Goal: Information Seeking & Learning: Learn about a topic

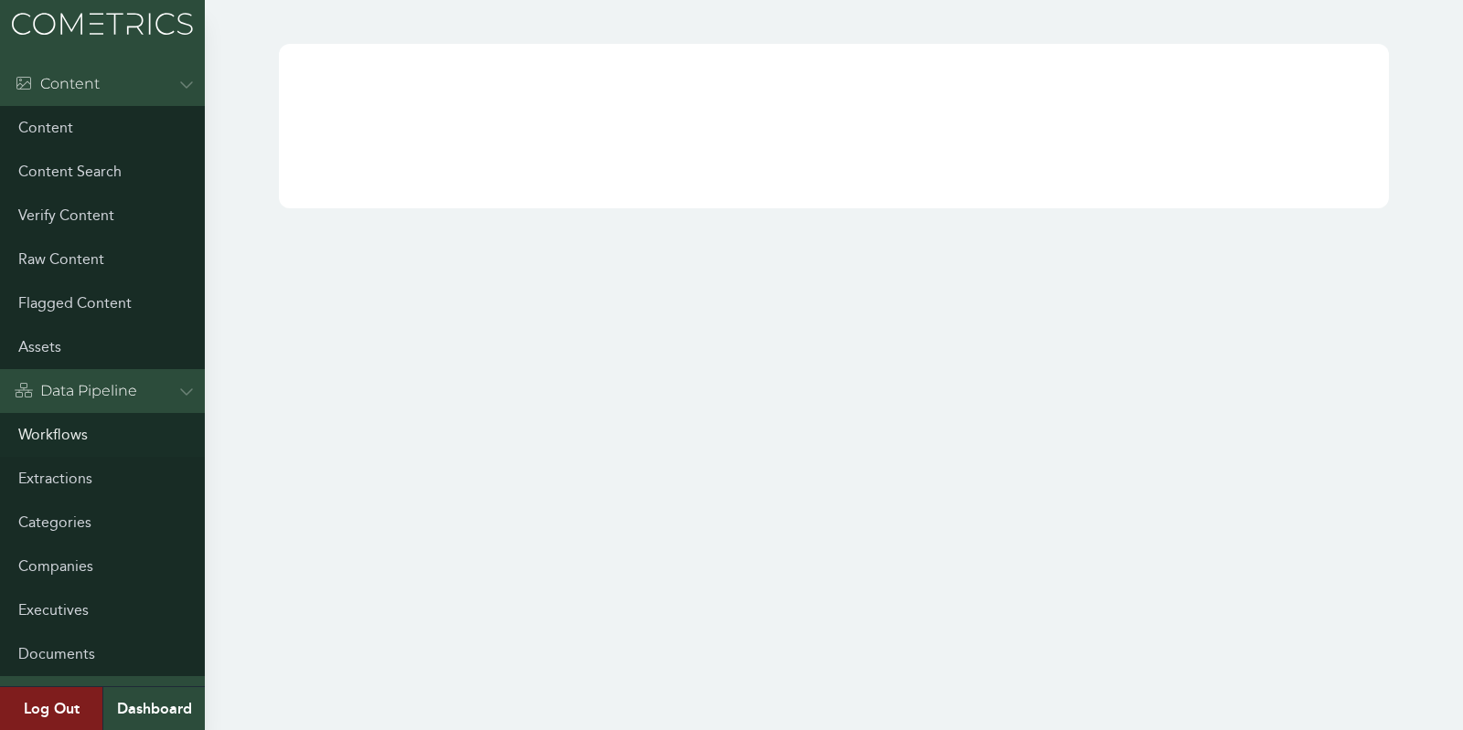
click at [40, 423] on link "Workflows" at bounding box center [102, 435] width 205 height 44
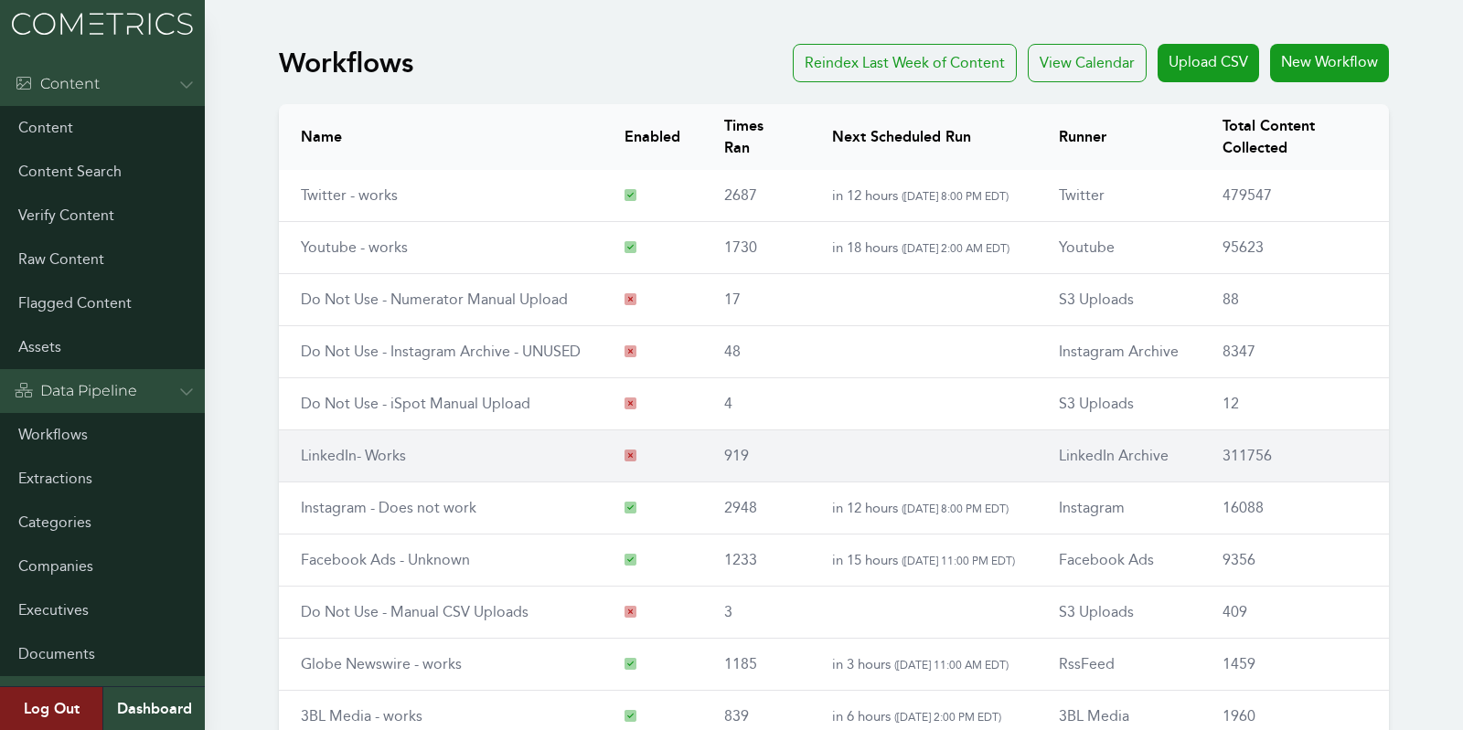
click at [321, 452] on link "LinkedIn- Works" at bounding box center [353, 455] width 105 height 17
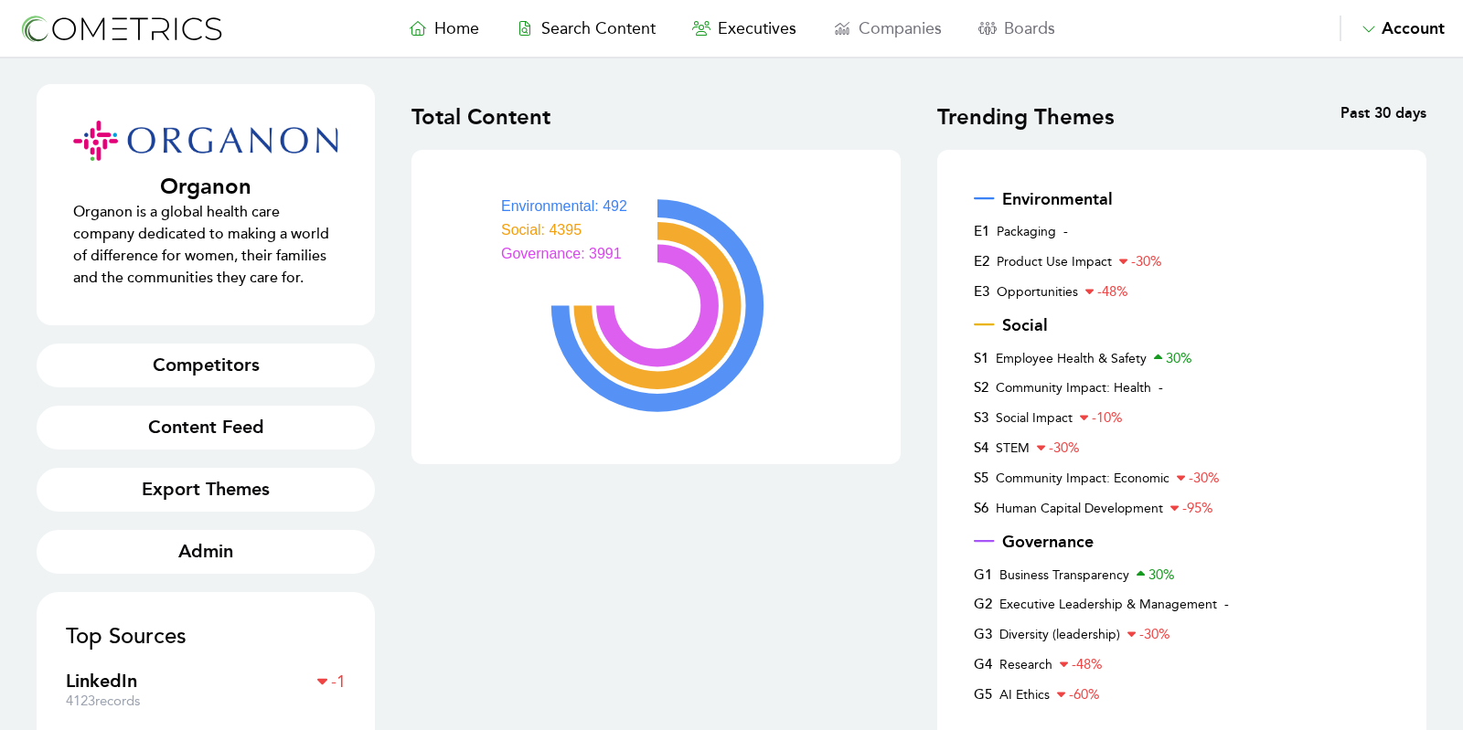
click at [624, 14] on nav "Home Search Content Executives Companies Boards Saved Alerts Nominate Account A…" at bounding box center [731, 29] width 1463 height 59
click at [619, 24] on span "Search Content" at bounding box center [598, 28] width 114 height 20
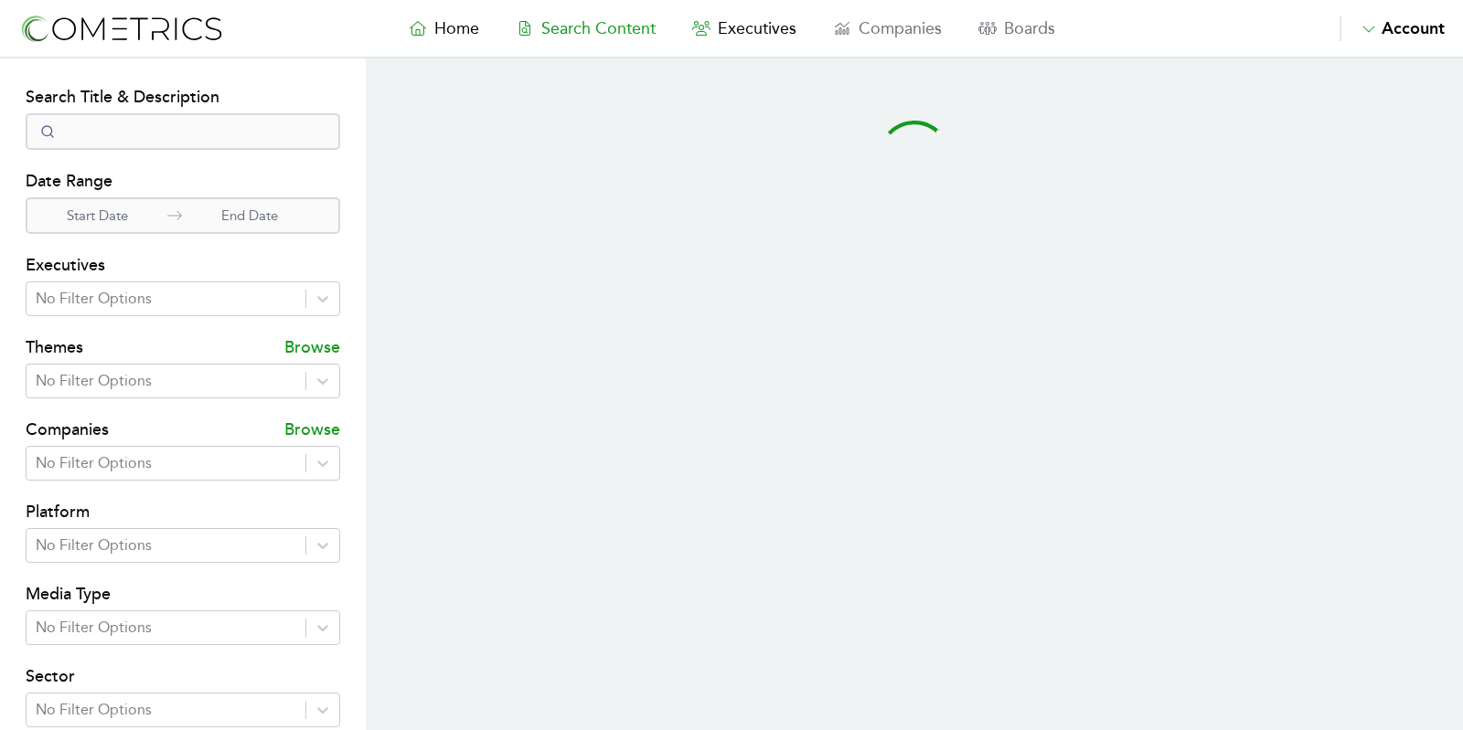
select select "50"
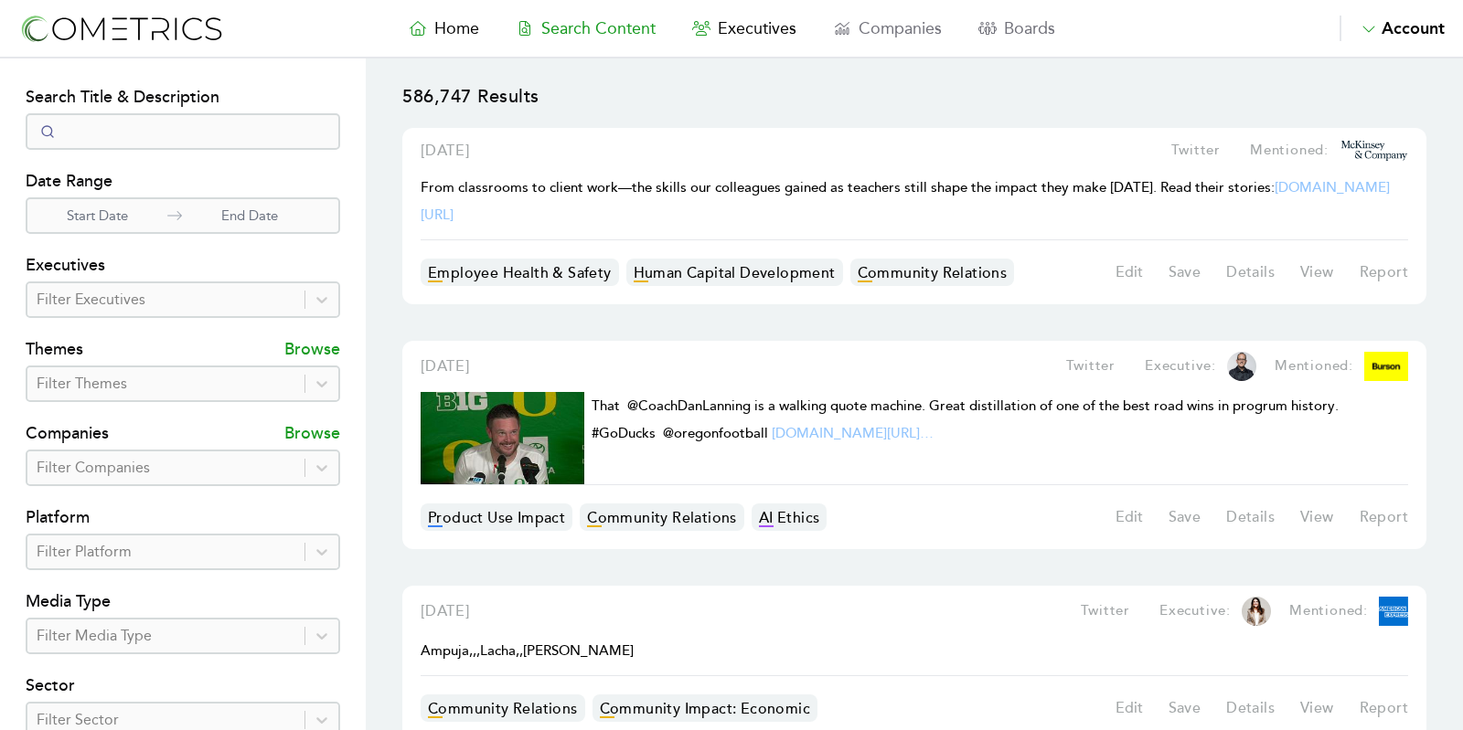
click at [90, 455] on div at bounding box center [166, 468] width 259 height 26
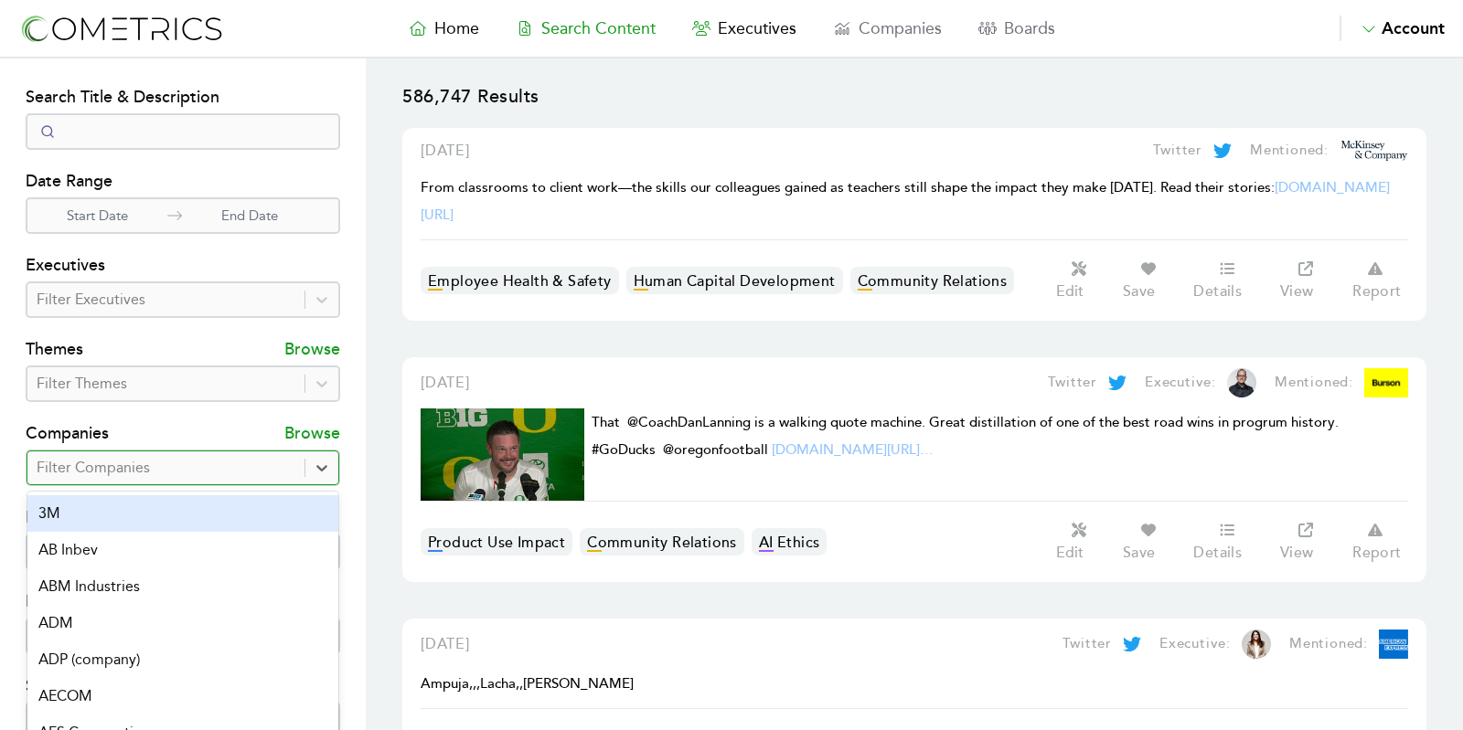
click at [25, 369] on section "Search Filters Search Title & Description Date Range Start Date End Date Execut…" at bounding box center [183, 525] width 366 height 933
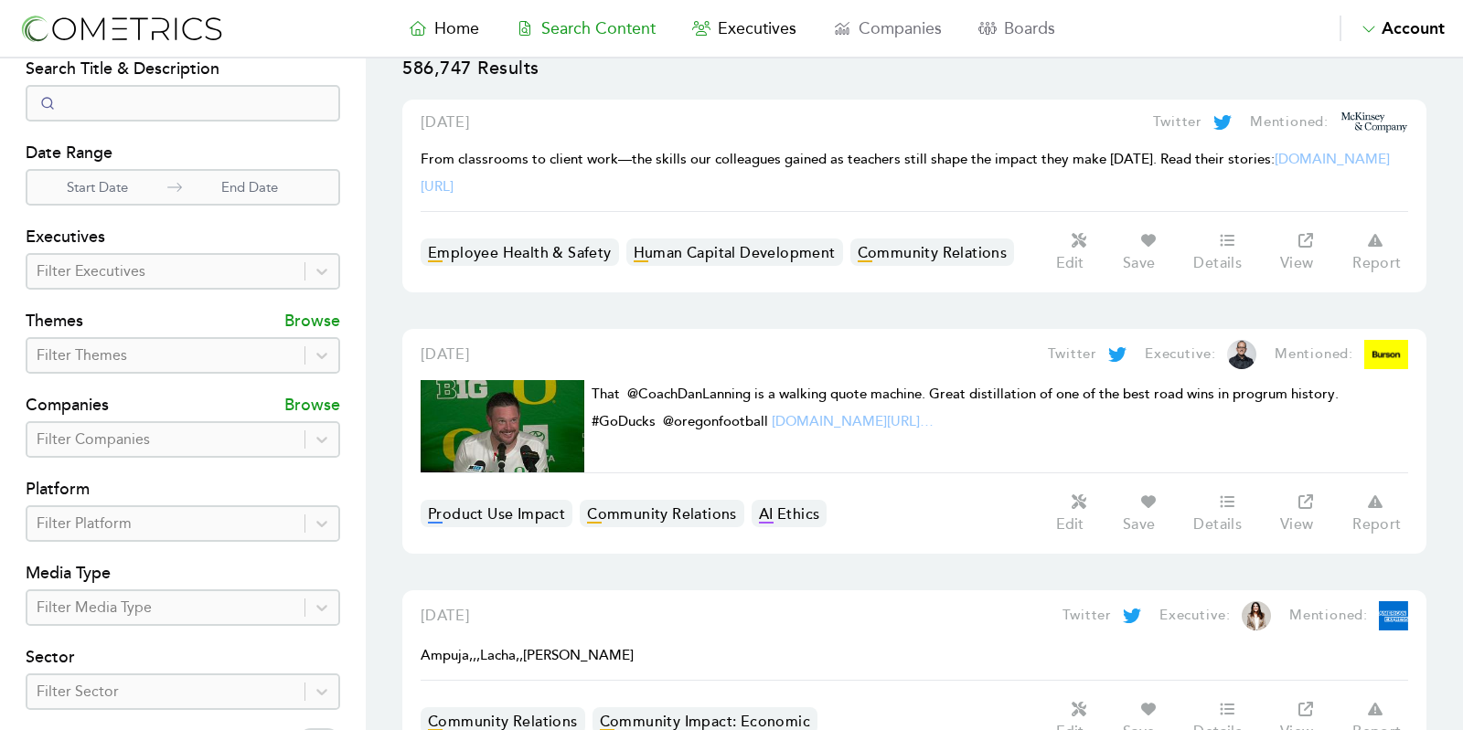
scroll to position [41, 0]
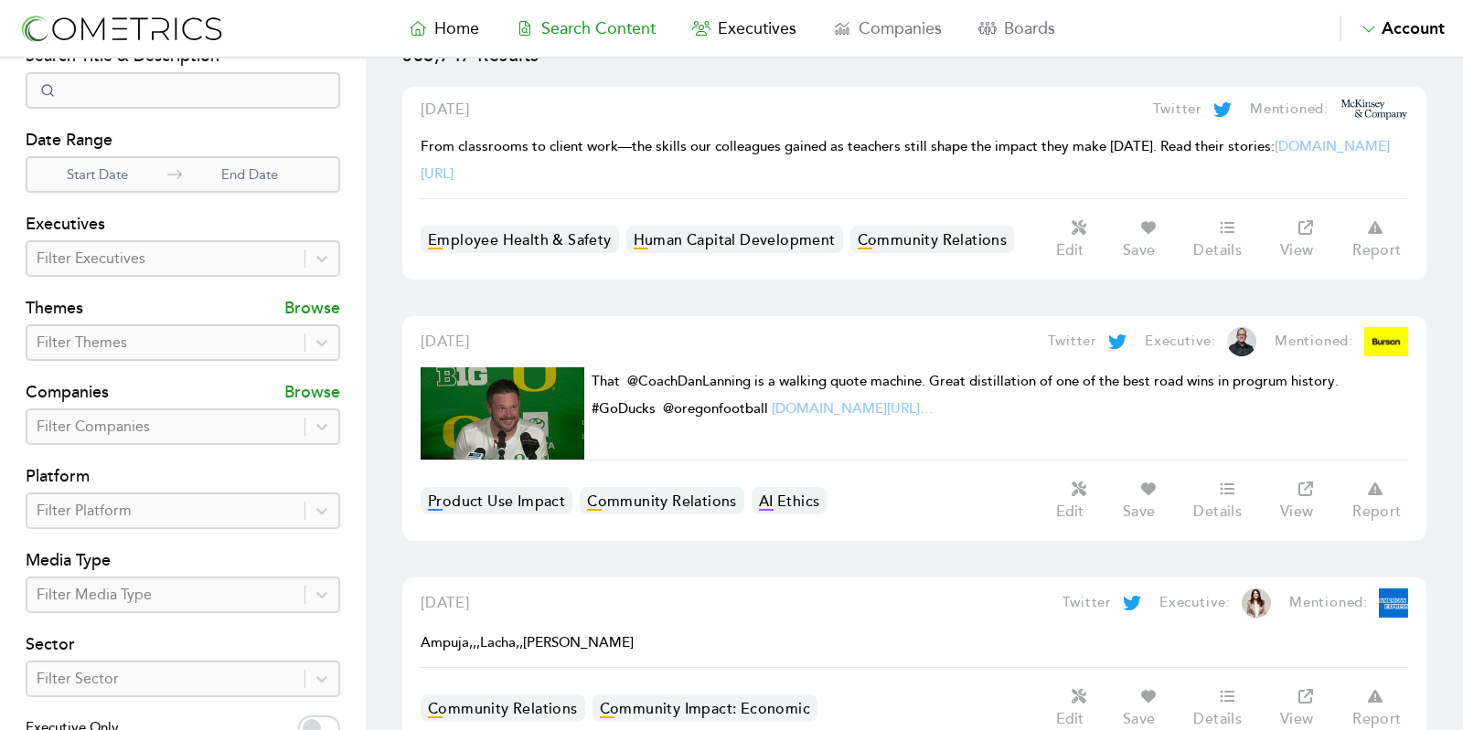
click at [116, 272] on div "Filter Executives" at bounding box center [165, 258] width 277 height 33
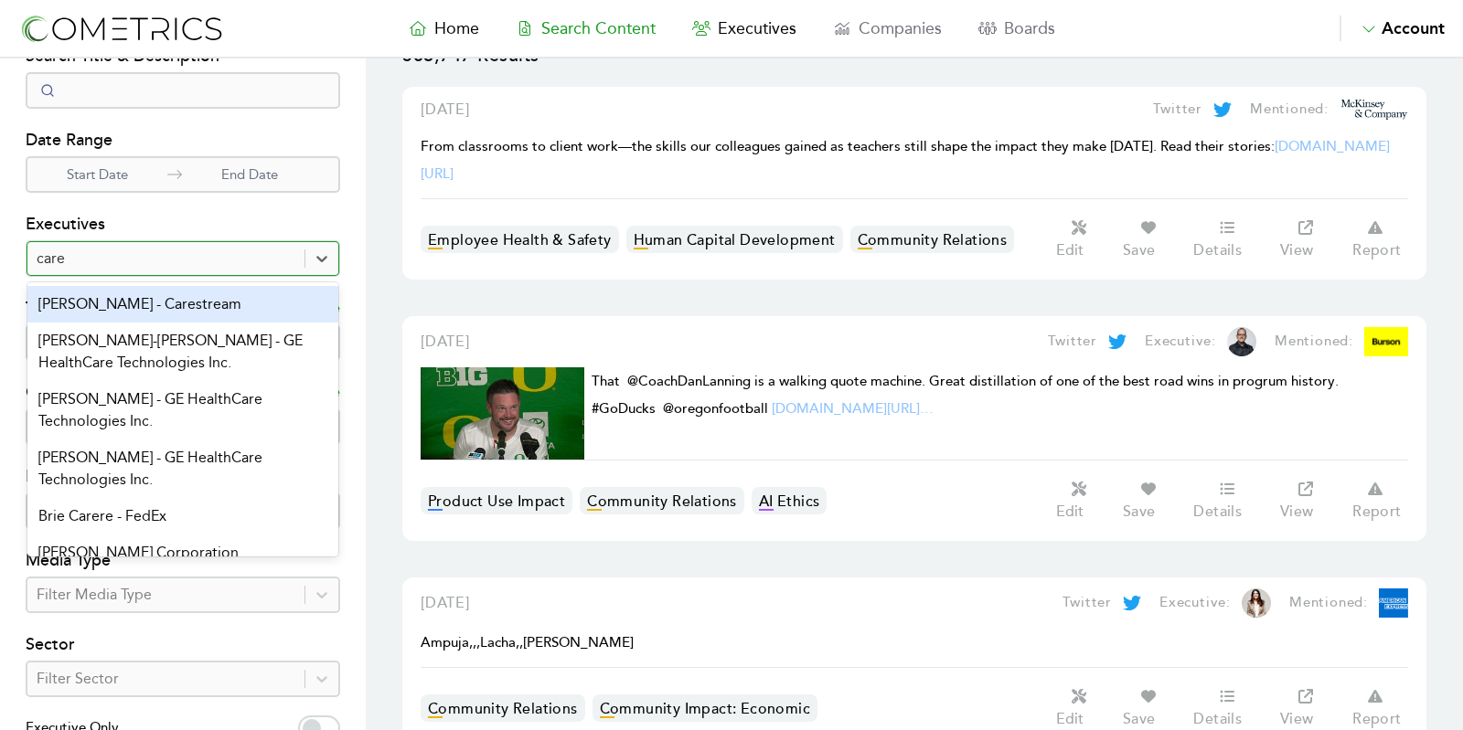
type input "car"
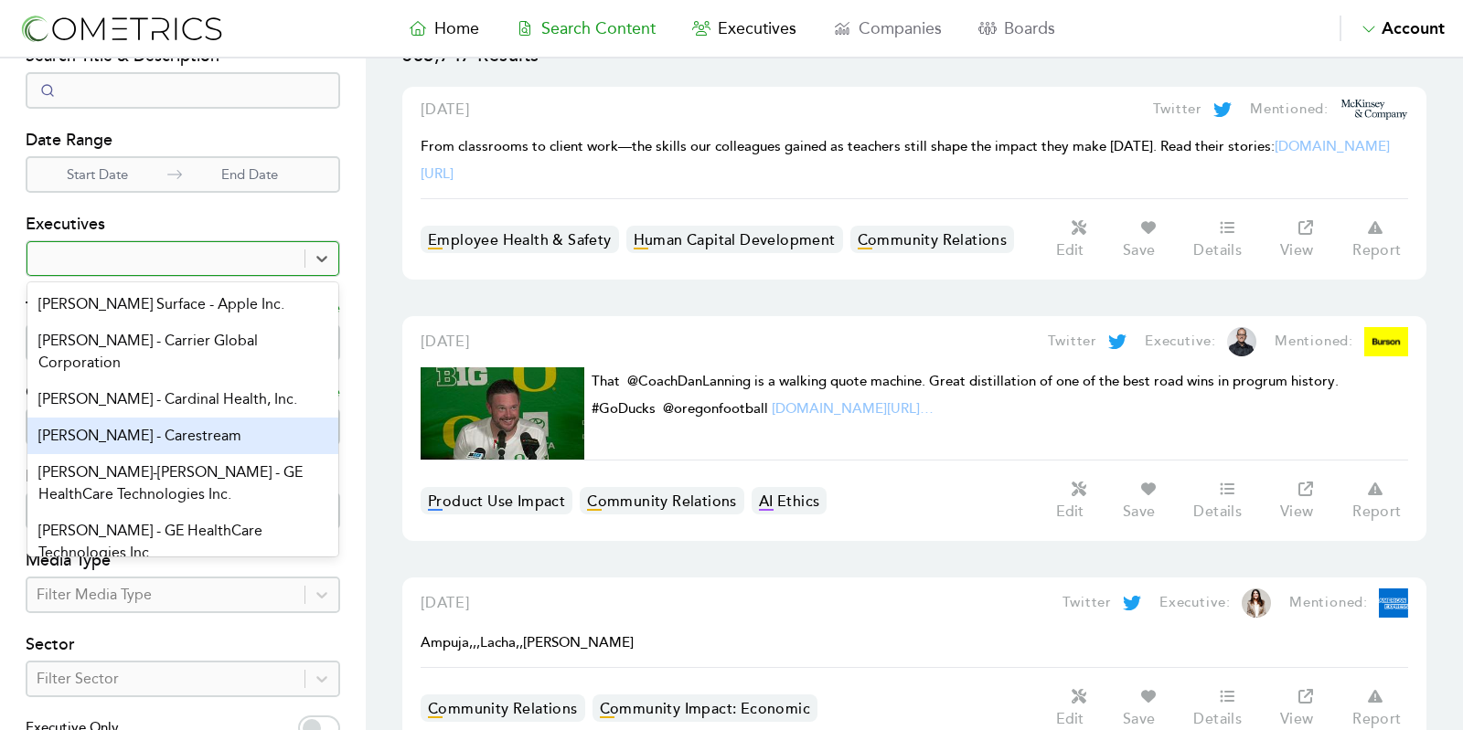
click at [127, 32] on img at bounding box center [121, 29] width 206 height 34
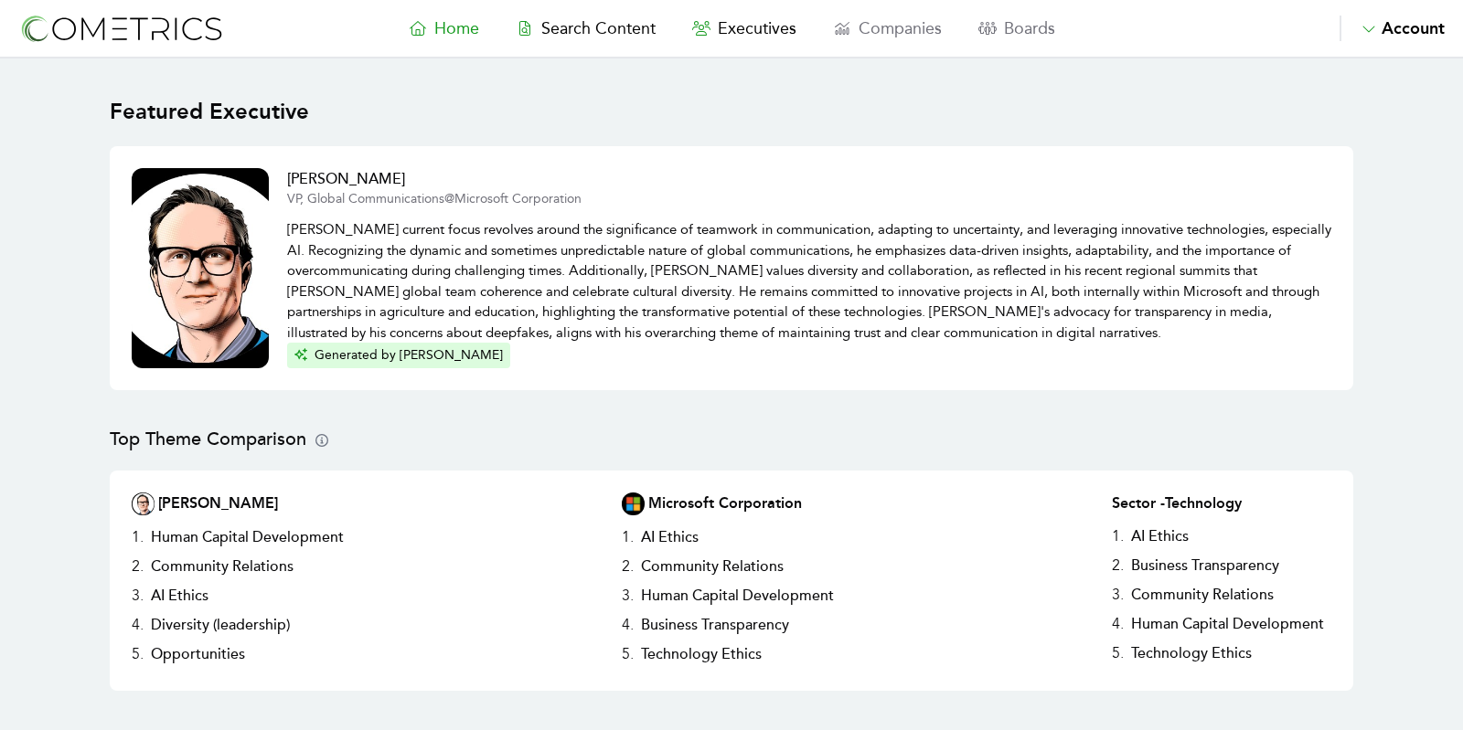
click at [738, 45] on nav "Home Search Content Executives Companies Boards Saved Alerts Nominate Account A…" at bounding box center [731, 29] width 1463 height 59
click at [747, 29] on span "Executives" at bounding box center [757, 28] width 79 height 20
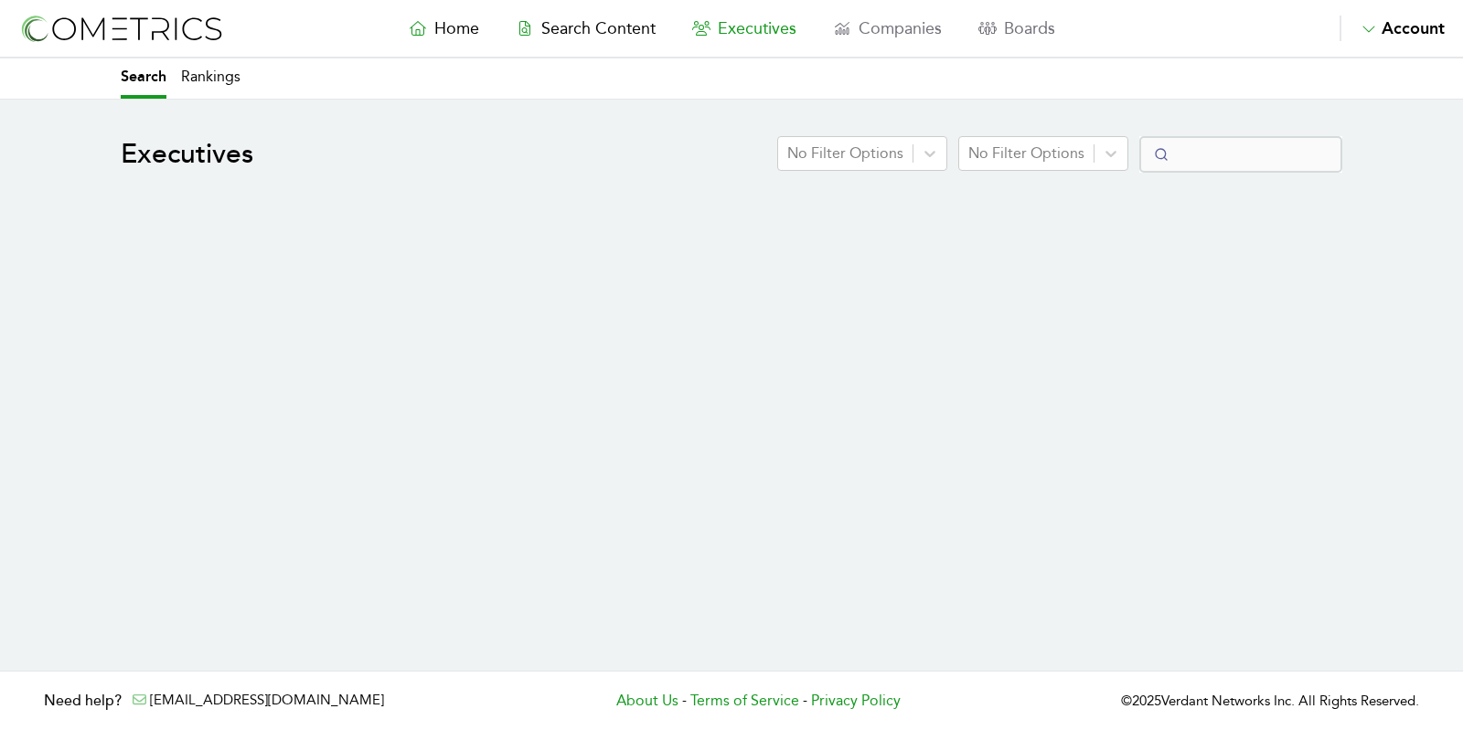
select select "50"
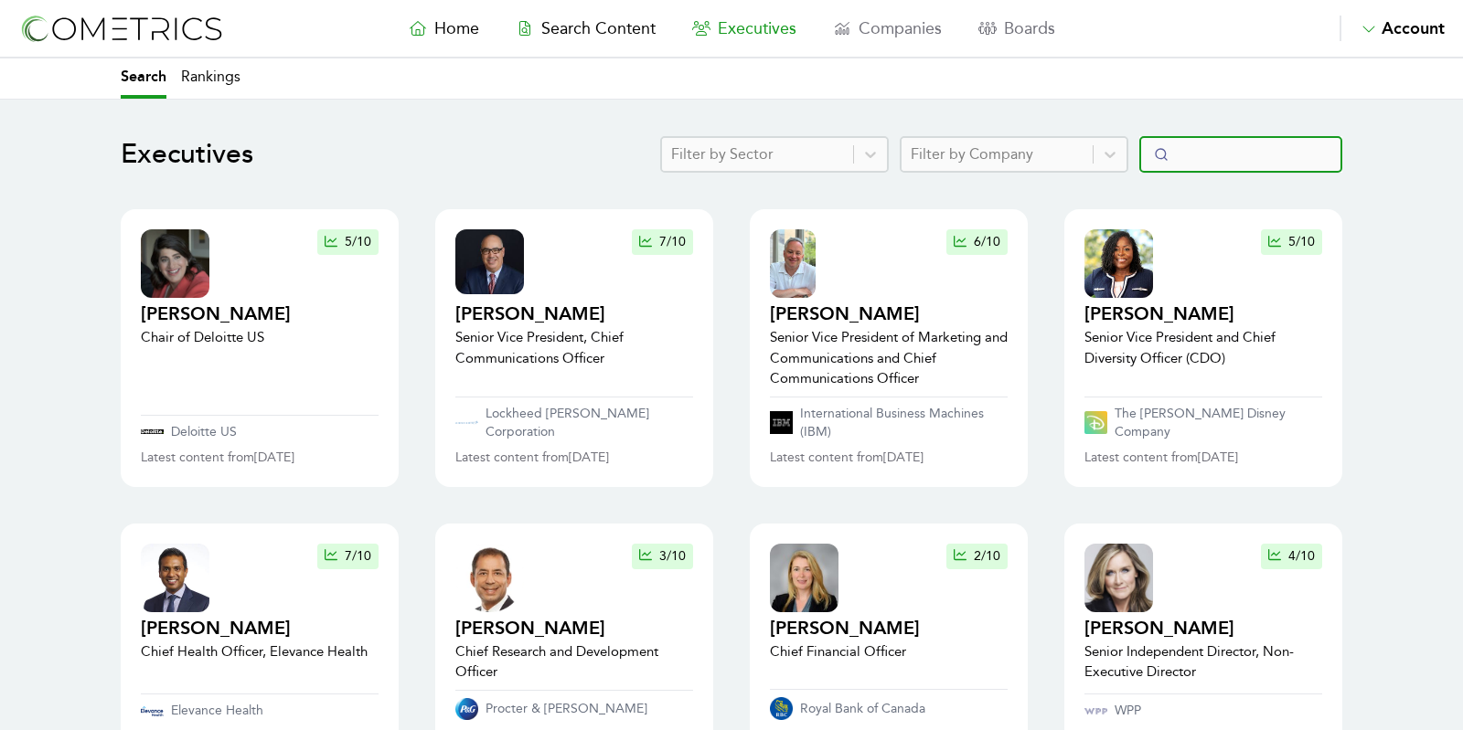
click at [1179, 148] on input "Search" at bounding box center [1240, 154] width 203 height 37
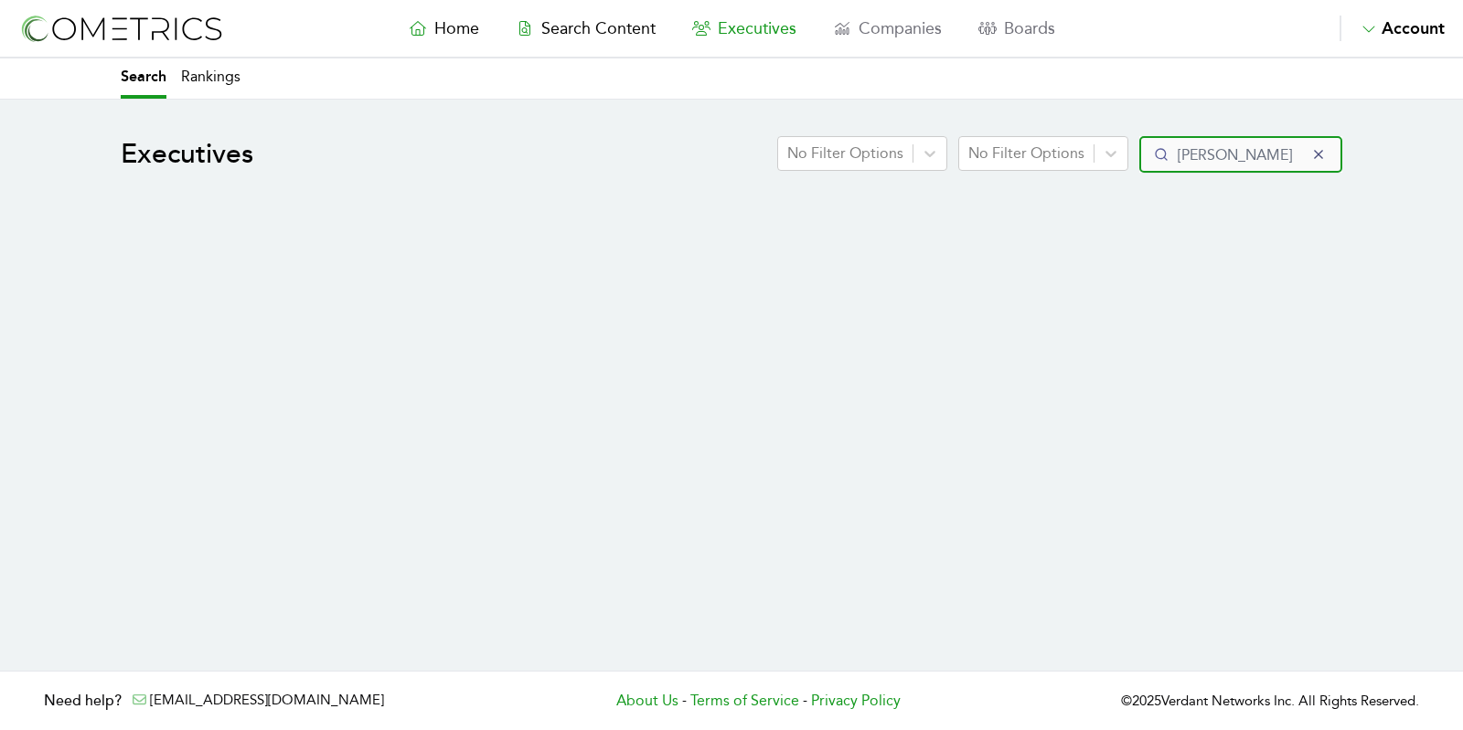
type input "hinzm"
select select "50"
type input "hin"
select select "50"
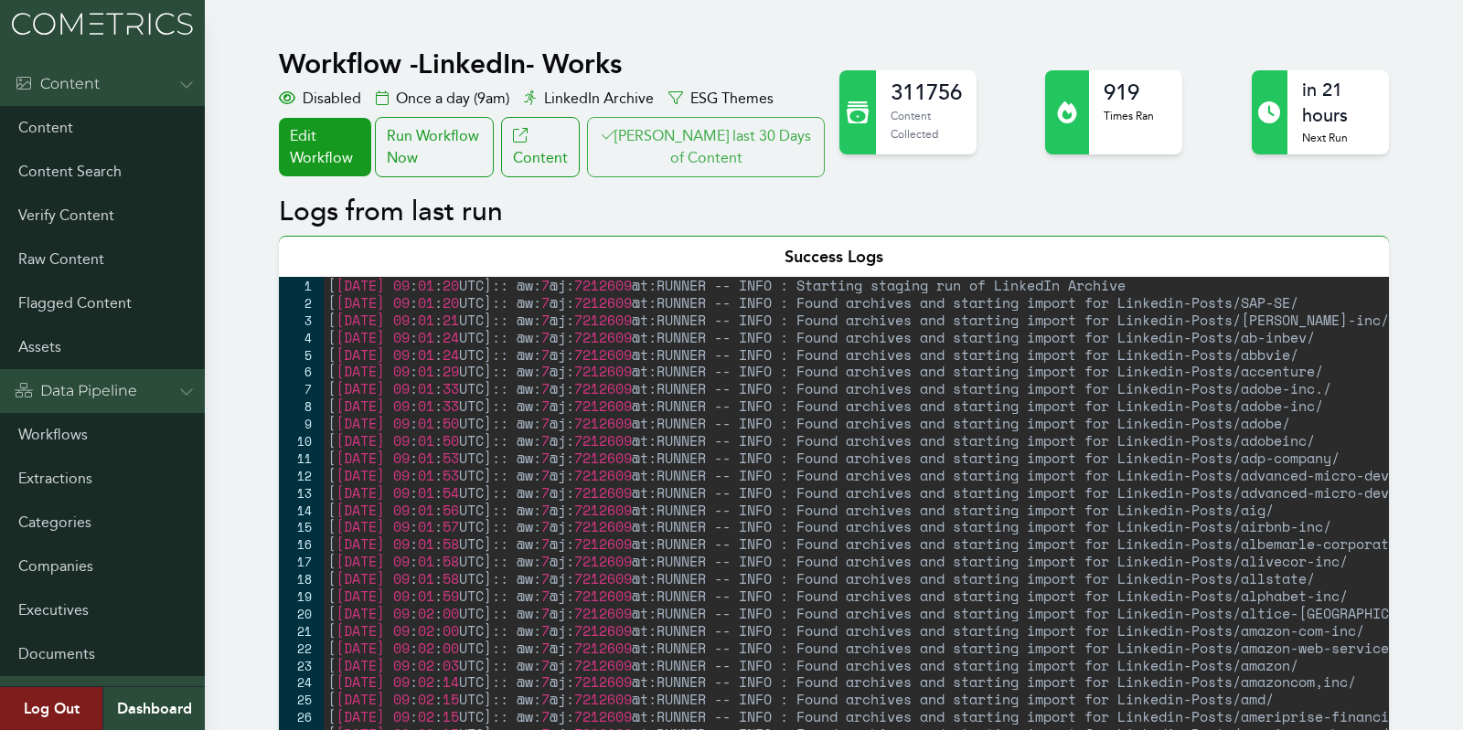
click at [706, 139] on button "Clair last 30 Days of Content" at bounding box center [706, 147] width 238 height 60
click at [410, 138] on div "Run Workflow Now" at bounding box center [434, 147] width 119 height 60
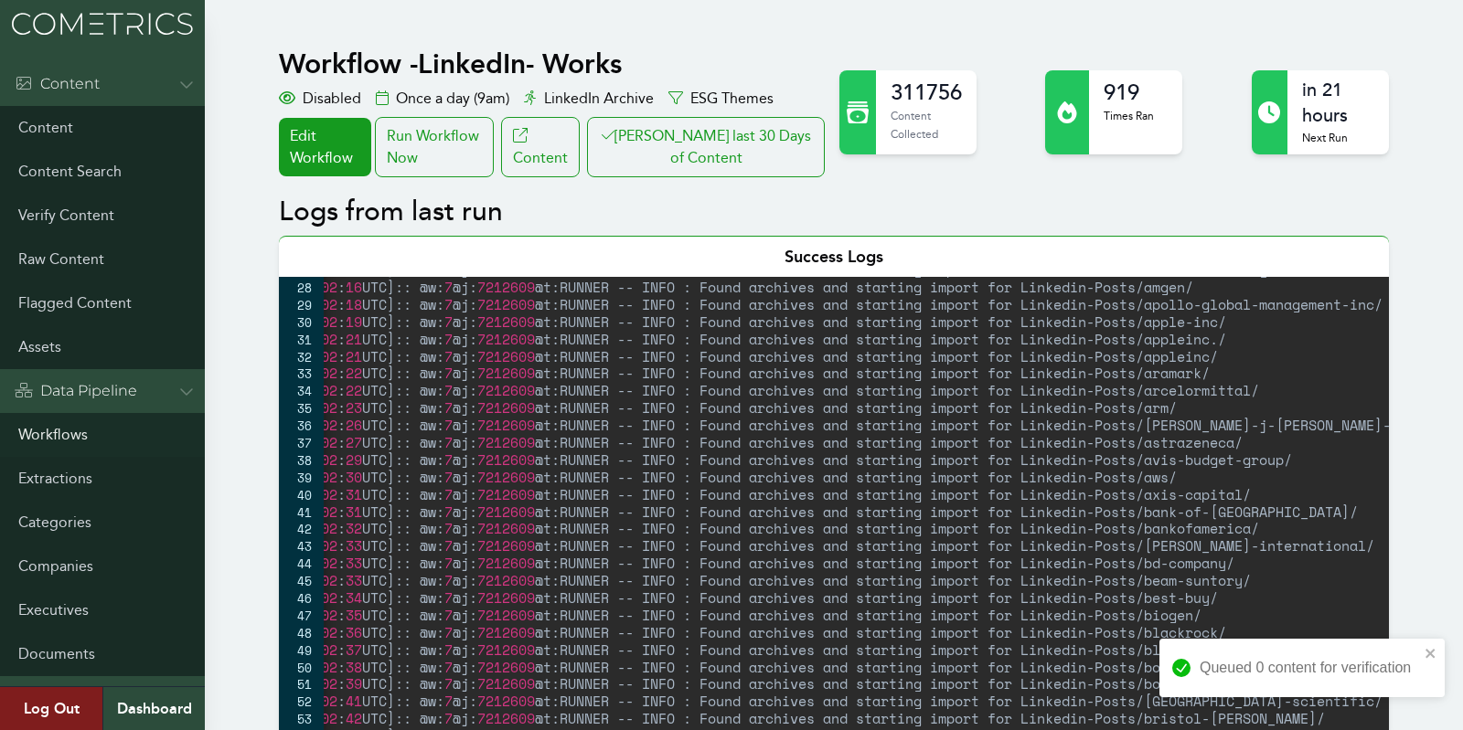
click at [57, 421] on link "Workflows" at bounding box center [102, 435] width 205 height 44
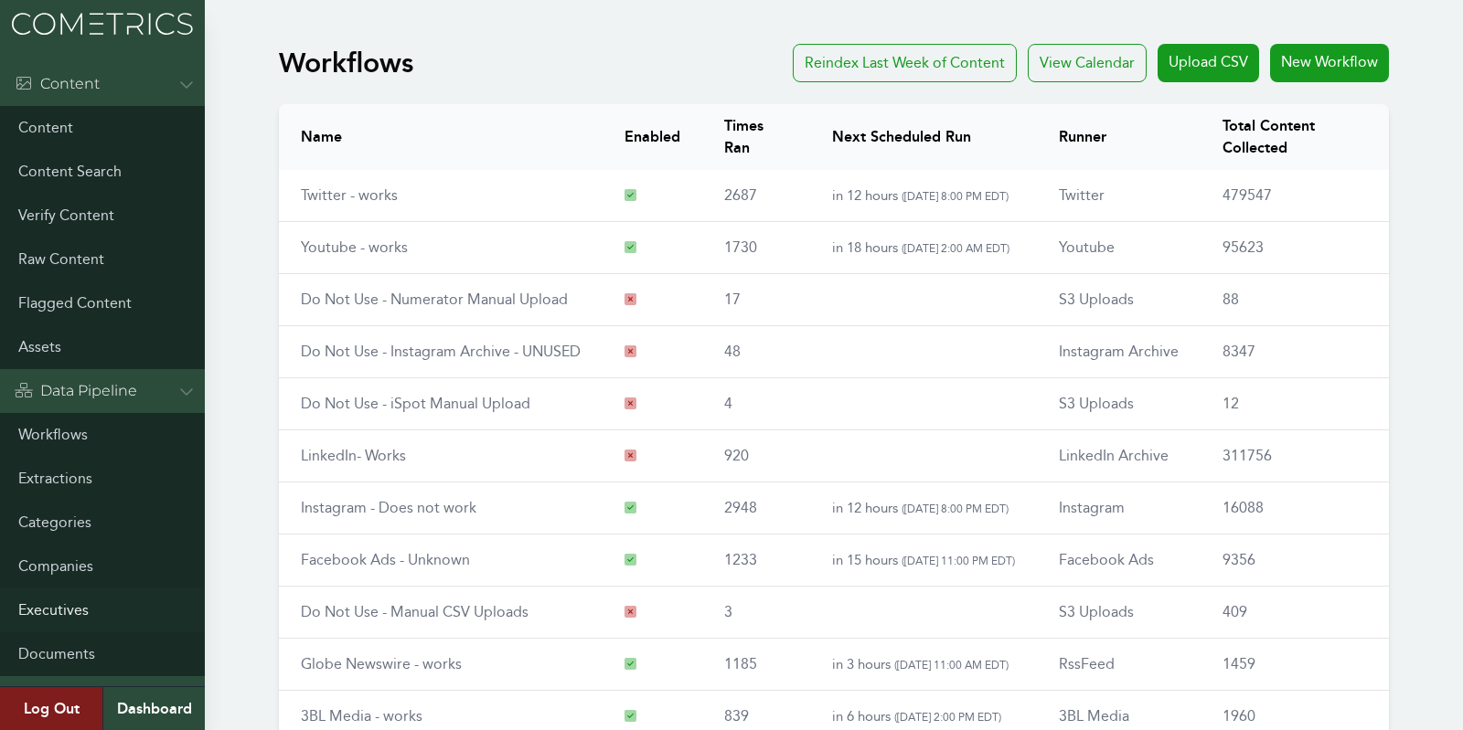
click at [42, 629] on link "Executives" at bounding box center [102, 611] width 205 height 44
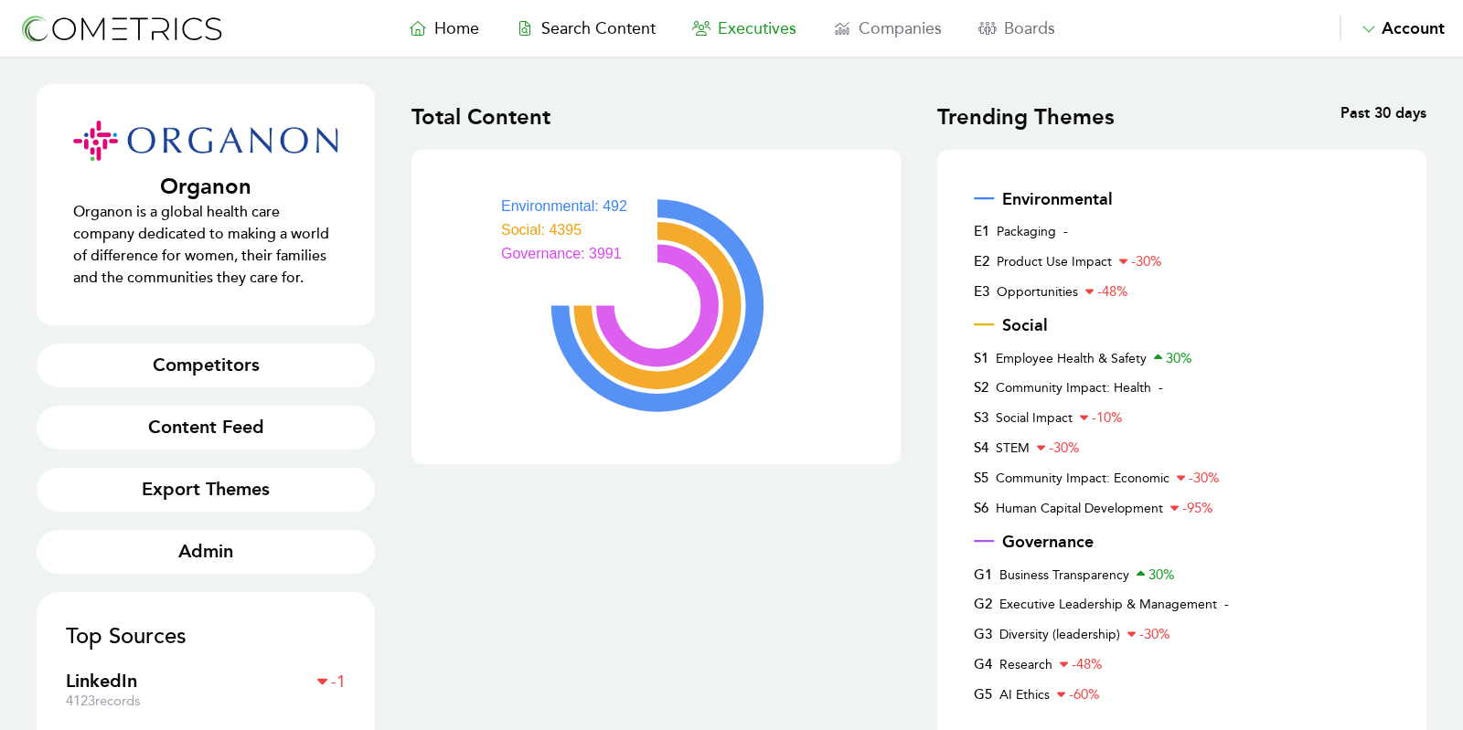
click at [742, 21] on span "Executives" at bounding box center [757, 28] width 79 height 20
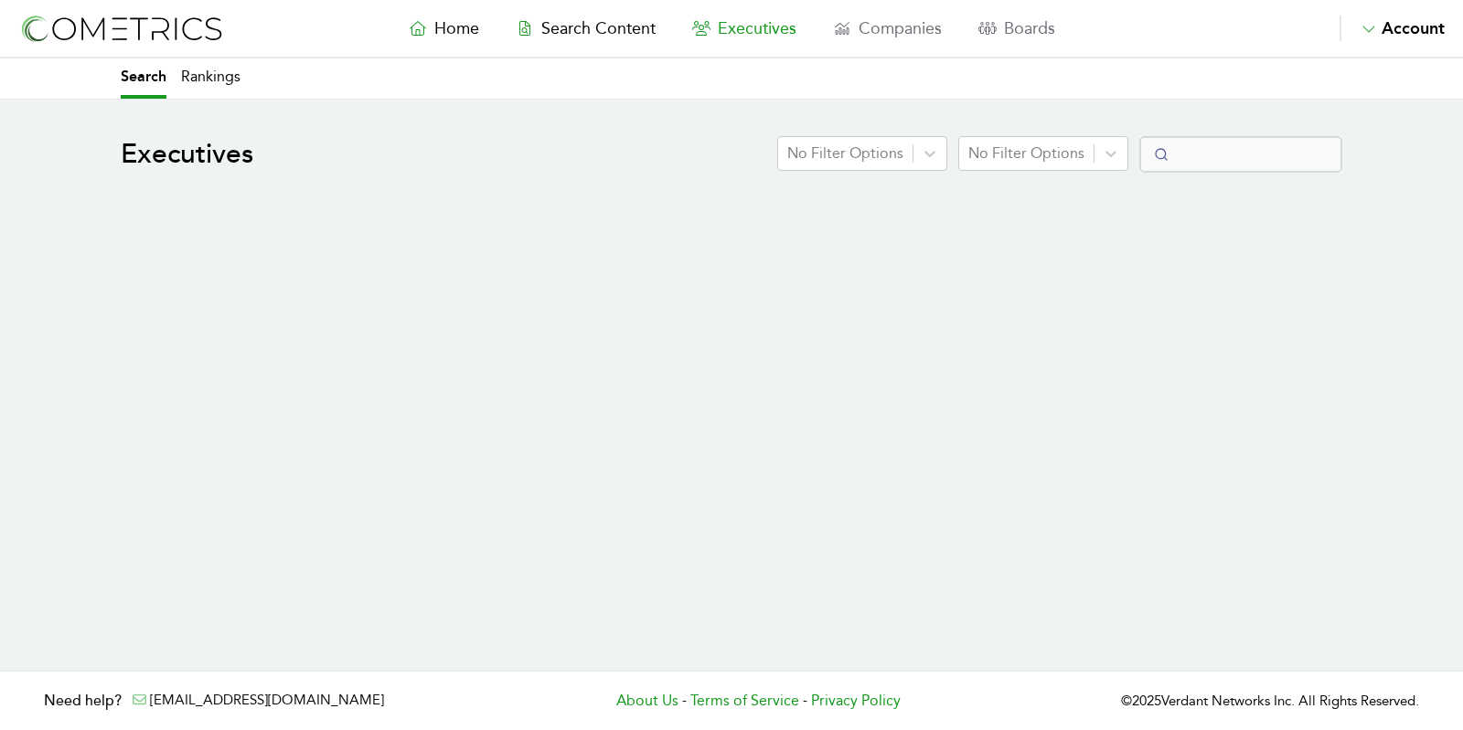
select select "50"
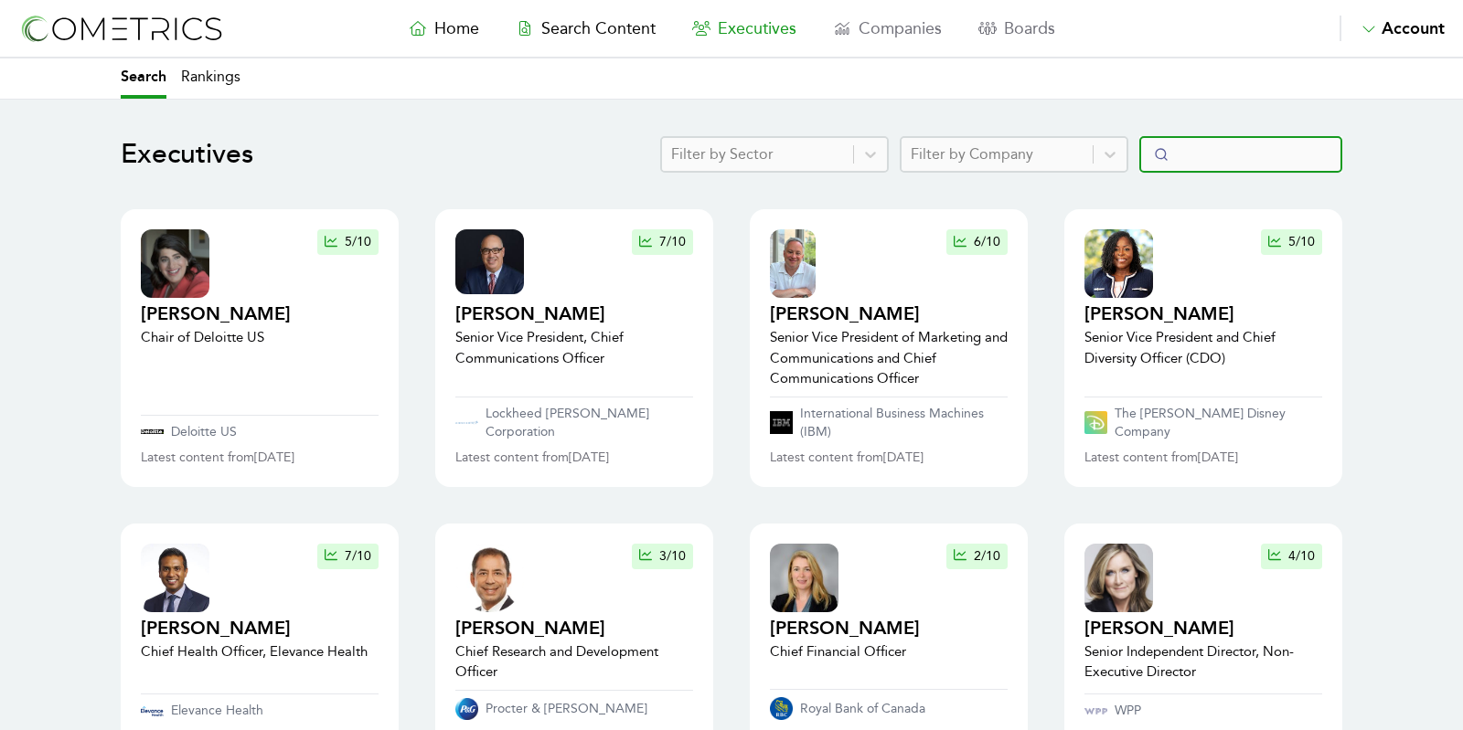
click at [1203, 138] on input "Search" at bounding box center [1240, 154] width 203 height 37
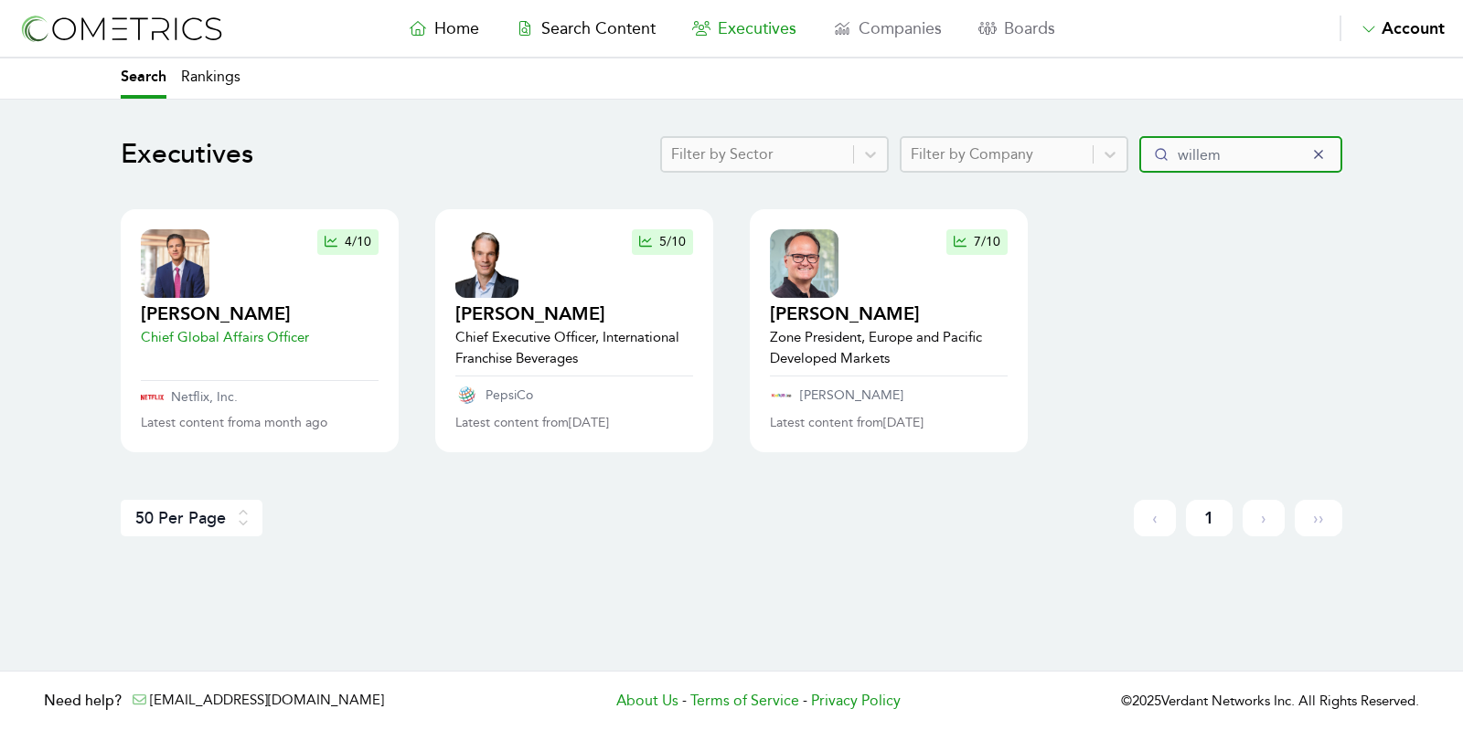
type input "willem"
click at [215, 332] on p "Chief Global Affairs Officer" at bounding box center [225, 337] width 168 height 21
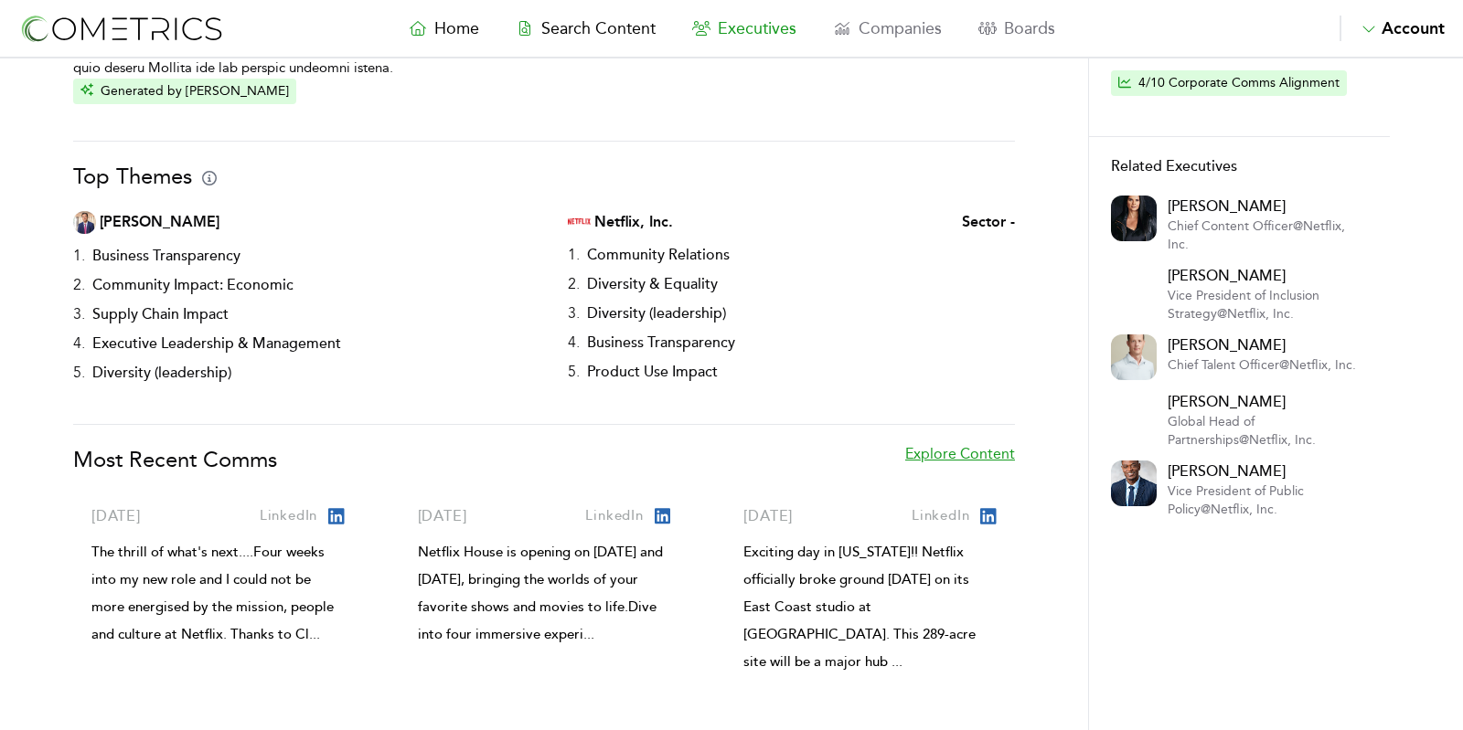
scroll to position [280, 0]
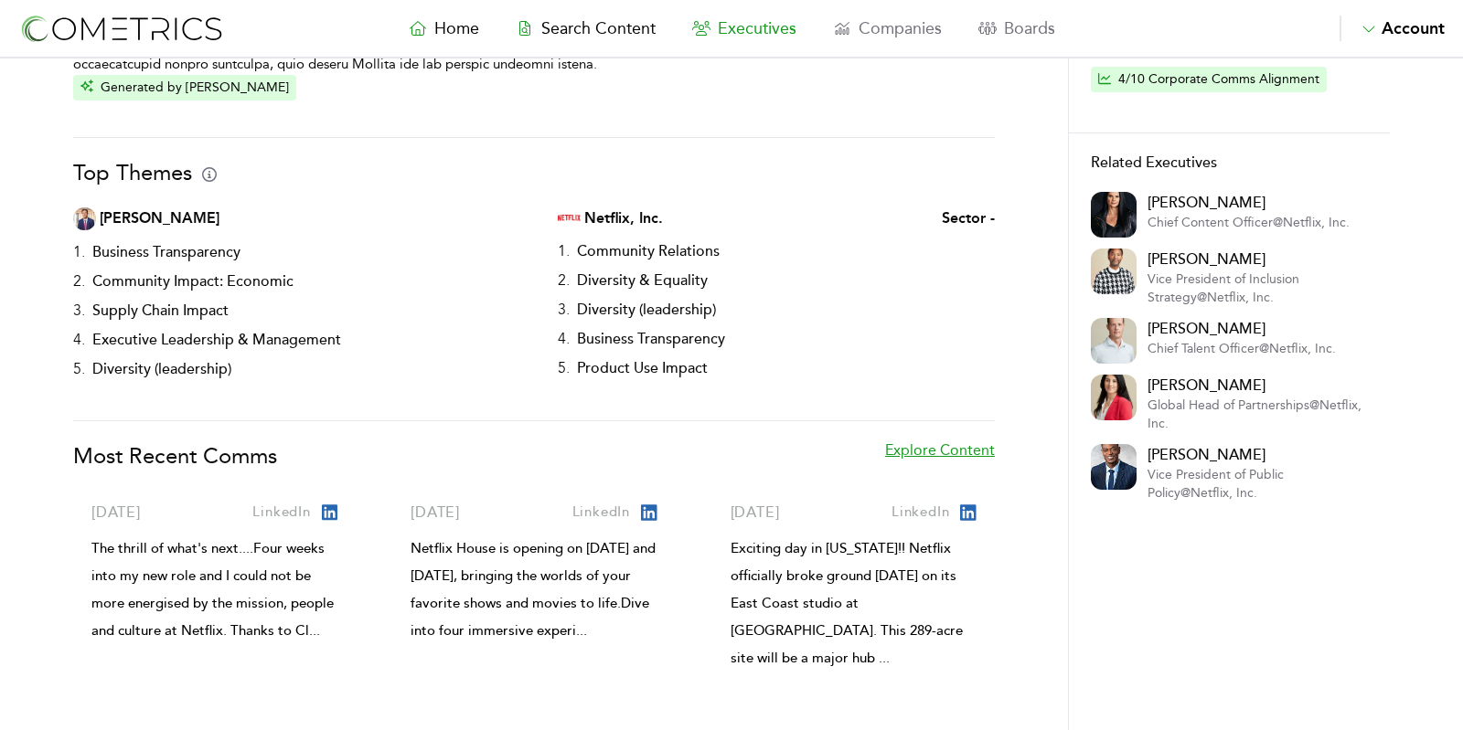
click at [944, 454] on link "Explore Content" at bounding box center [940, 465] width 110 height 51
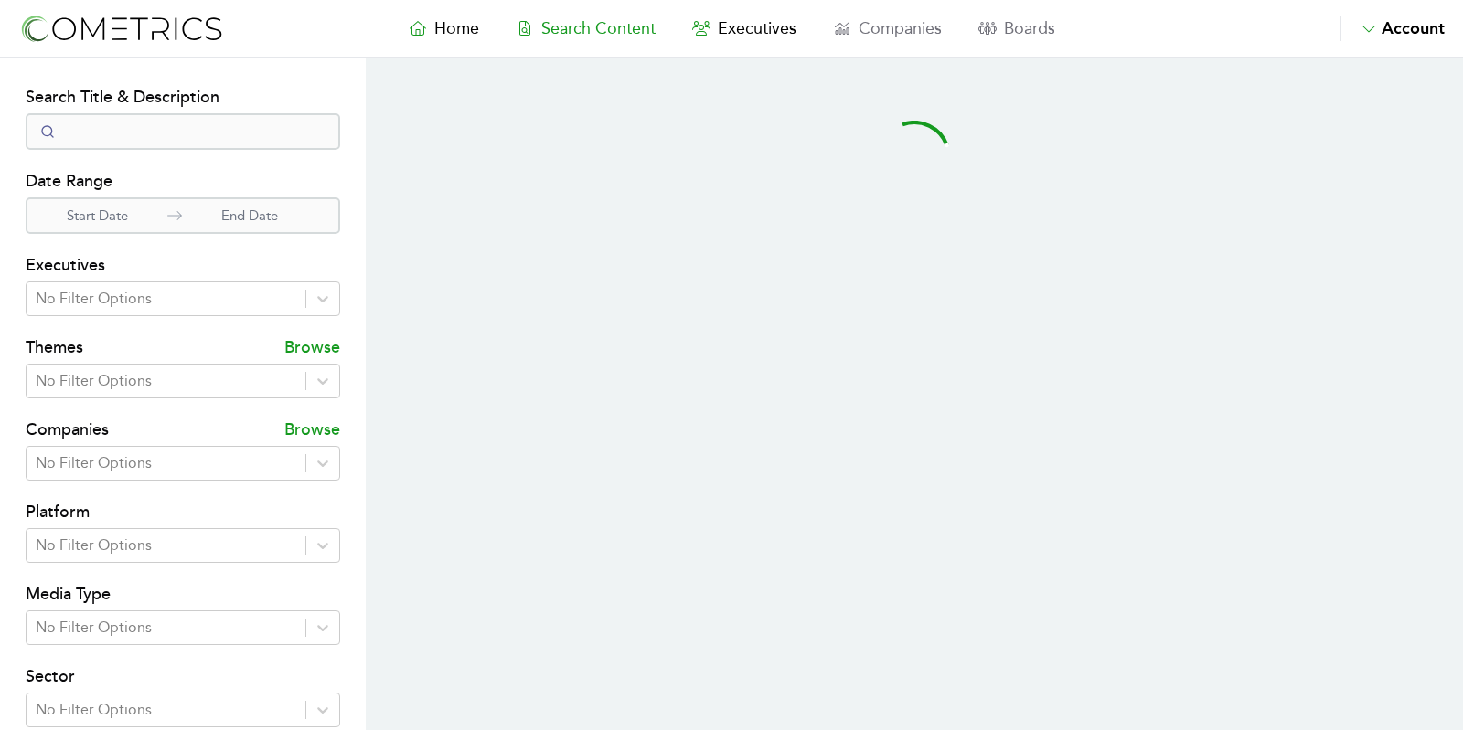
select select "50"
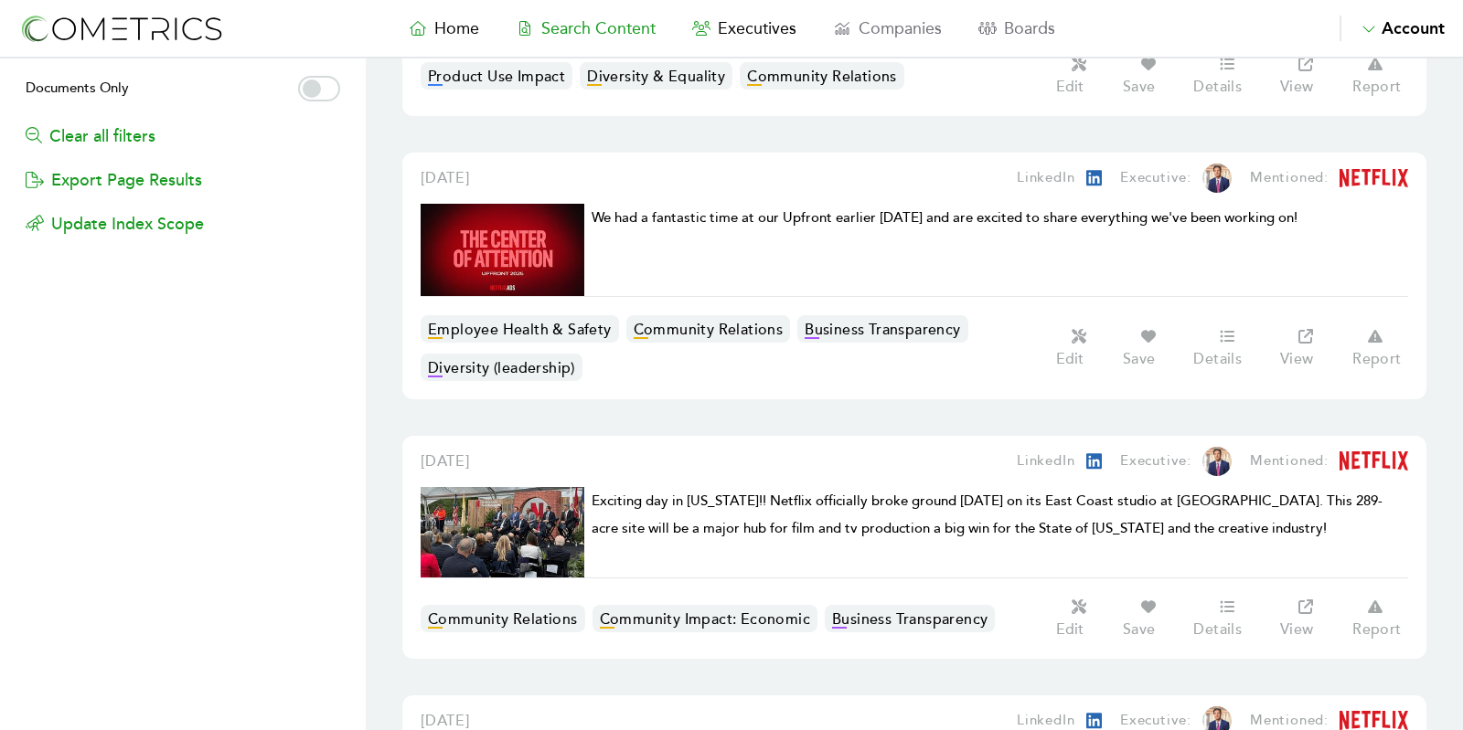
scroll to position [966, 0]
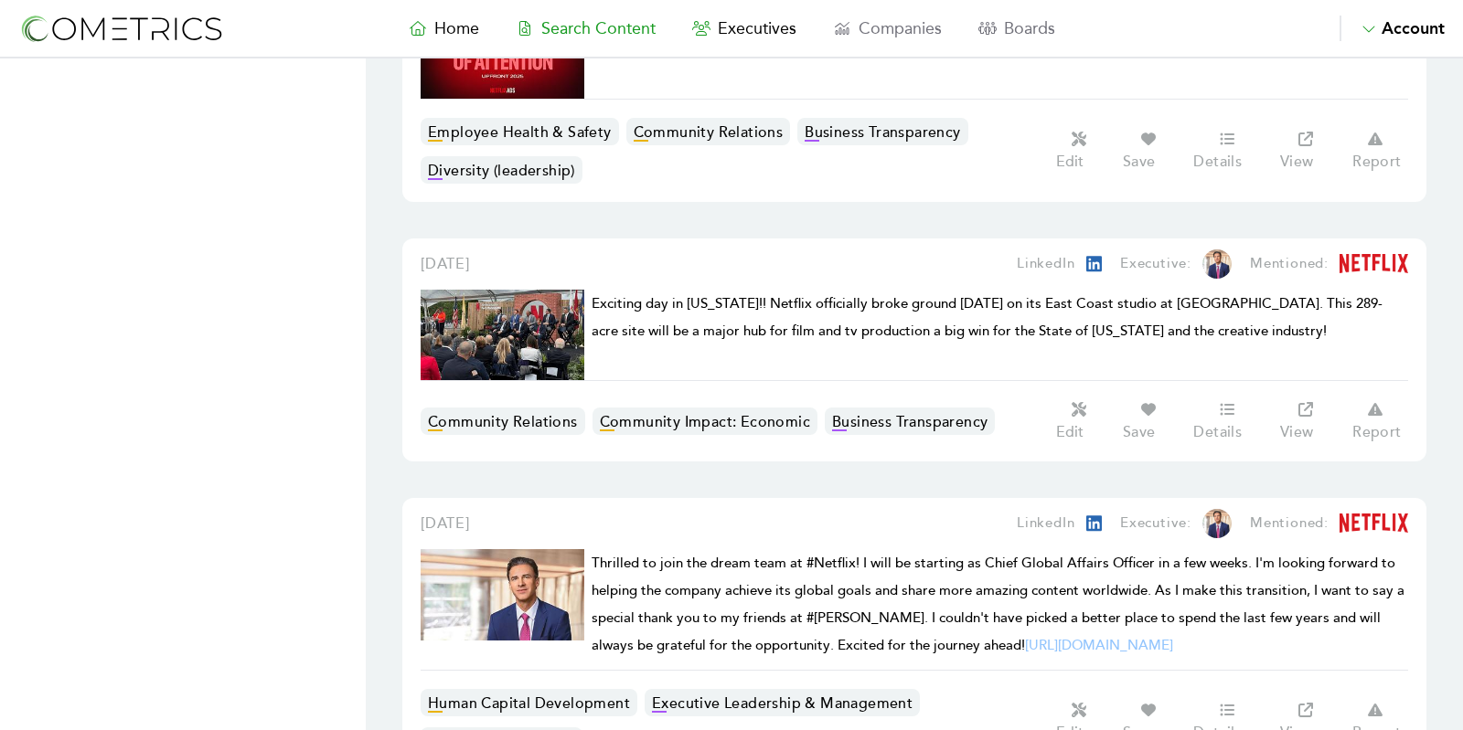
click at [844, 513] on div "[DATE]" at bounding box center [668, 524] width 494 height 22
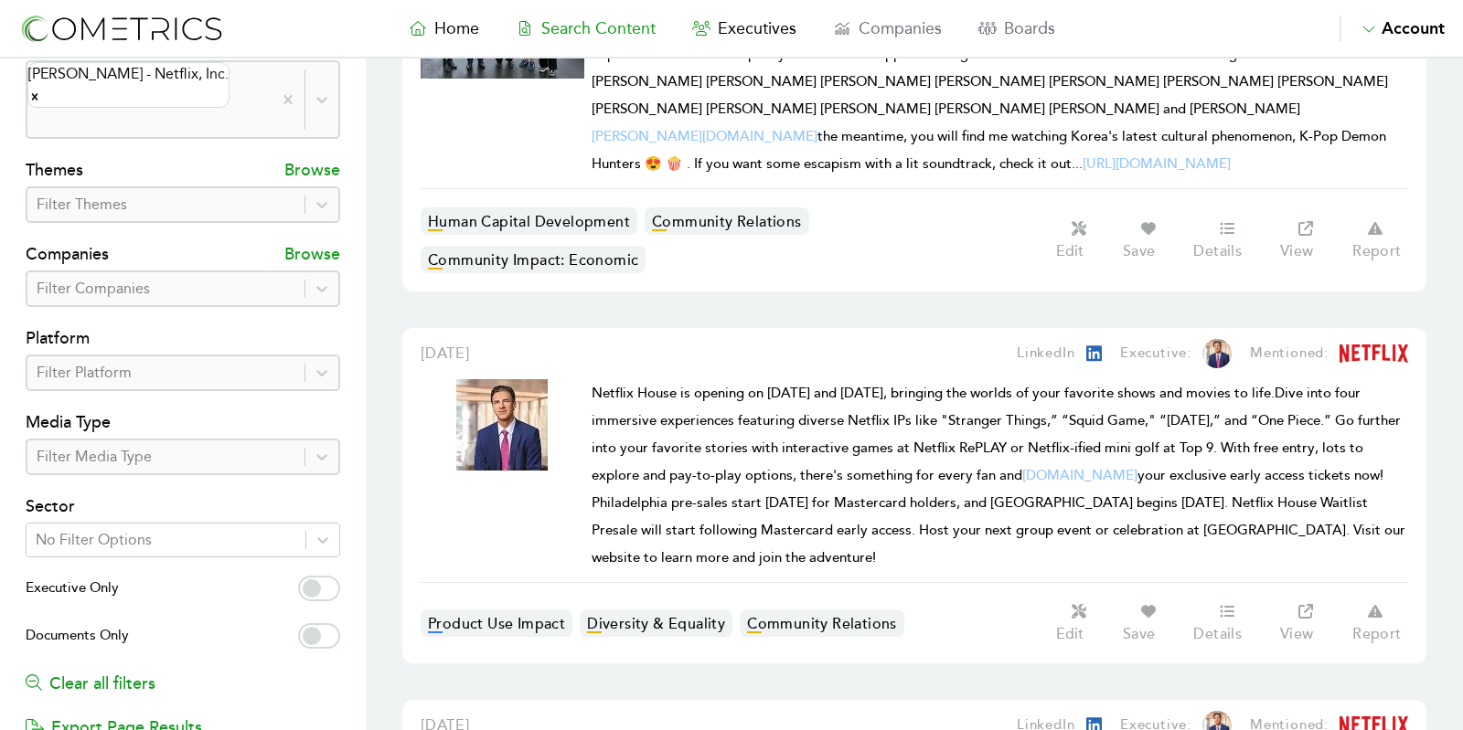
scroll to position [0, 0]
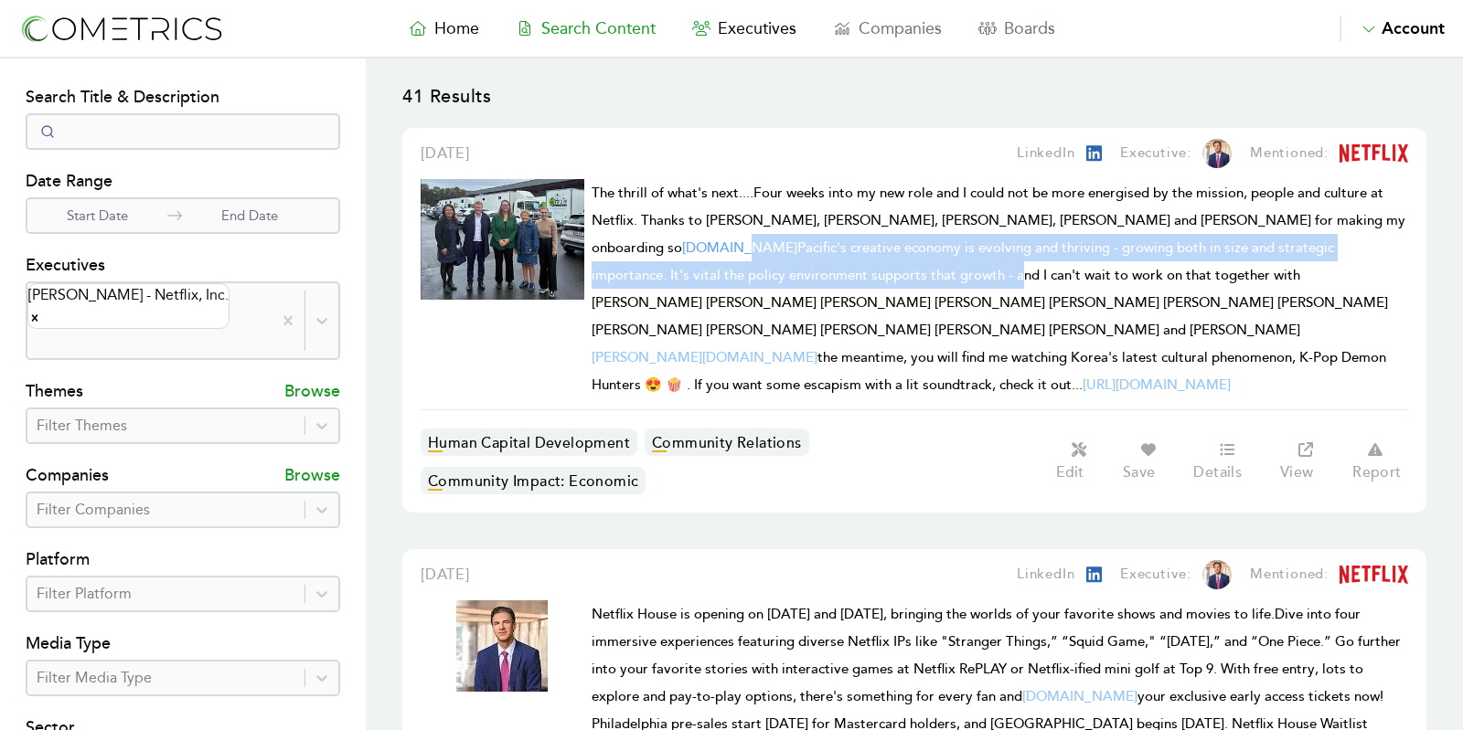
drag, startPoint x: 816, startPoint y: 272, endPoint x: 635, endPoint y: 253, distance: 181.1
click at [635, 253] on span "The thrill of what's next....Four weeks into my new role and I could not be mor…" at bounding box center [999, 289] width 814 height 209
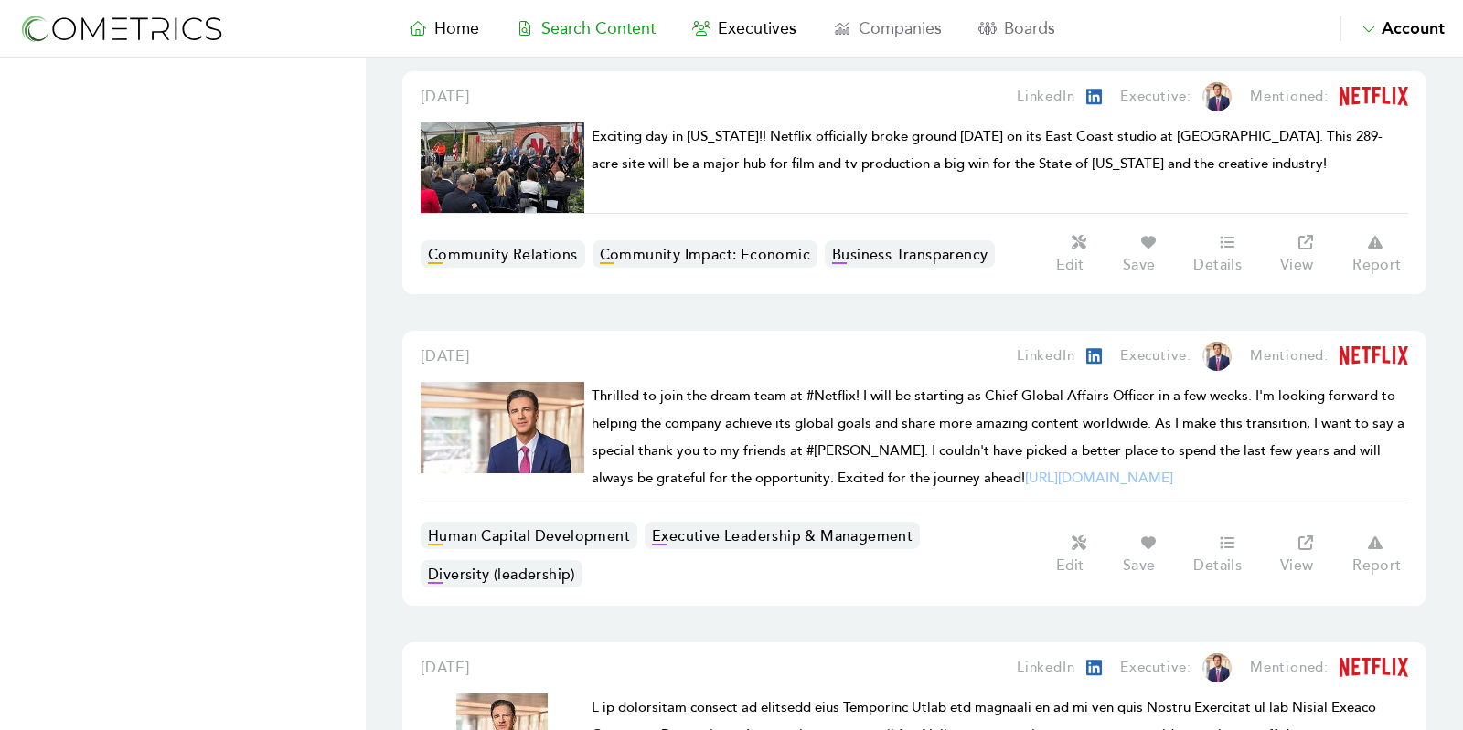
scroll to position [1217, 0]
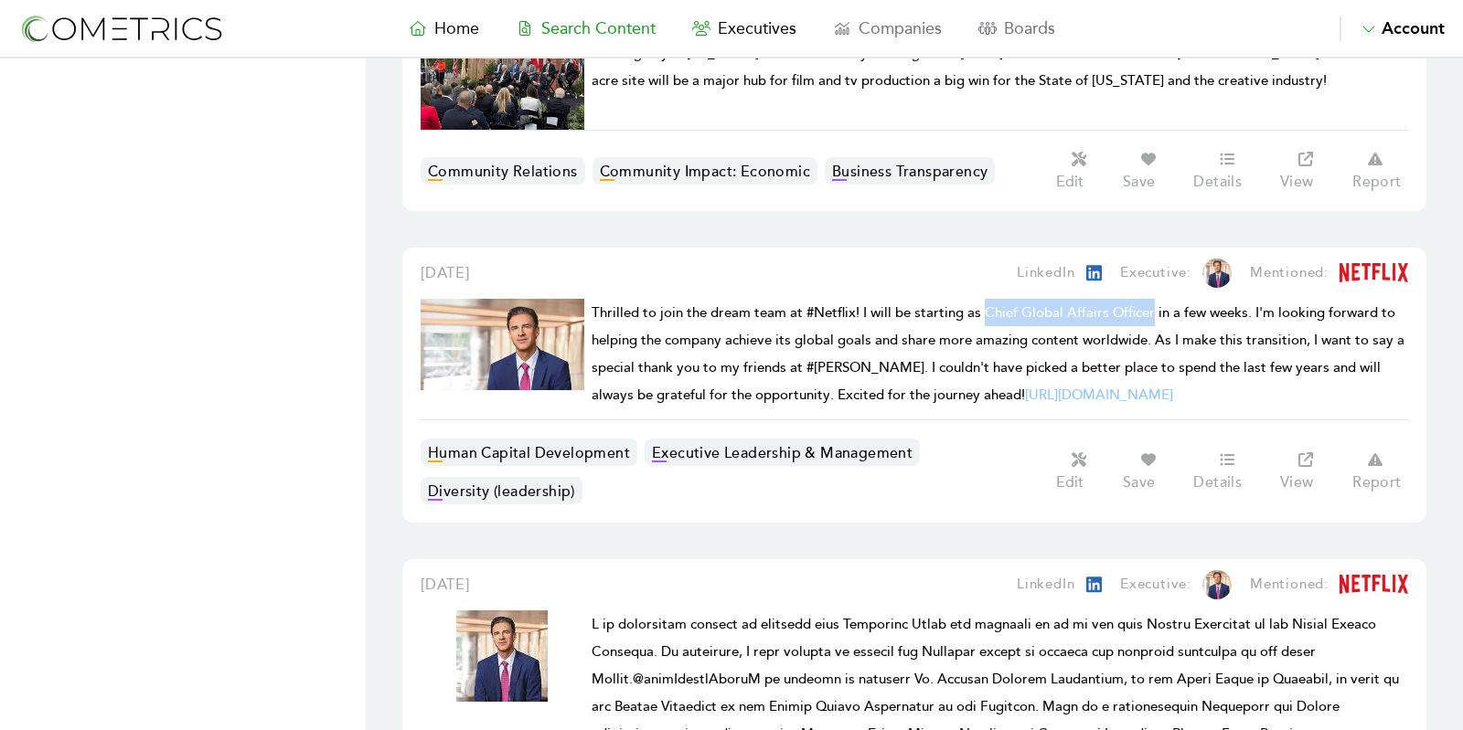
drag, startPoint x: 985, startPoint y: 270, endPoint x: 1148, endPoint y: 271, distance: 163.7
click at [1148, 304] on span "Thrilled to join the dream team at #Netflix! I will be starting as Chief Global…" at bounding box center [998, 354] width 813 height 100
copy span "Chief Global Affairs Officer"
click at [1209, 259] on img at bounding box center [1216, 273] width 29 height 29
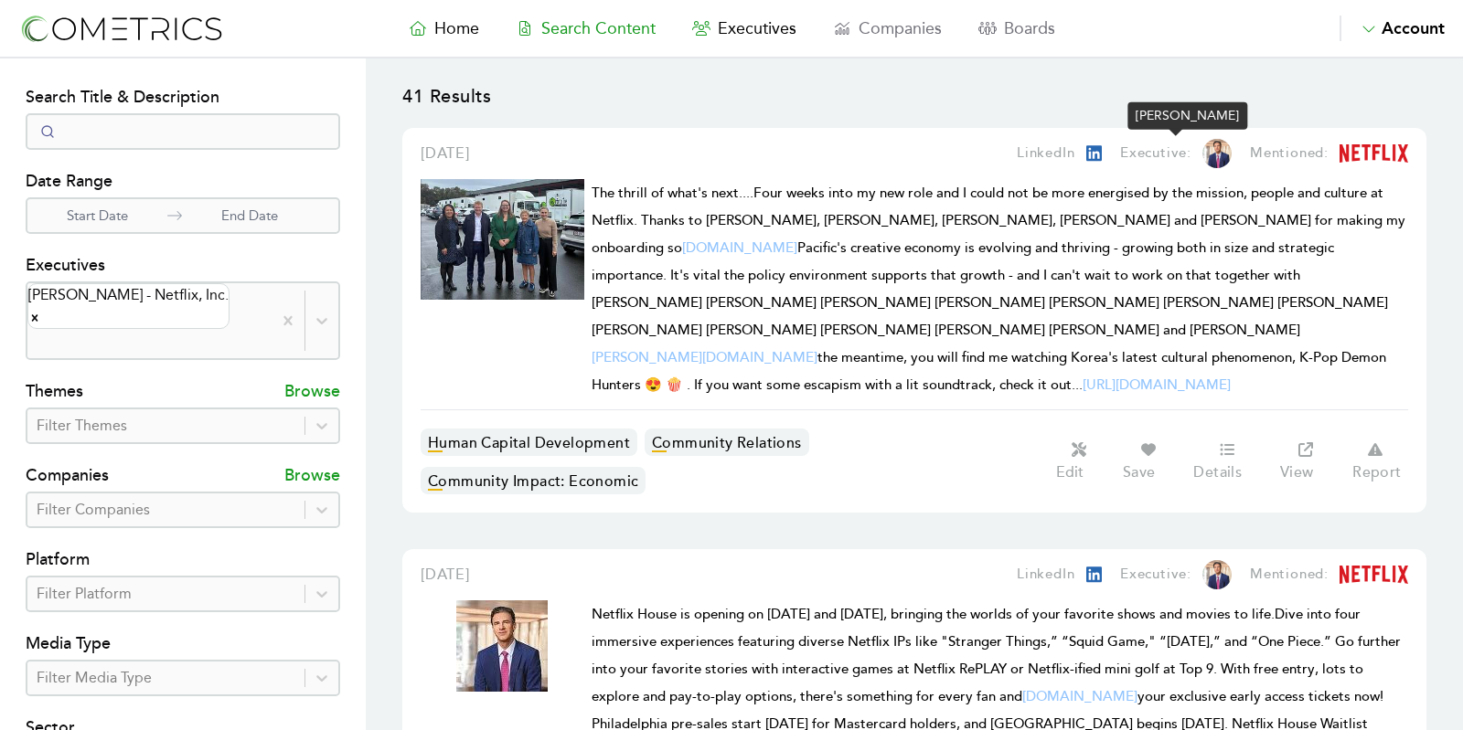
click at [1221, 146] on img at bounding box center [1216, 153] width 29 height 29
click at [458, 271] on img at bounding box center [503, 239] width 164 height 121
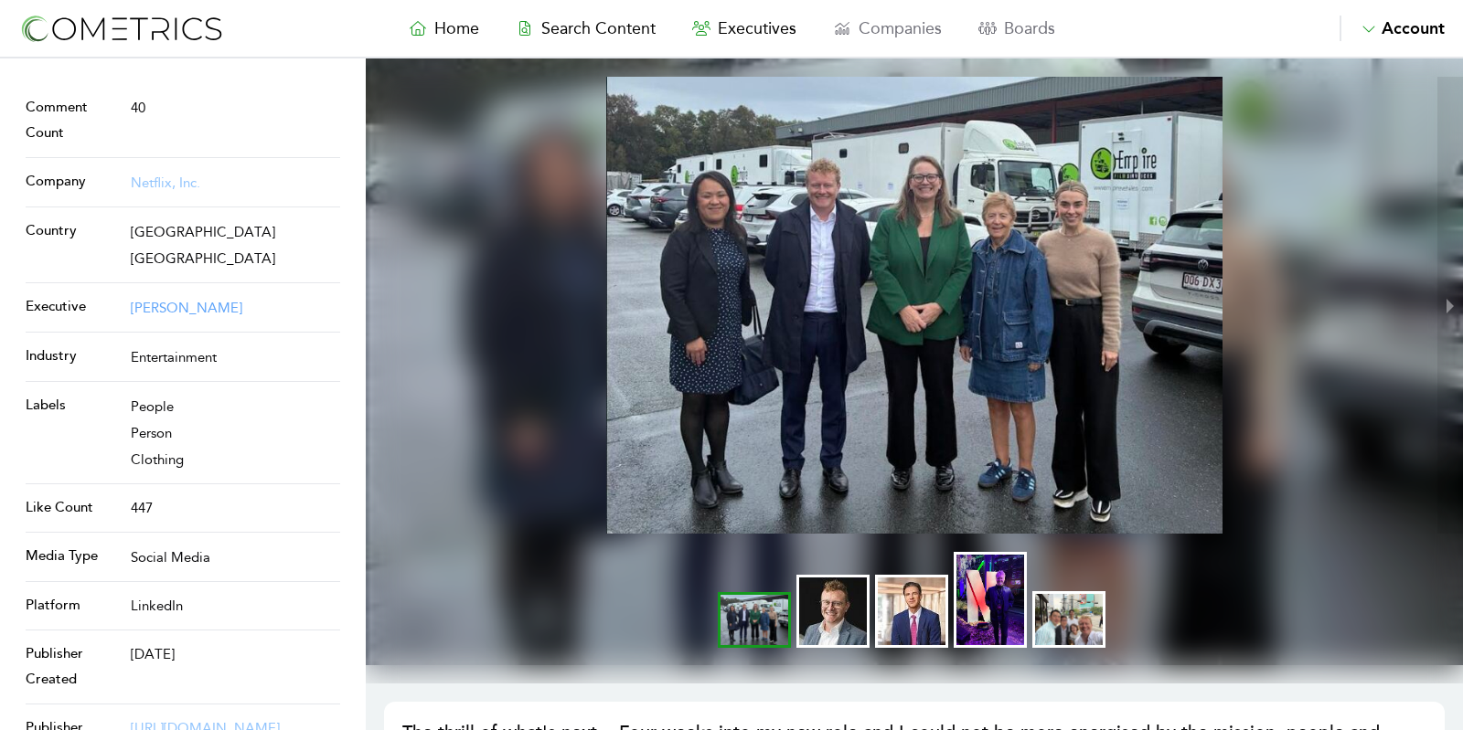
click at [165, 300] on link "[PERSON_NAME]" at bounding box center [187, 308] width 112 height 16
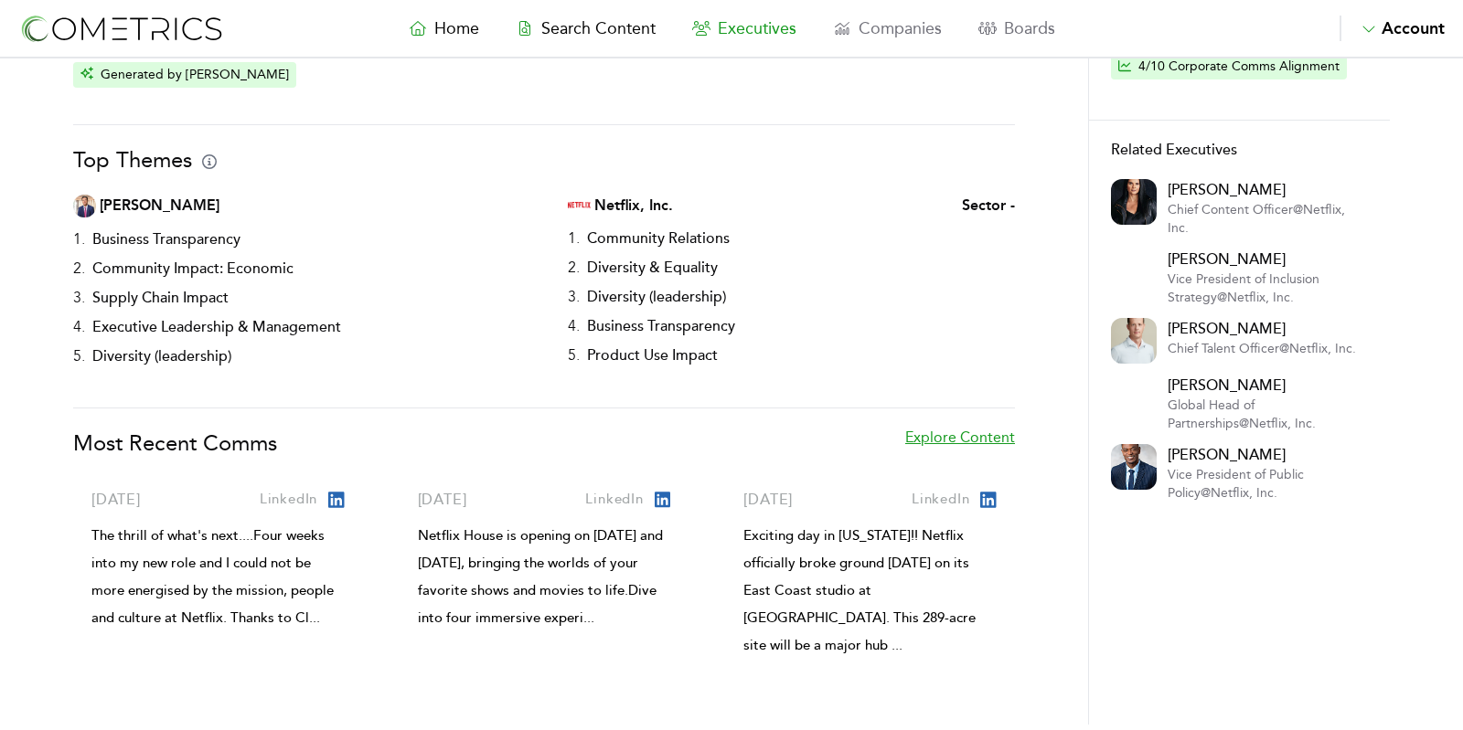
scroll to position [316, 0]
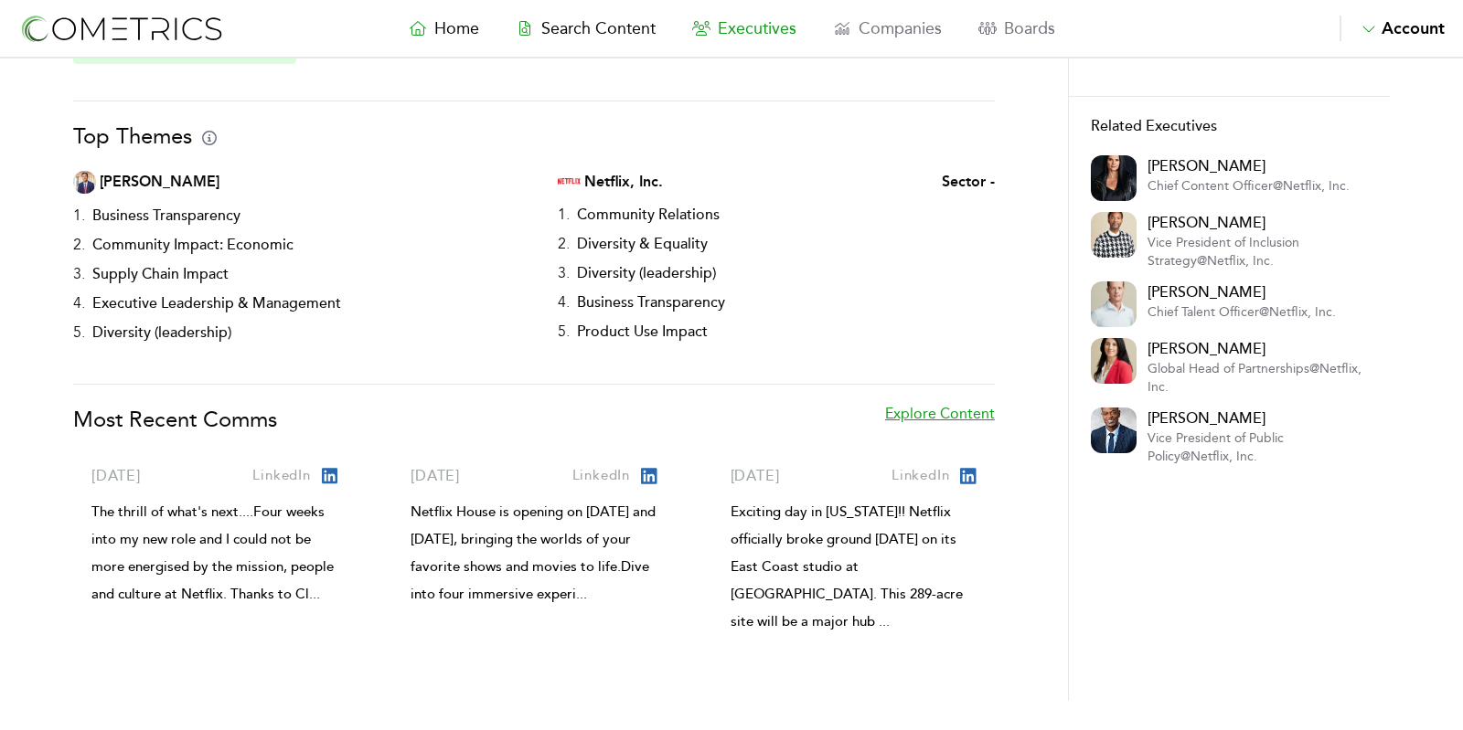
click at [960, 414] on link "Explore Content" at bounding box center [940, 428] width 110 height 51
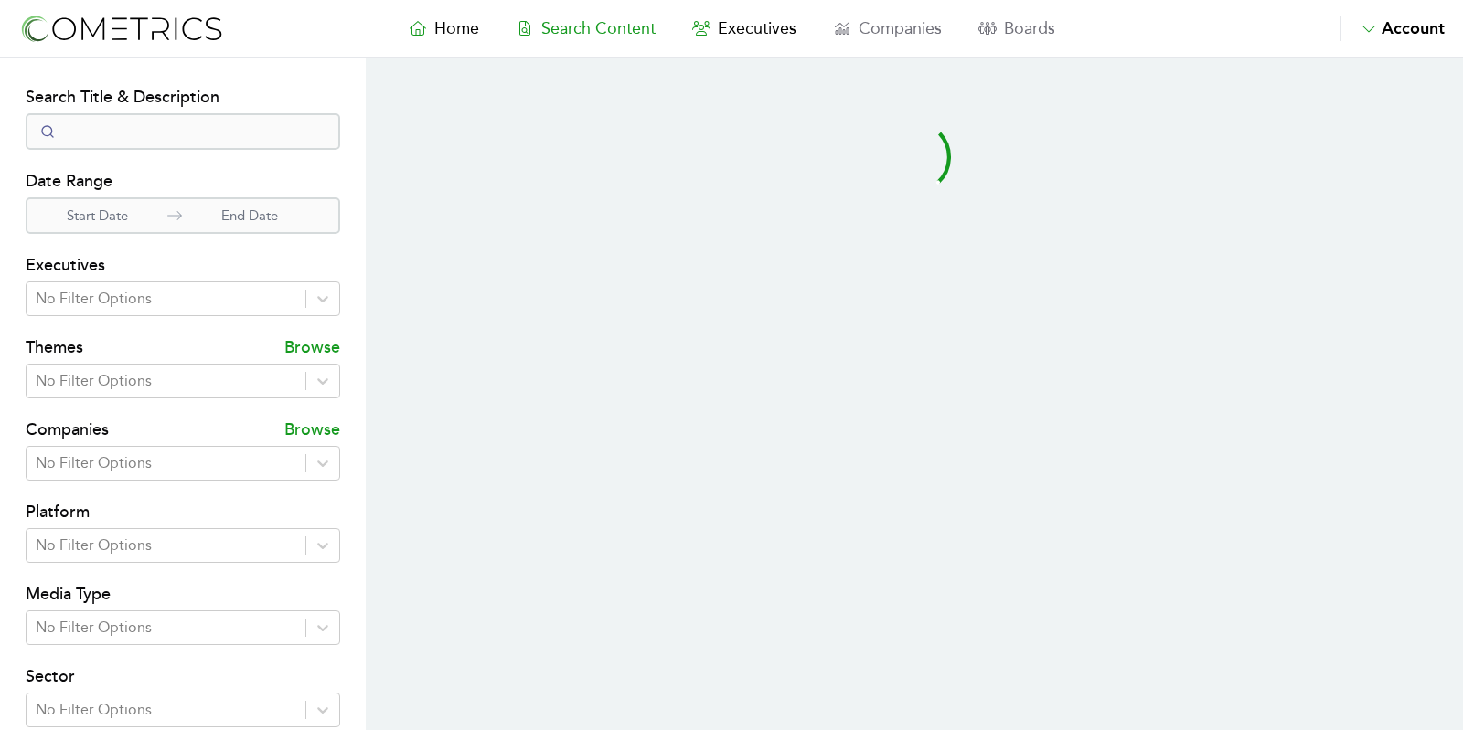
select select "50"
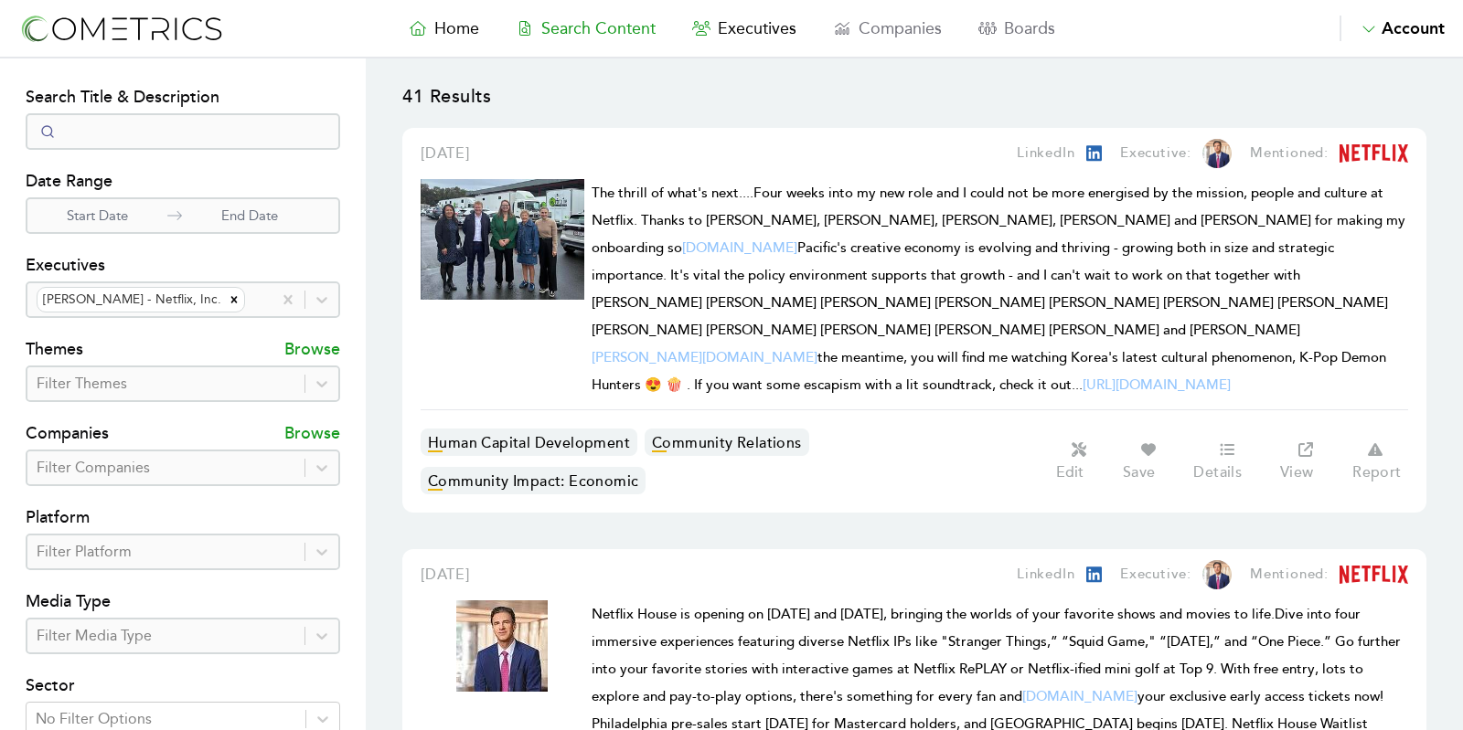
scroll to position [7939, 0]
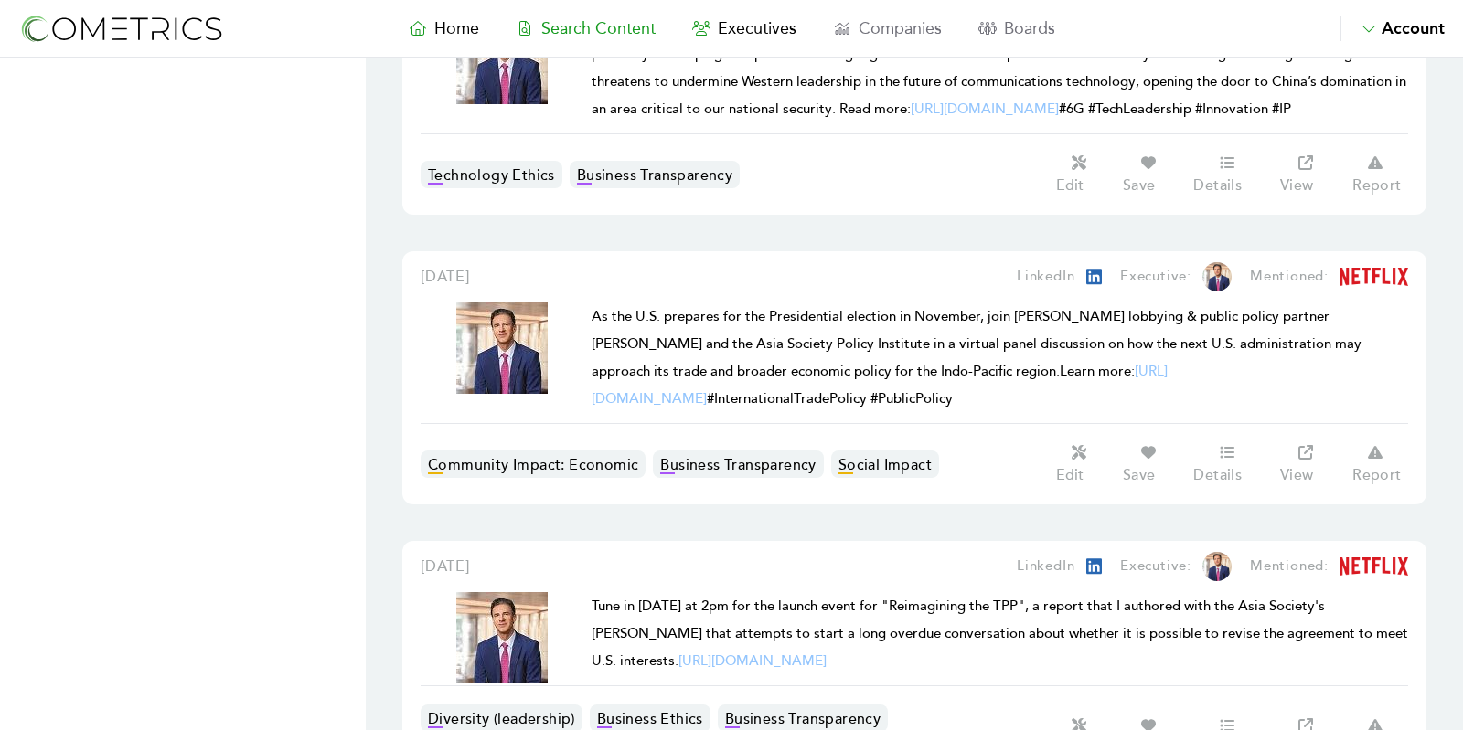
click at [974, 592] on div "Tune in [DATE] at 2pm for the launch event for "Reimagining the TPP", a report …" at bounding box center [1000, 638] width 816 height 93
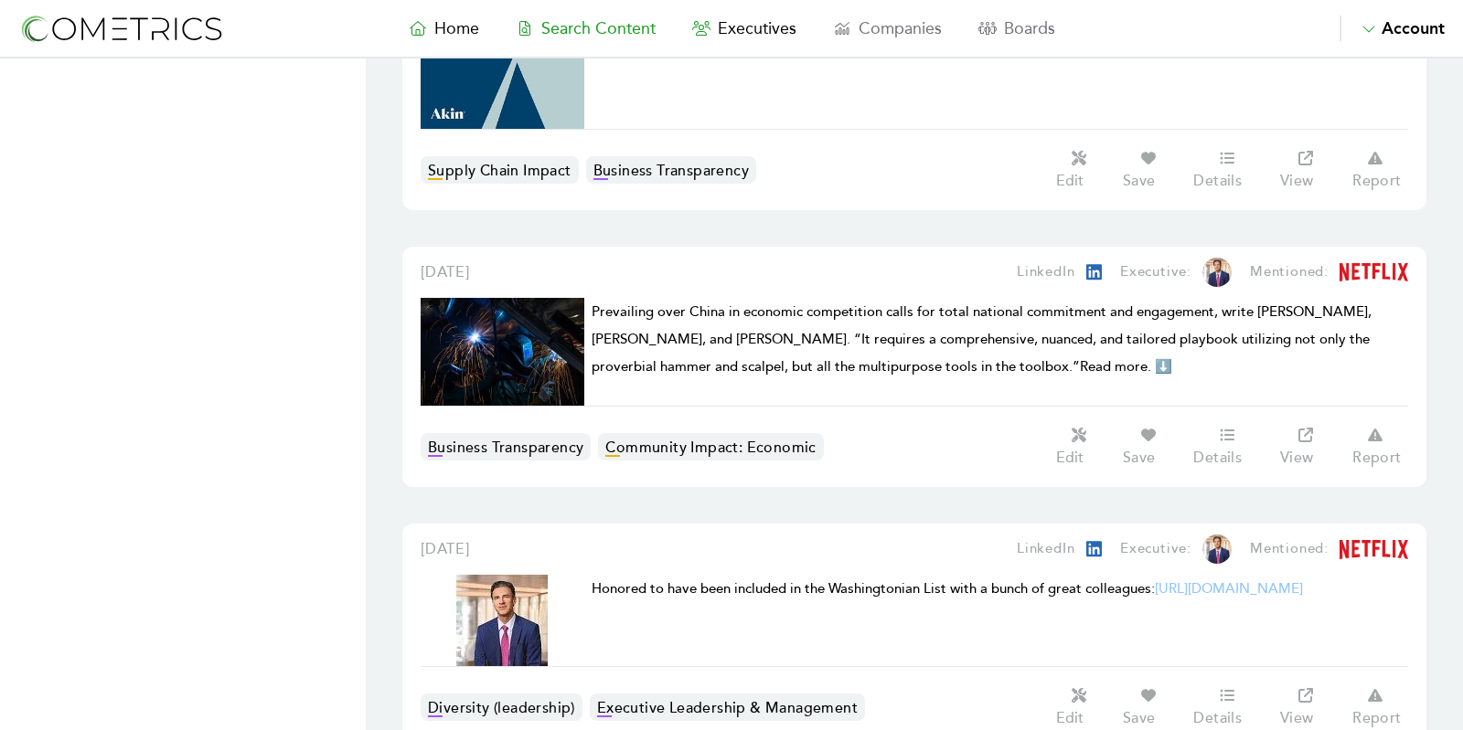
scroll to position [5360, 0]
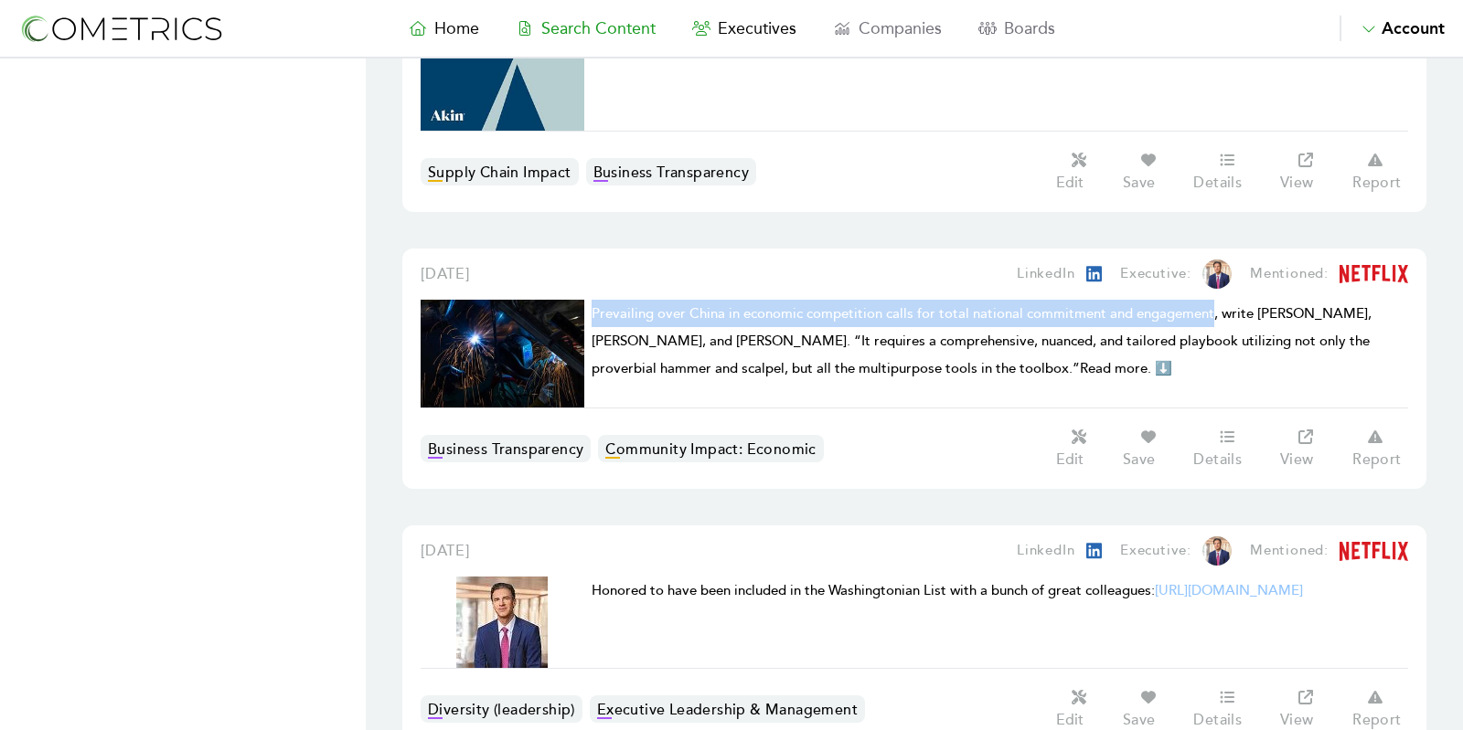
drag, startPoint x: 594, startPoint y: 144, endPoint x: 1208, endPoint y: 149, distance: 613.5
click at [1208, 305] on span "Prevailing over China in economic competition calls for total national commitme…" at bounding box center [982, 341] width 780 height 72
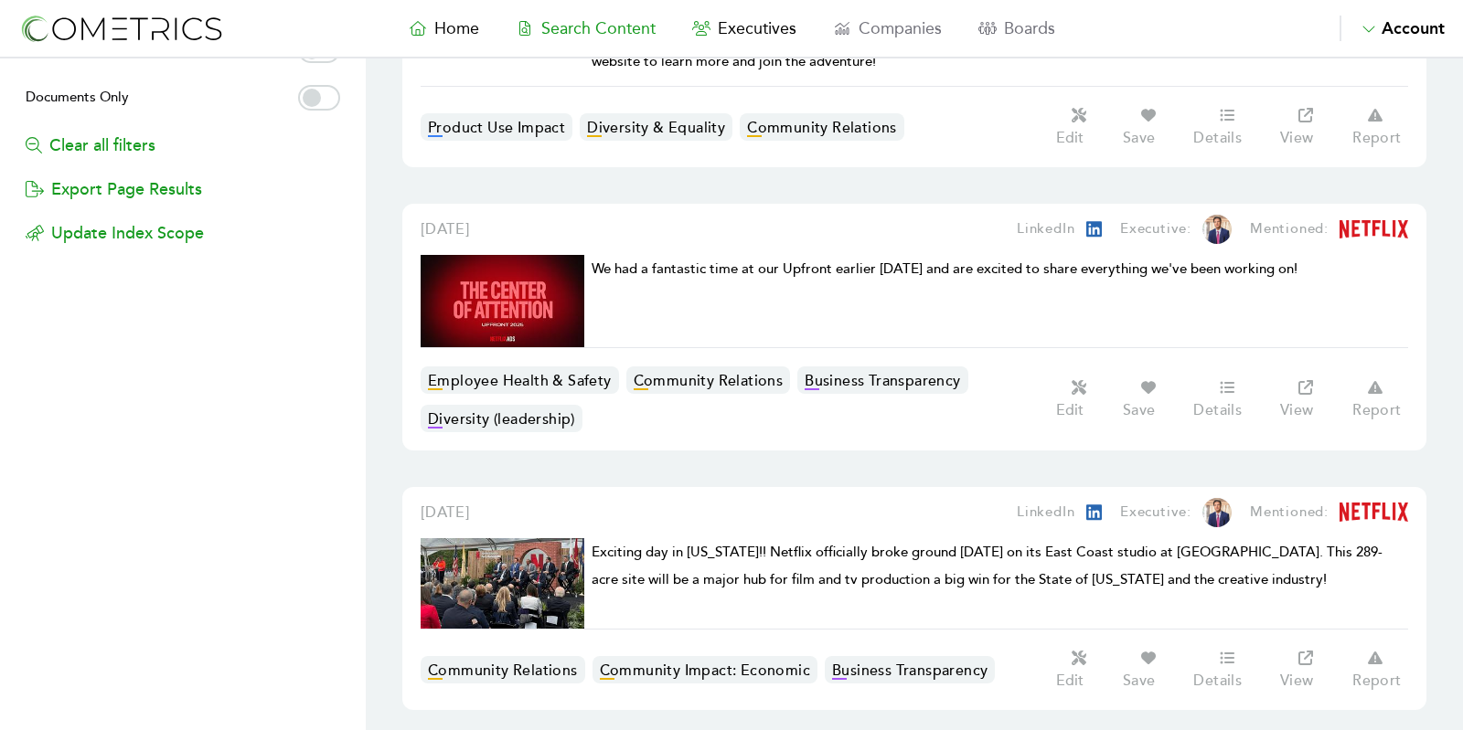
scroll to position [0, 0]
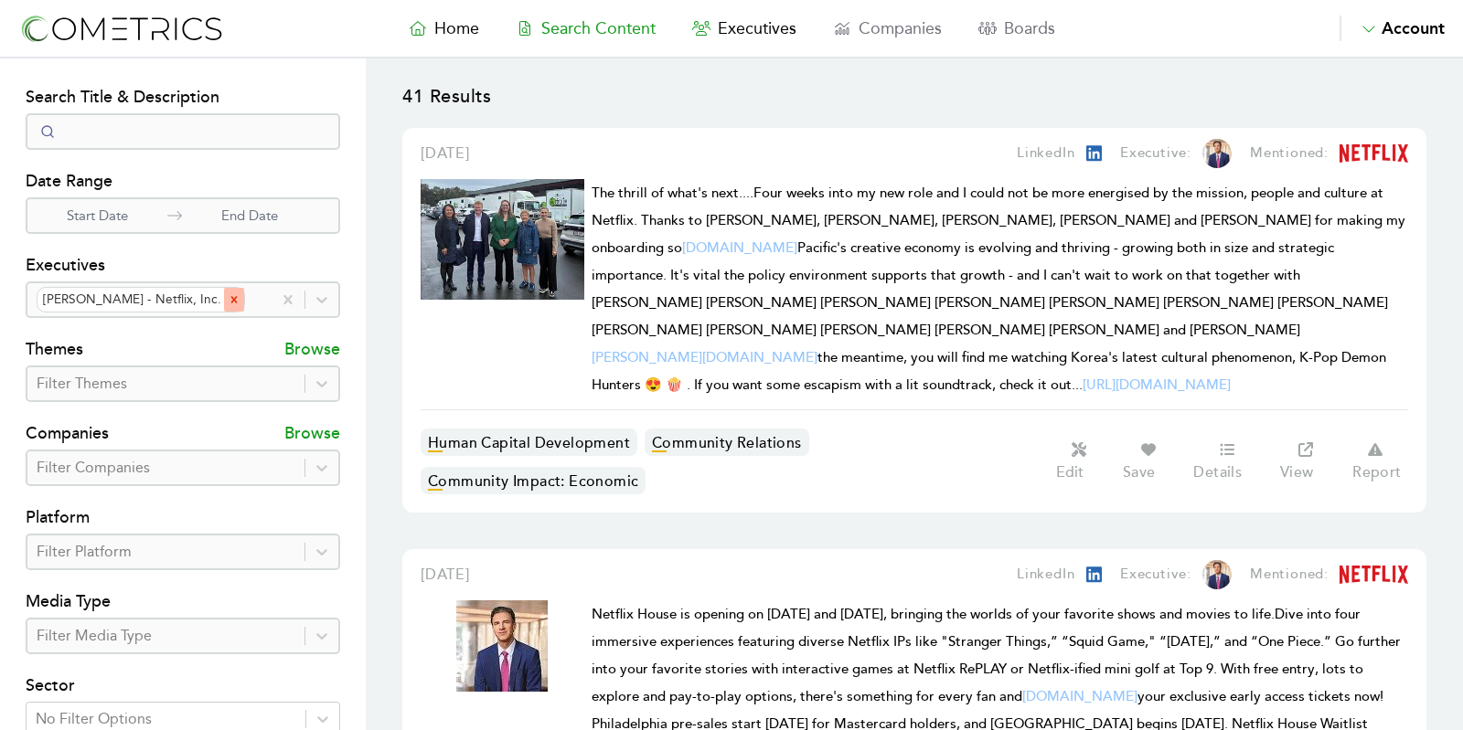
click at [228, 301] on icon "Remove Clete Willems - Netflix, Inc." at bounding box center [234, 299] width 13 height 13
click at [249, 301] on div at bounding box center [256, 300] width 14 height 26
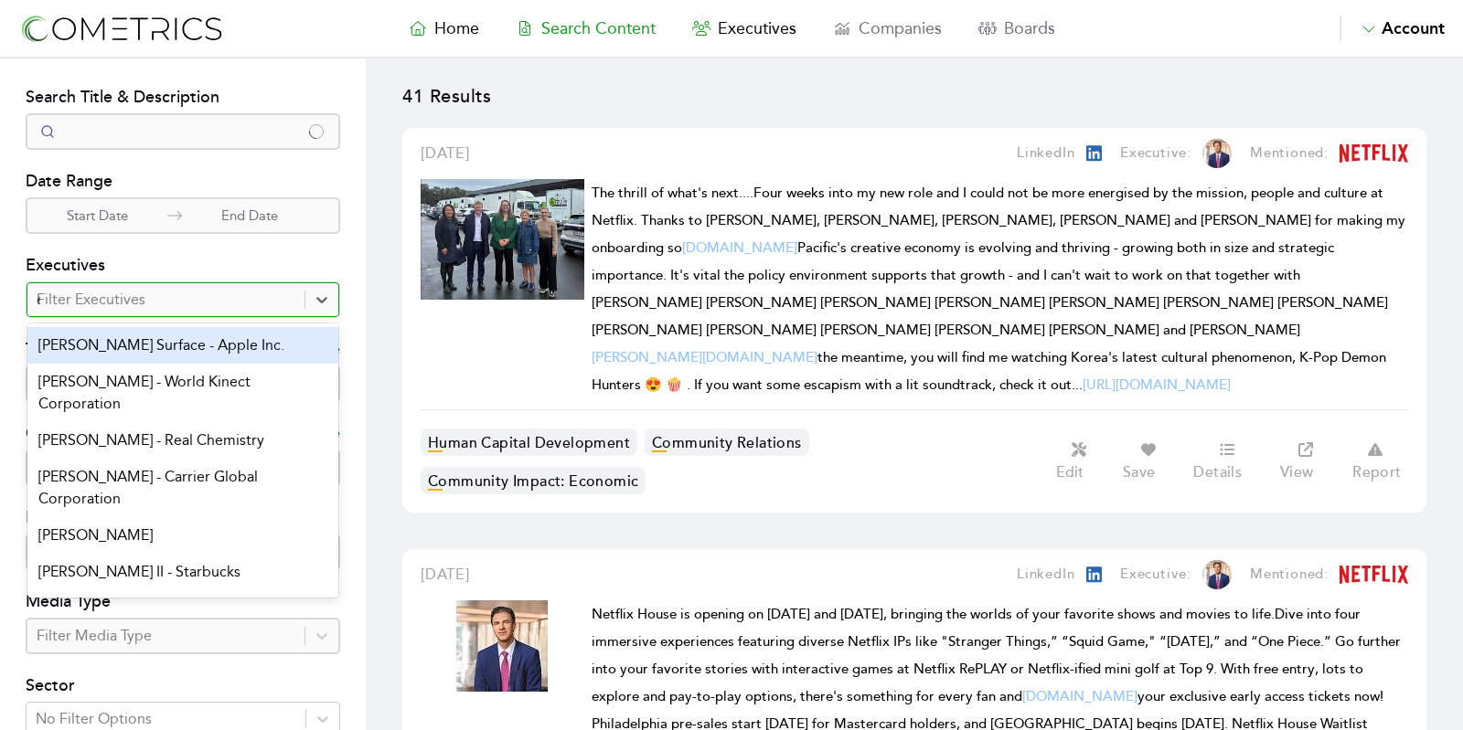
type input "[PERSON_NAME]"
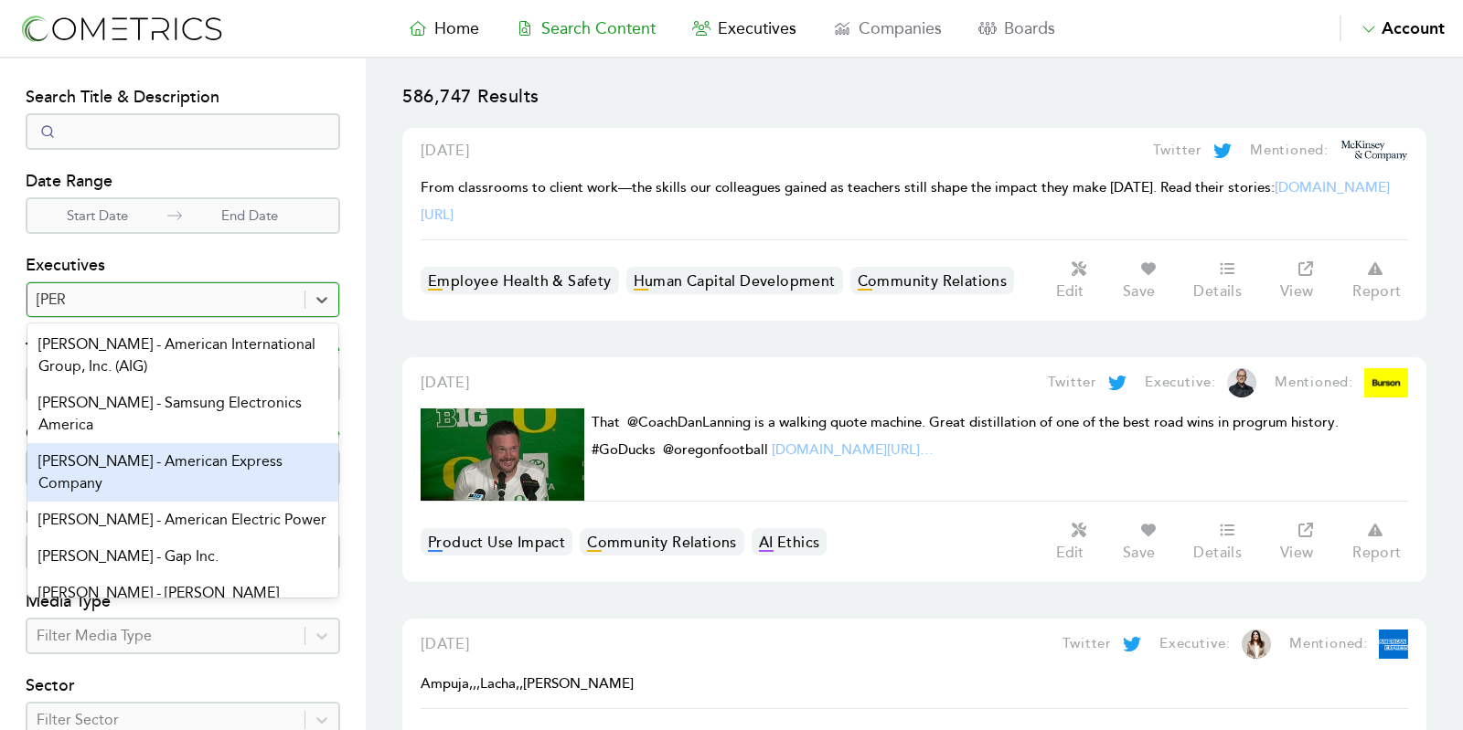
scroll to position [1792, 0]
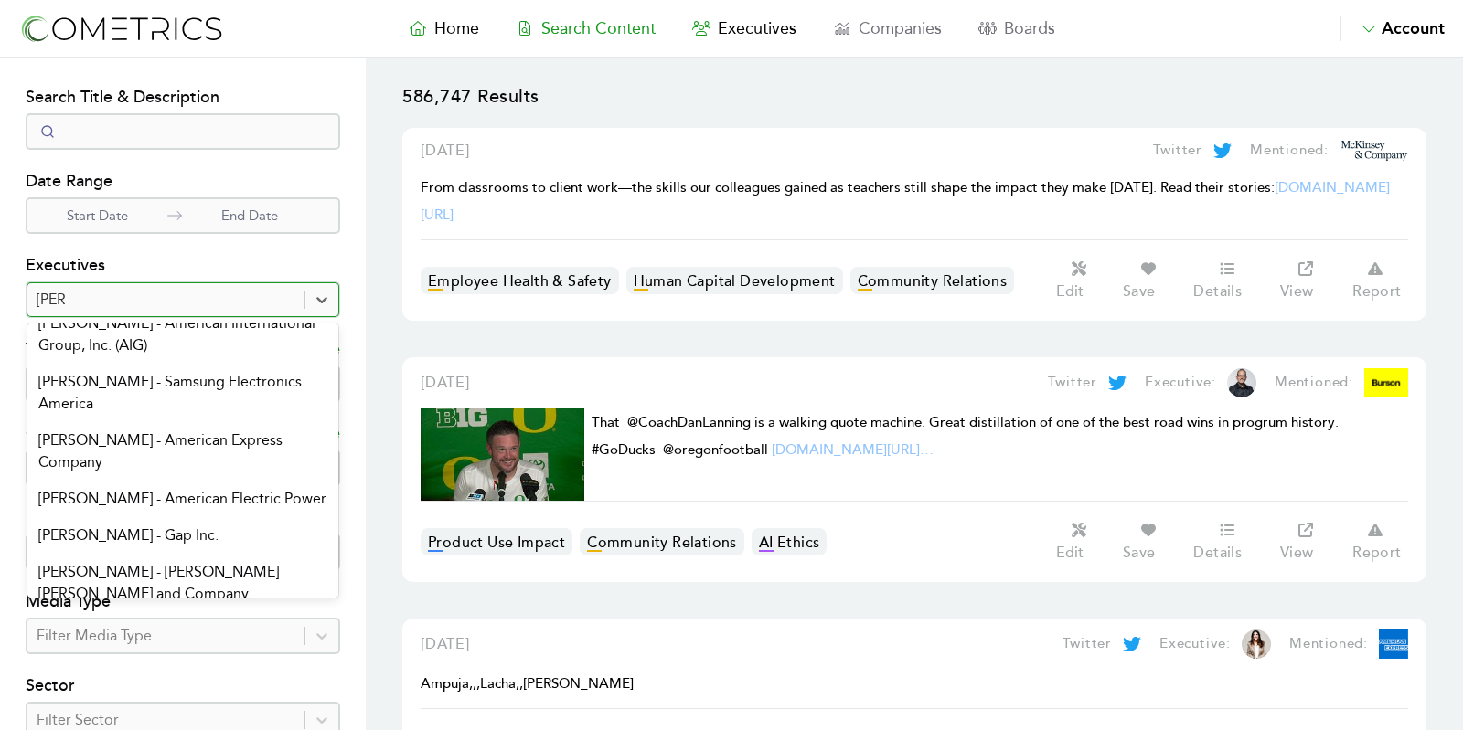
click at [175, 649] on div "[PERSON_NAME] - Salesforce" at bounding box center [182, 667] width 311 height 37
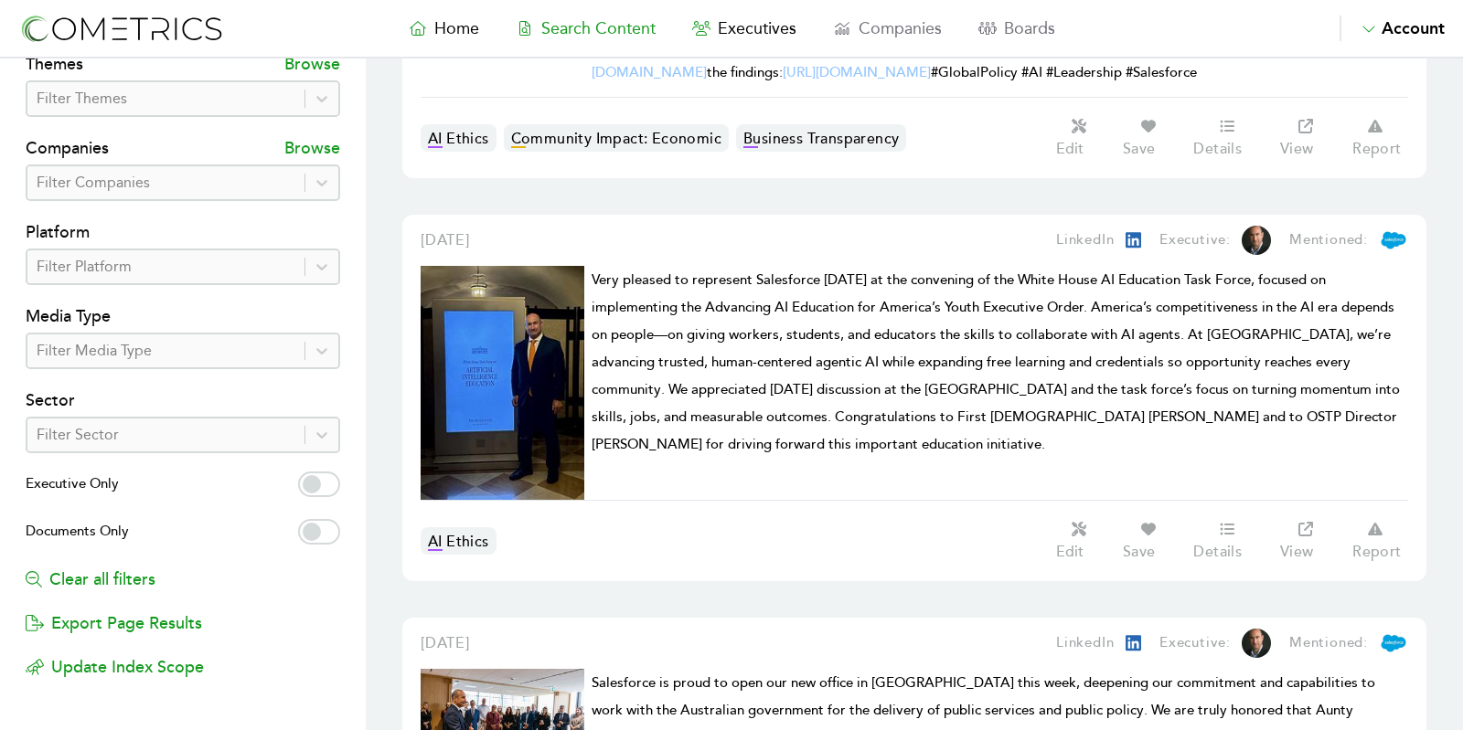
scroll to position [300, 0]
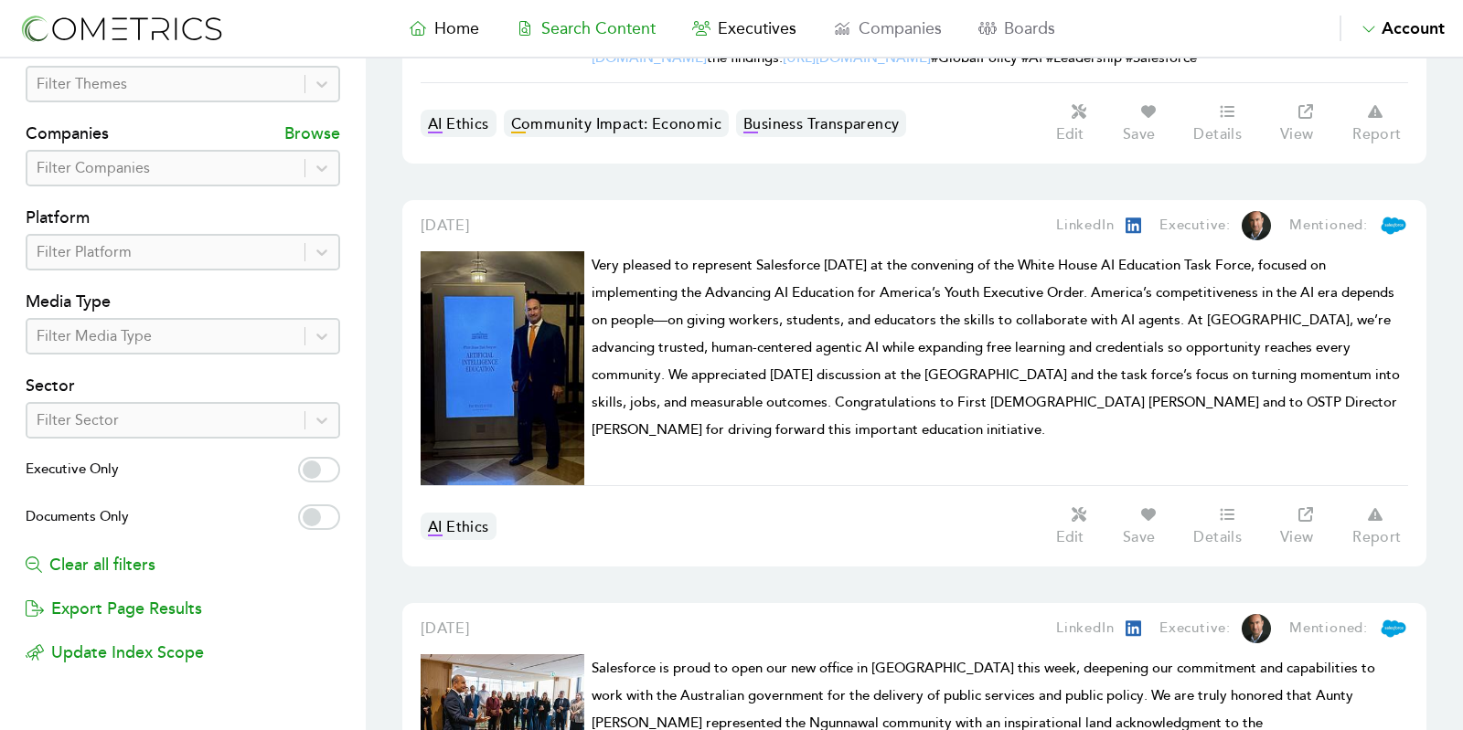
drag, startPoint x: 1245, startPoint y: 257, endPoint x: 808, endPoint y: 240, distance: 437.4
click at [808, 240] on div "[DATE] LinkedIn Executive: Mentioned: Very pleased to represent Salesforce [DAT…" at bounding box center [914, 383] width 1024 height 367
click at [808, 240] on div "[DATE] LinkedIn Executive: Mentioned:" at bounding box center [914, 231] width 987 height 40
click at [890, 357] on span "Very pleased to represent Salesforce [DATE] at the convening of the White House…" at bounding box center [996, 348] width 808 height 182
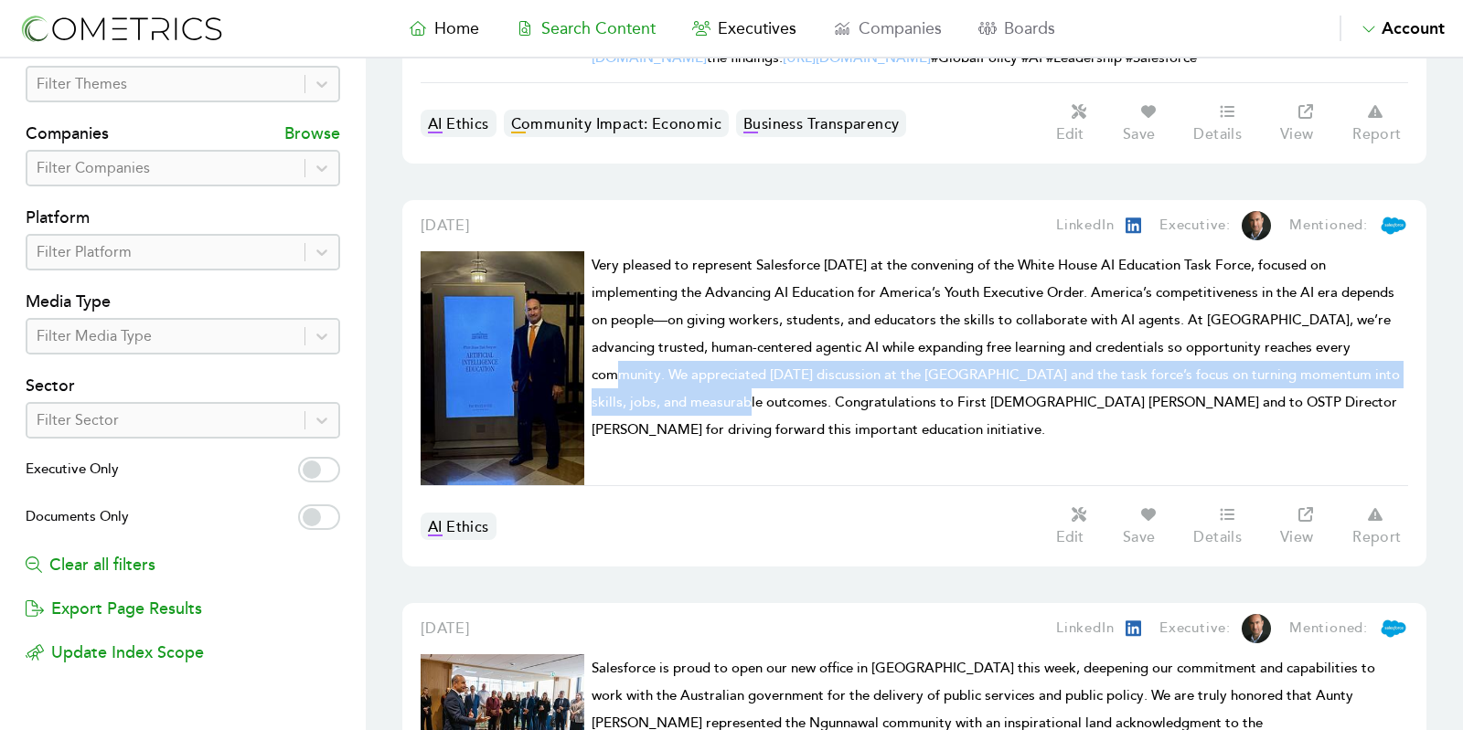
drag, startPoint x: 1367, startPoint y: 338, endPoint x: 737, endPoint y: 387, distance: 631.8
click at [737, 387] on span "Very pleased to represent Salesforce [DATE] at the convening of the White House…" at bounding box center [996, 348] width 808 height 182
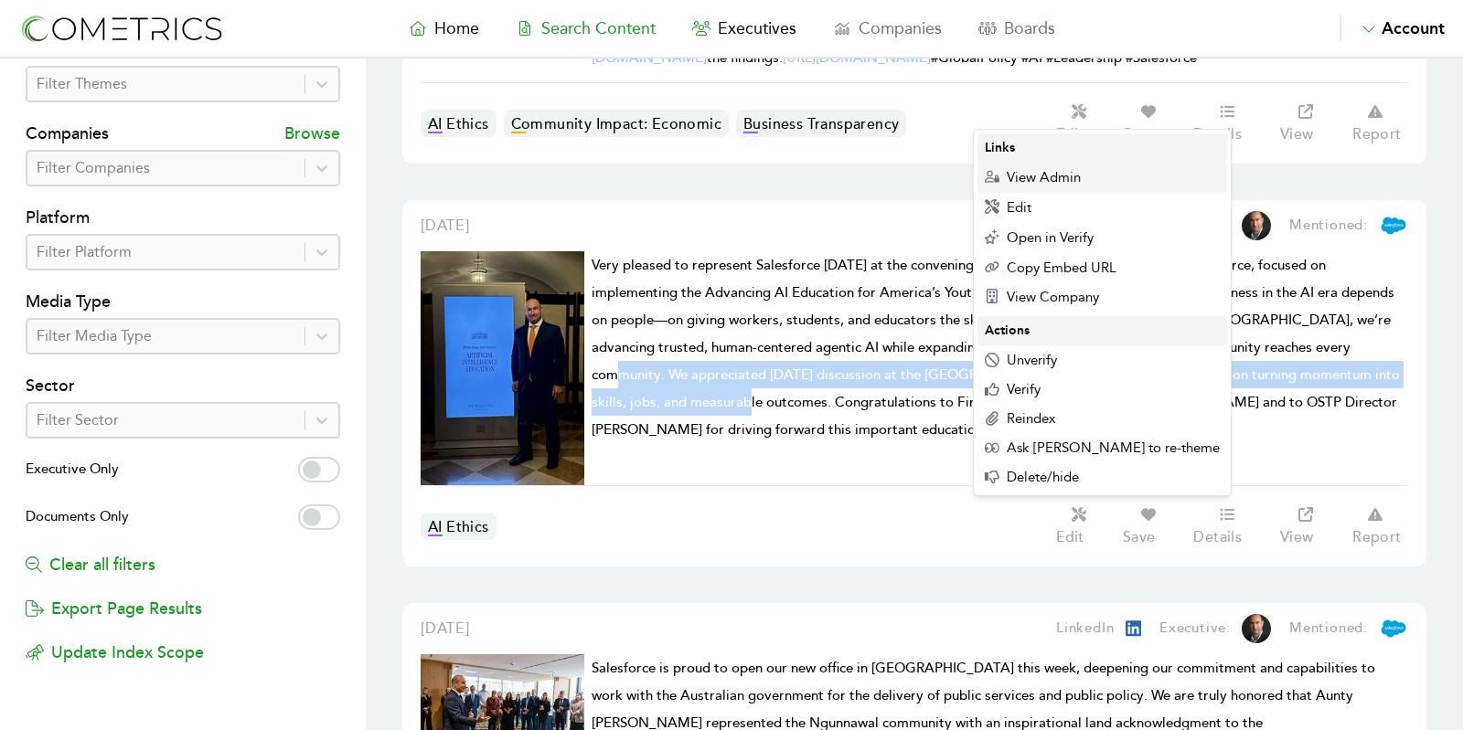
click at [1040, 167] on div "View Admin" at bounding box center [1102, 178] width 250 height 30
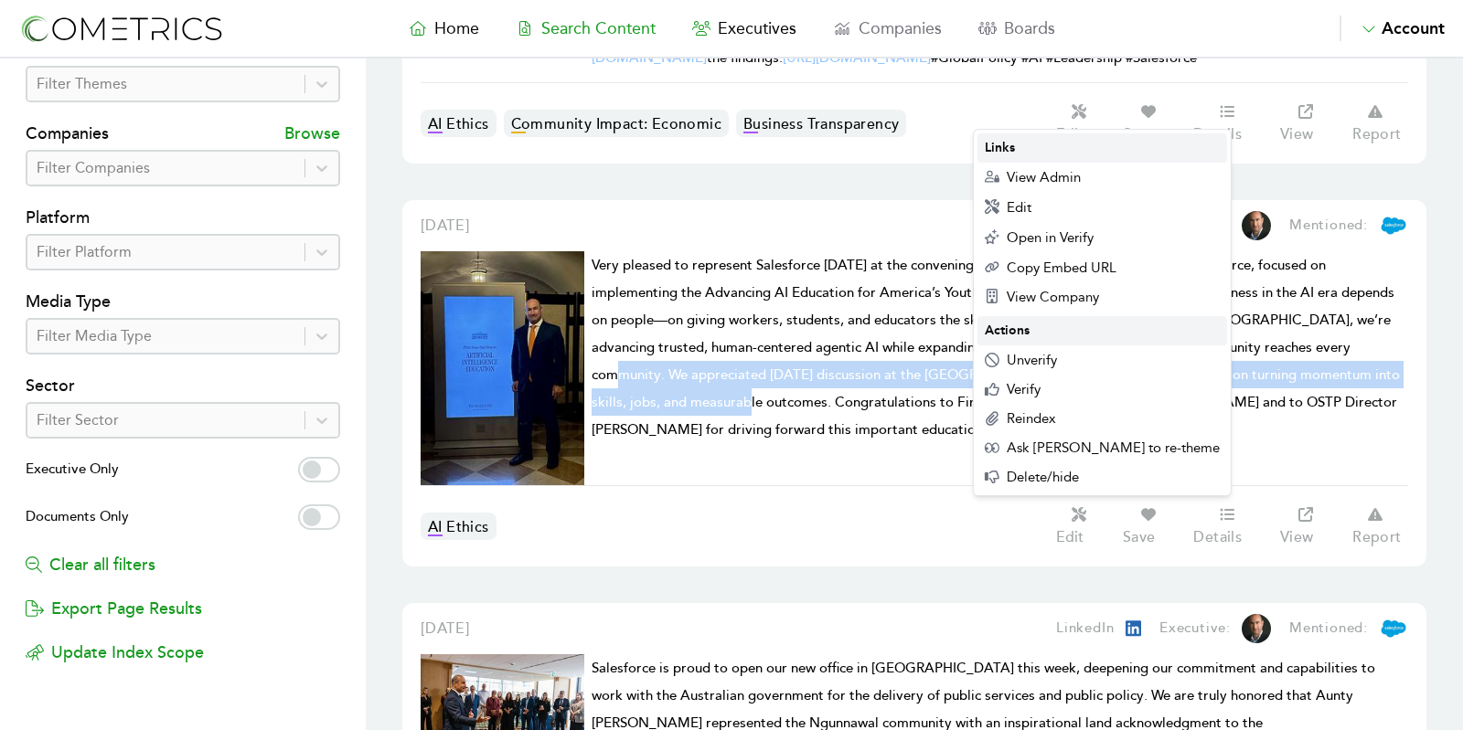
click at [1046, 180] on span "View Admin" at bounding box center [1044, 177] width 74 height 16
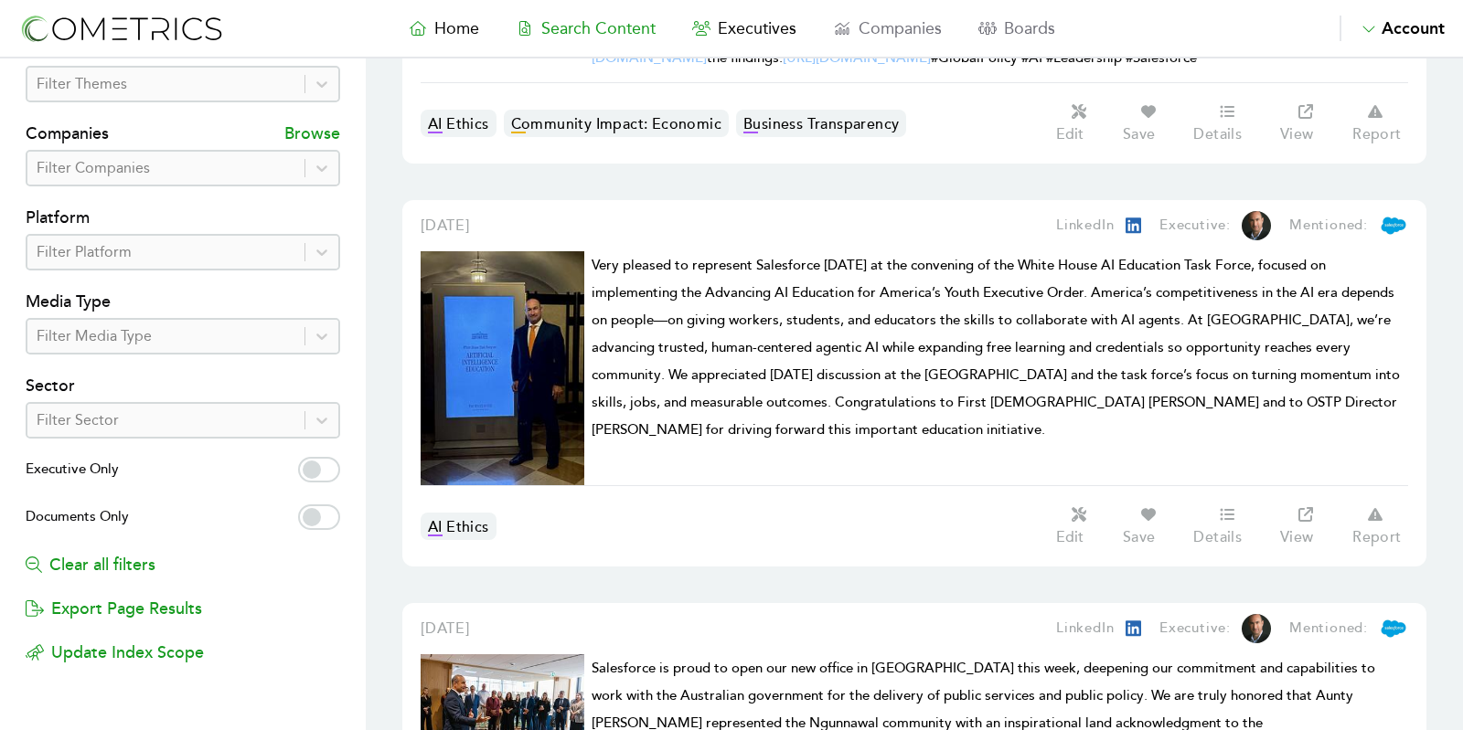
click at [826, 552] on div "[DATE] LinkedIn Executive: Mentioned: Very pleased to represent Salesforce [DAT…" at bounding box center [914, 383] width 1024 height 367
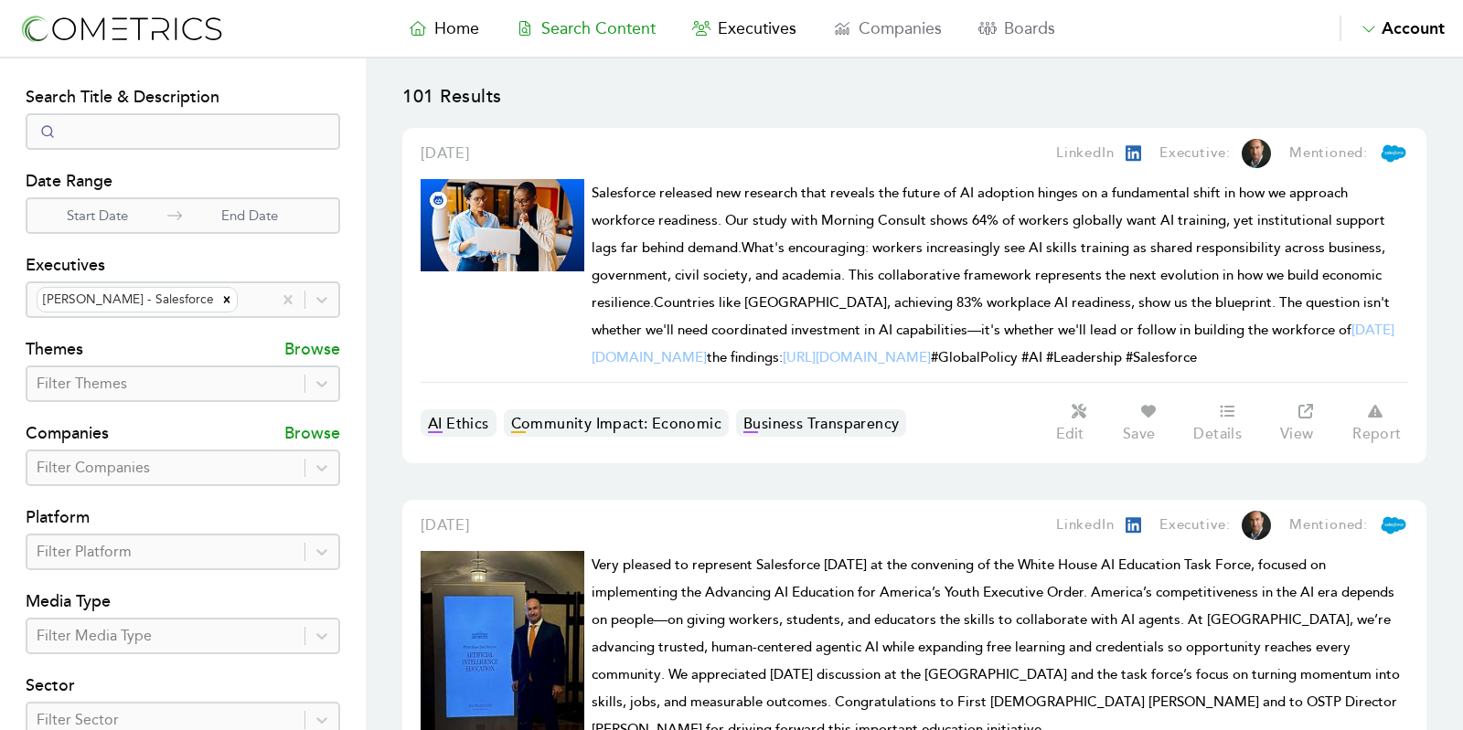
drag, startPoint x: 193, startPoint y: 293, endPoint x: 206, endPoint y: 294, distance: 12.8
click at [217, 292] on div "Remove Eric H. Loeb - Salesforce" at bounding box center [227, 300] width 20 height 24
click at [241, 291] on div at bounding box center [251, 300] width 21 height 26
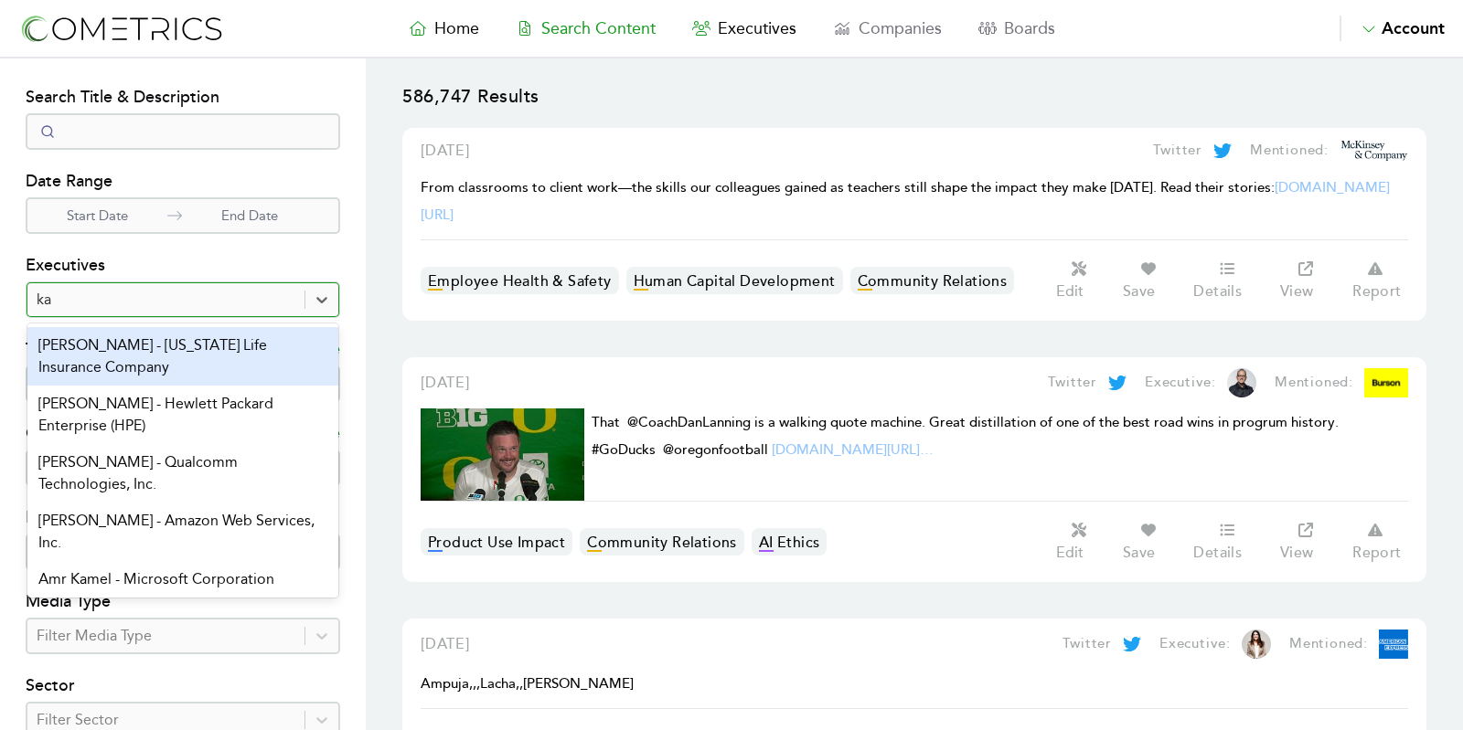
type input "kap"
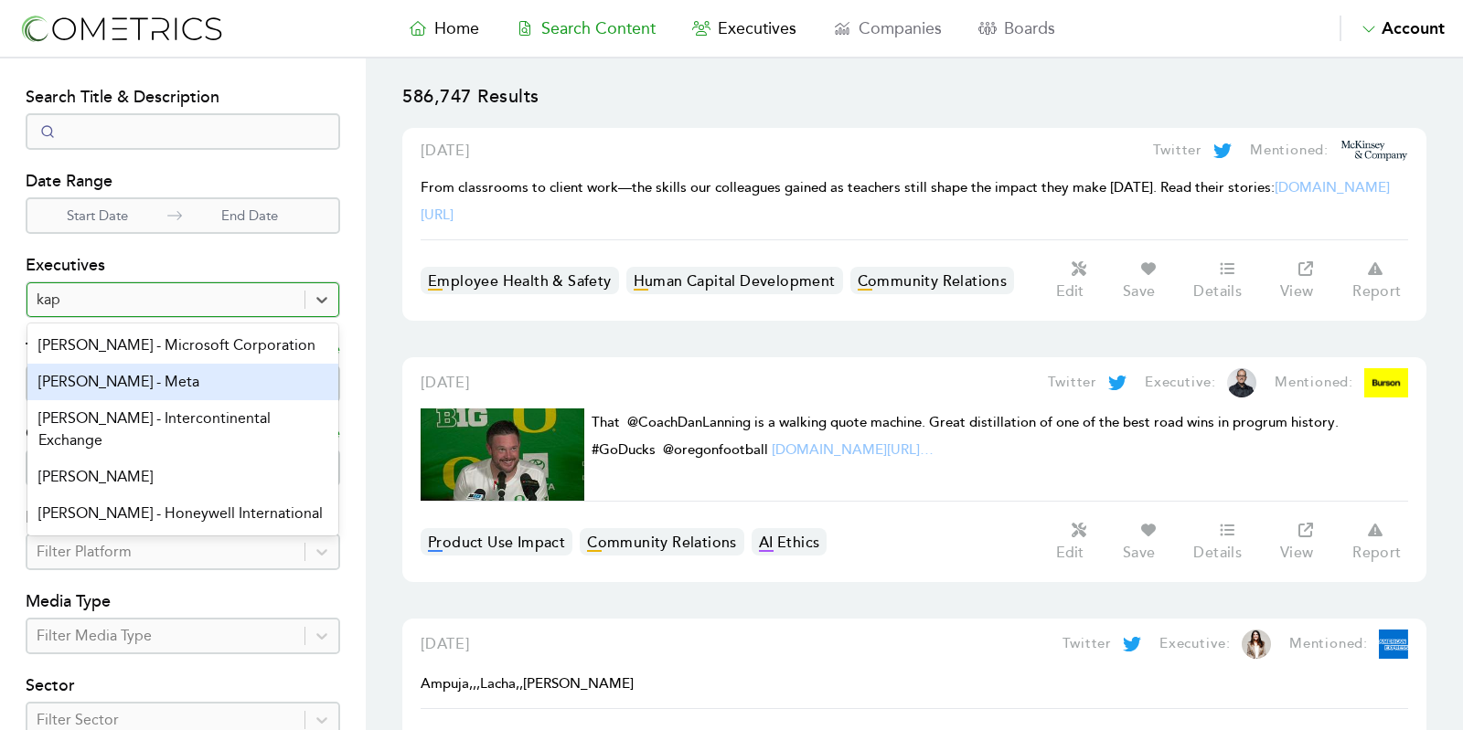
click at [155, 379] on div "[PERSON_NAME] - Meta" at bounding box center [182, 382] width 311 height 37
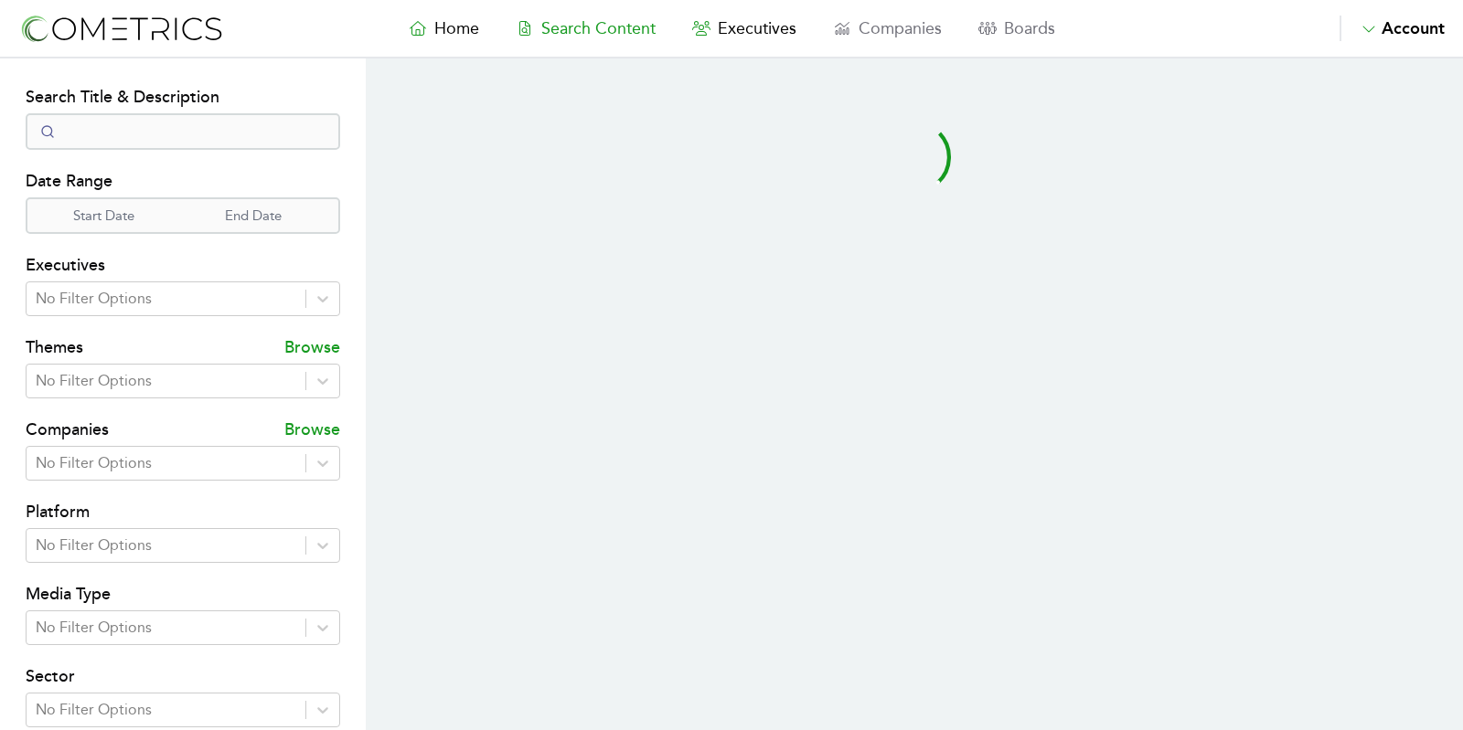
select select "50"
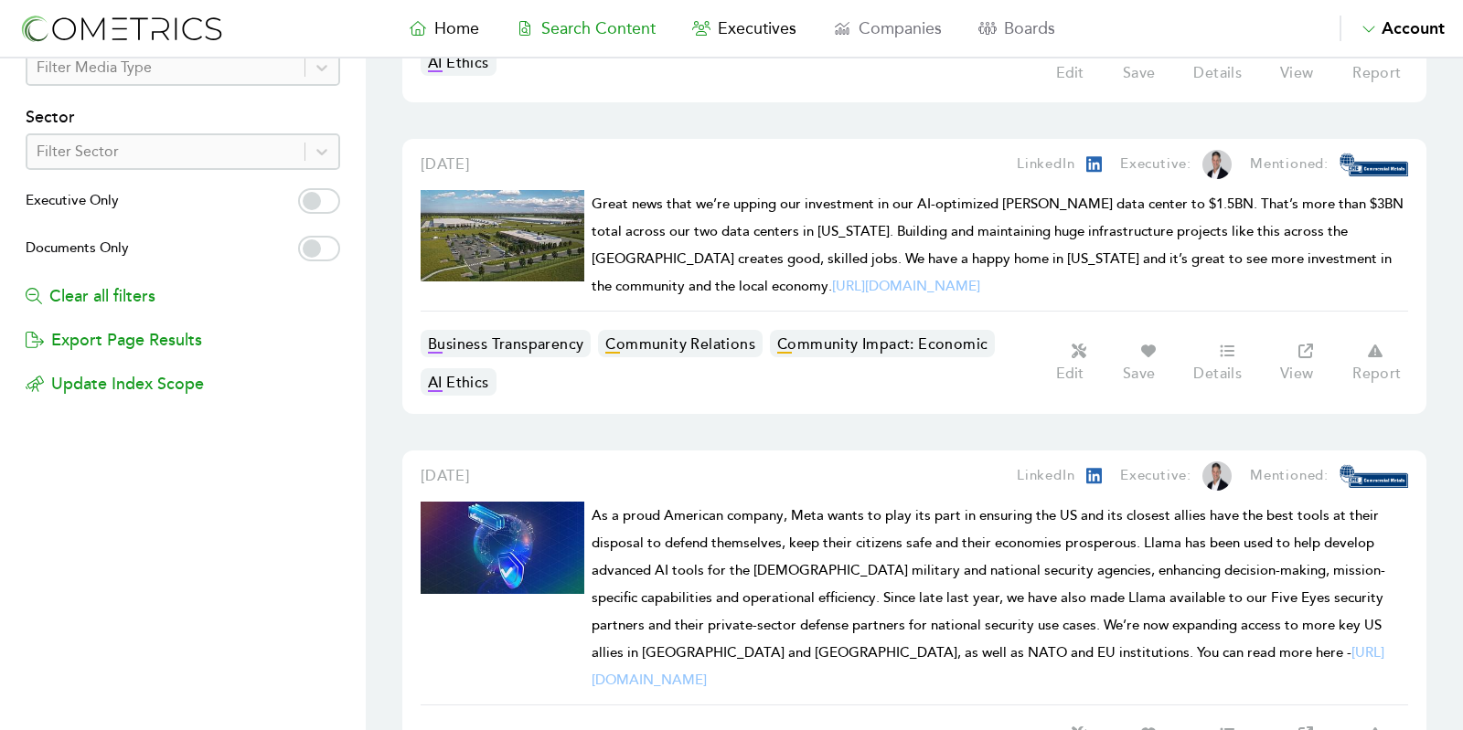
scroll to position [570, 0]
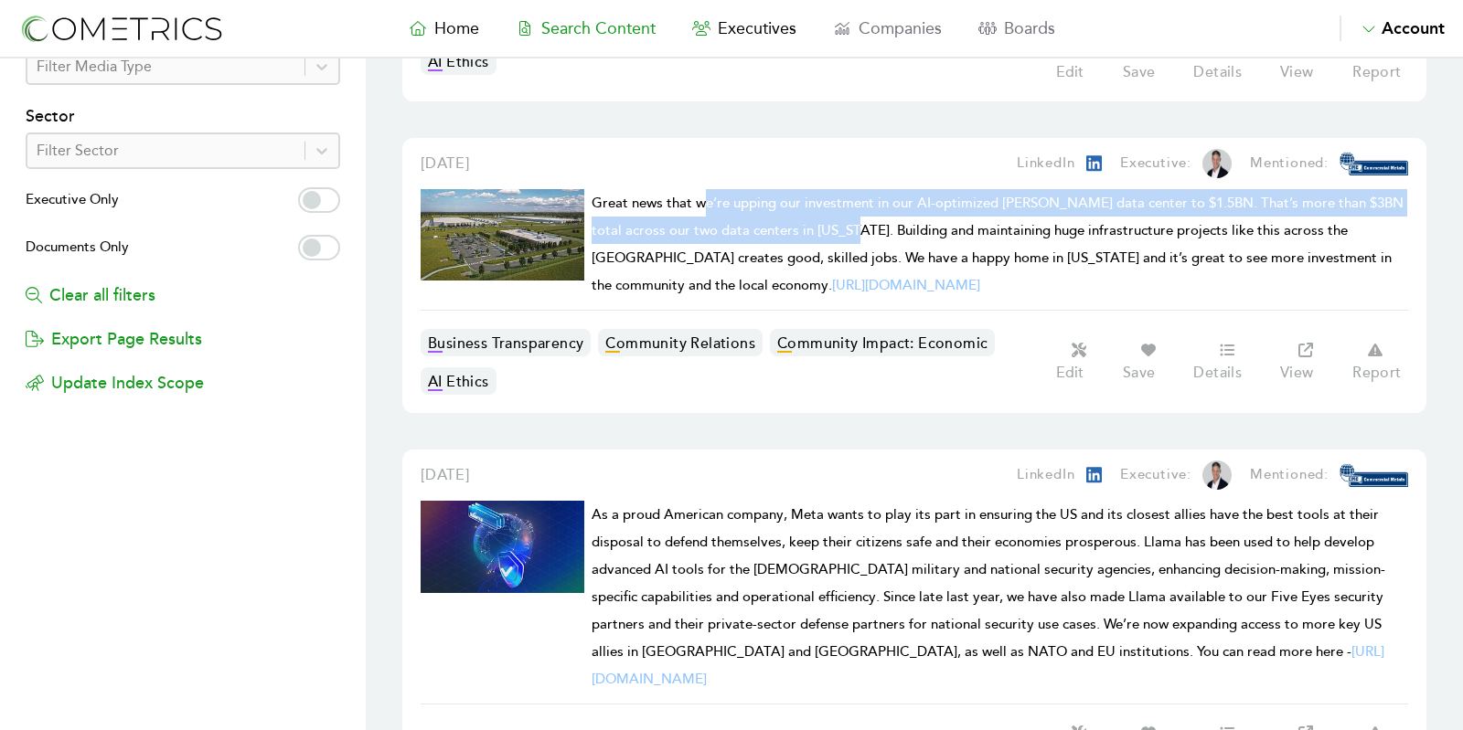
drag, startPoint x: 702, startPoint y: 197, endPoint x: 845, endPoint y: 208, distance: 143.0
click at [845, 208] on h1 "Great news that we’re upping our investment in our AI-optimized Montgomery data…" at bounding box center [1000, 244] width 816 height 110
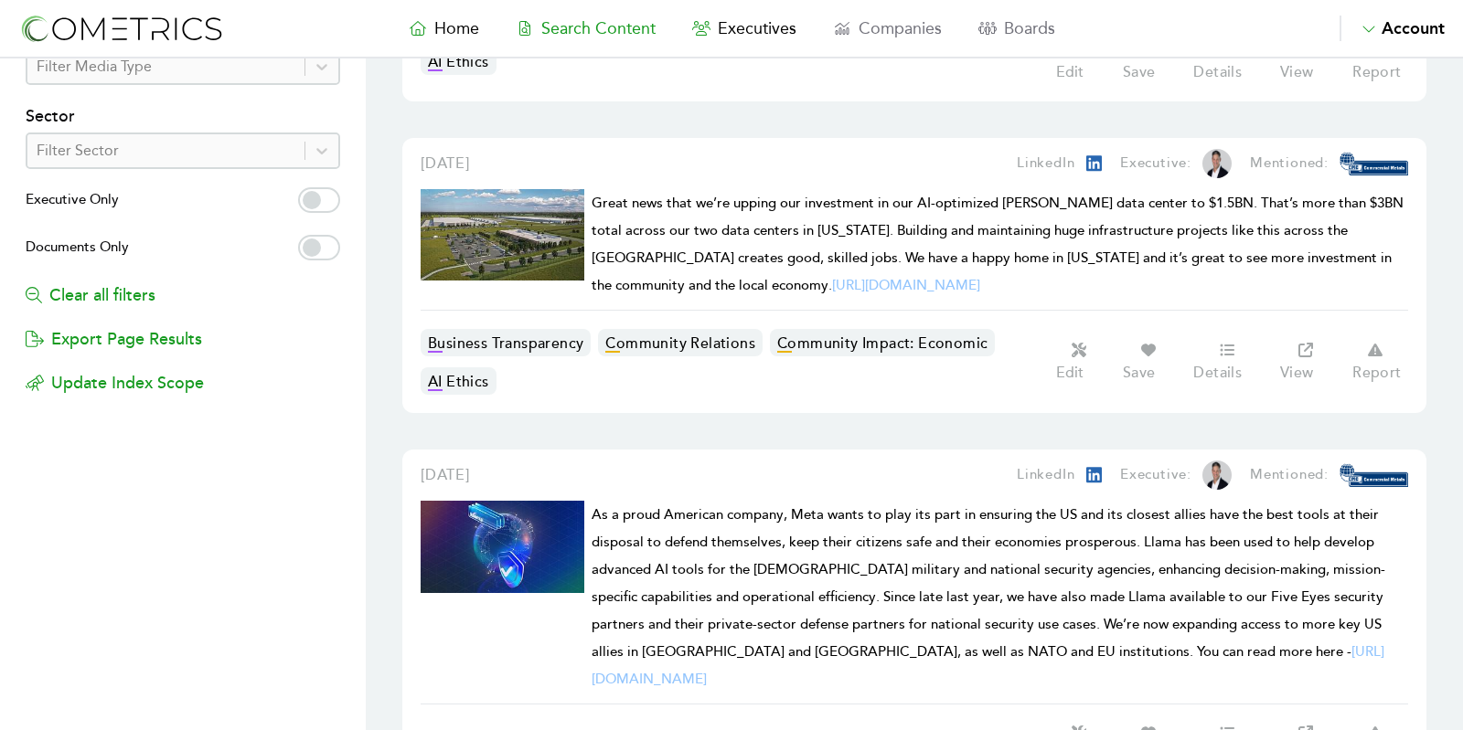
click at [698, 196] on span "Great news that we’re upping our investment in our AI-optimized Montgomery data…" at bounding box center [998, 245] width 812 height 100
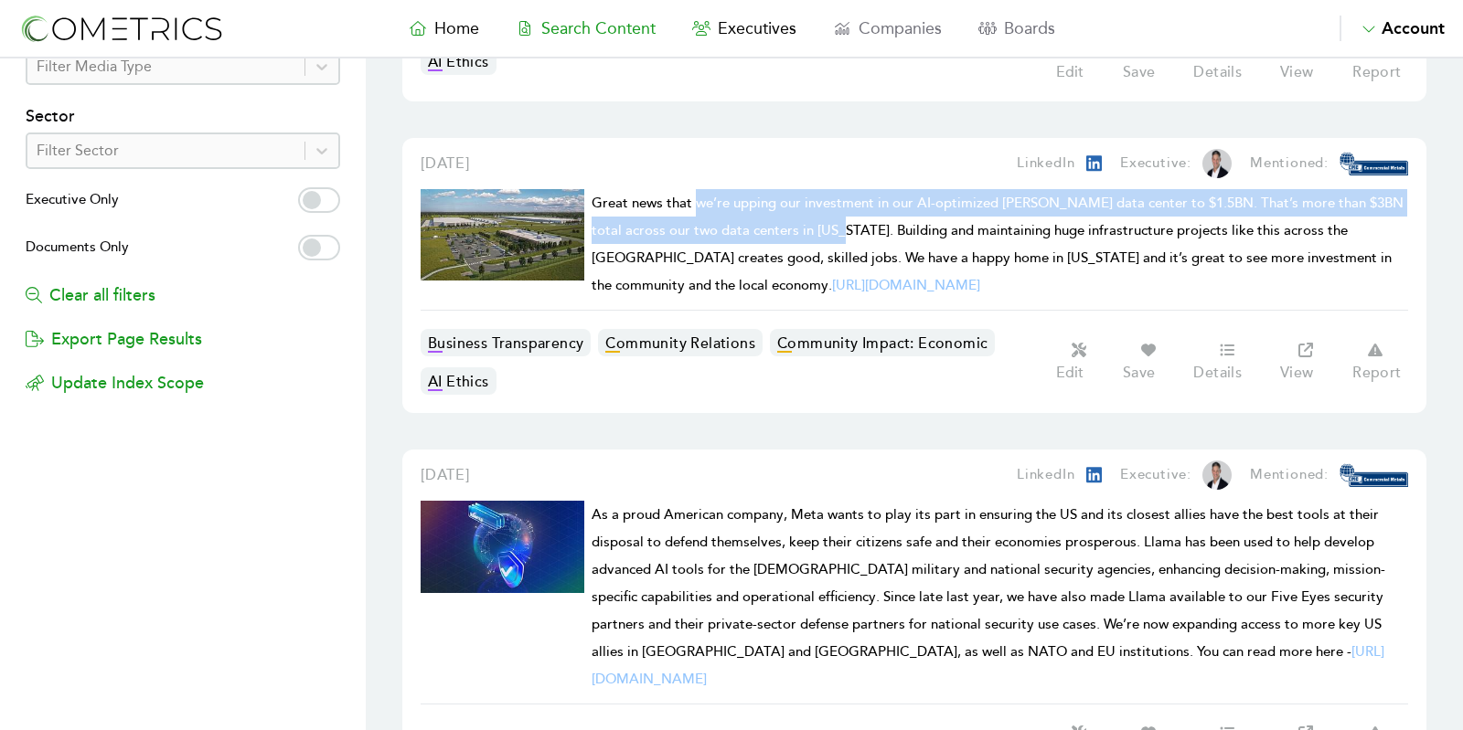
drag, startPoint x: 698, startPoint y: 196, endPoint x: 837, endPoint y: 216, distance: 141.3
click at [837, 216] on span "Great news that we’re upping our investment in our AI-optimized Montgomery data…" at bounding box center [998, 245] width 812 height 100
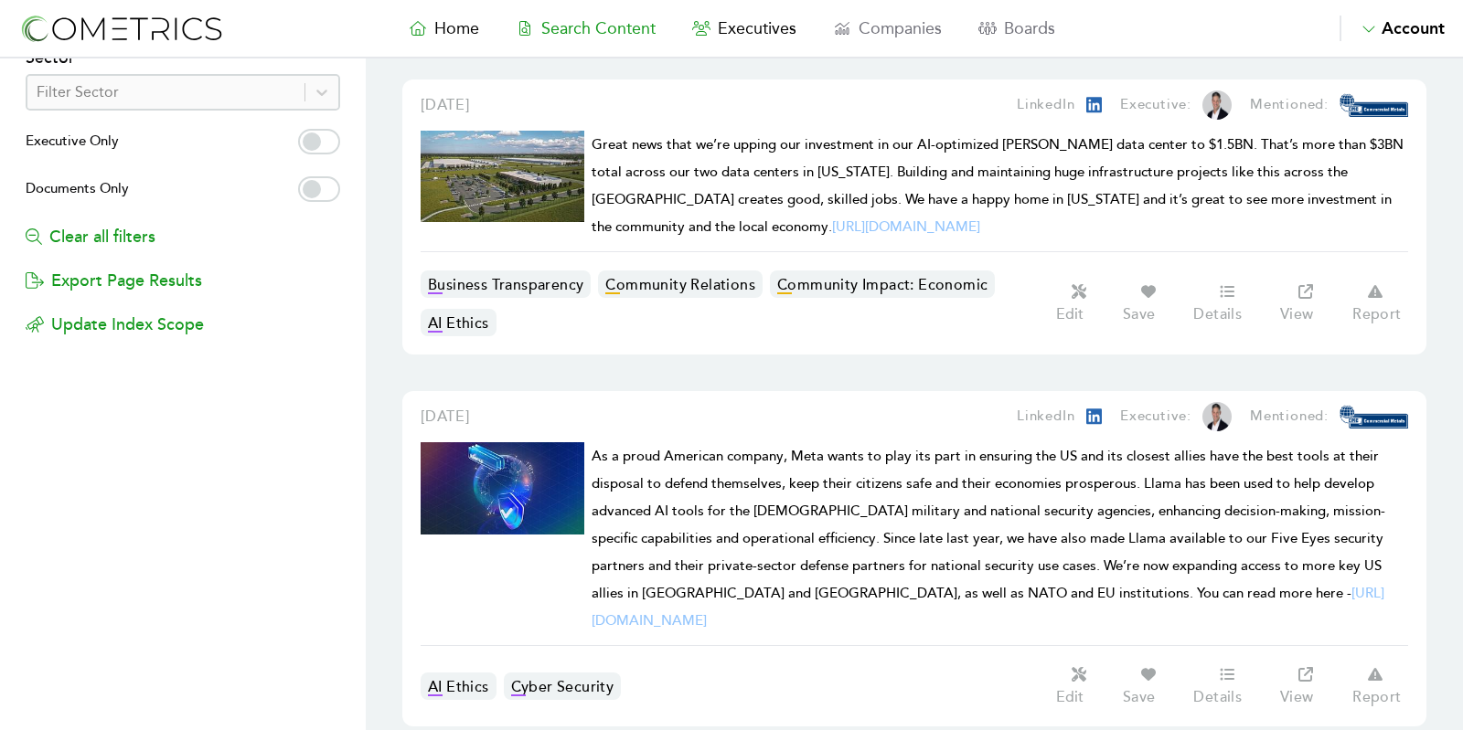
scroll to position [32, 0]
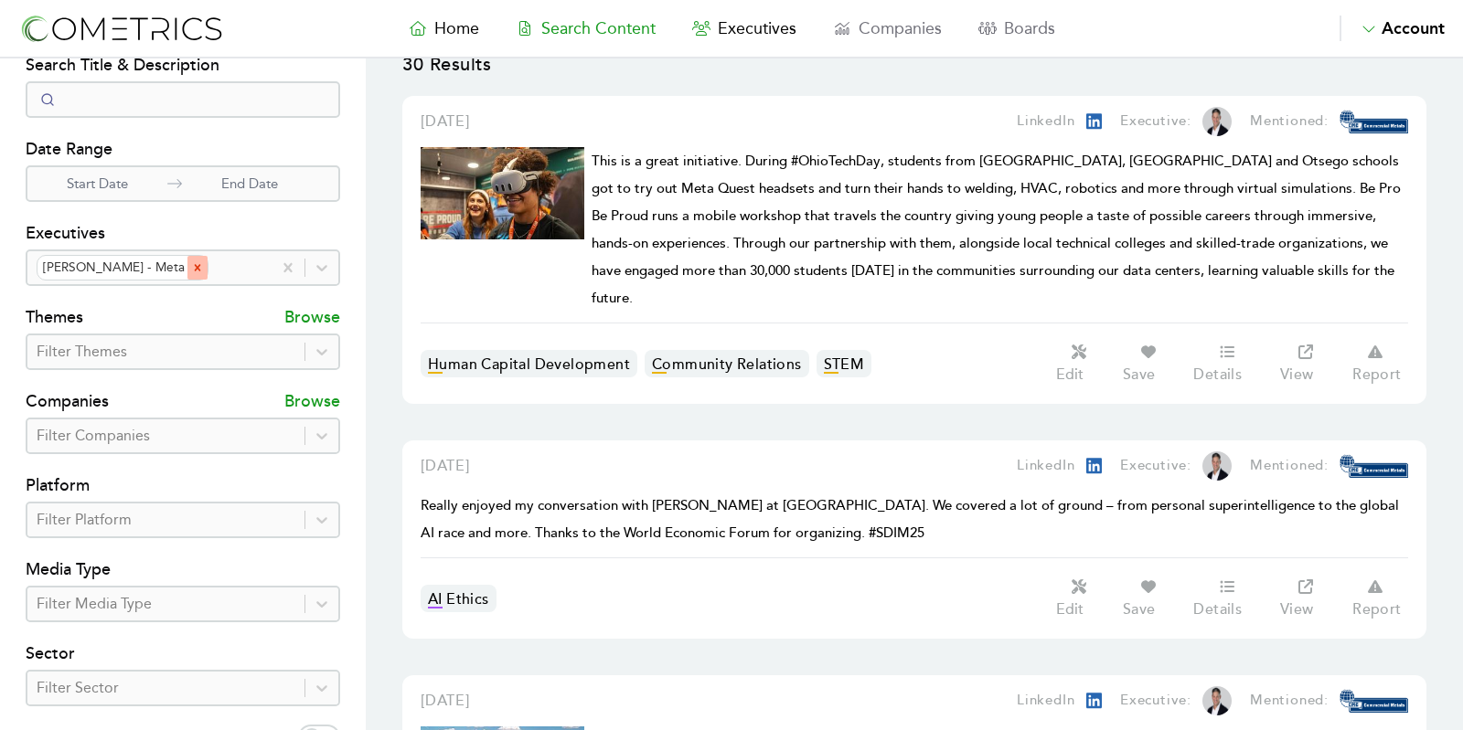
click at [191, 270] on icon "Remove Joel Kaplan - Meta" at bounding box center [197, 267] width 13 height 13
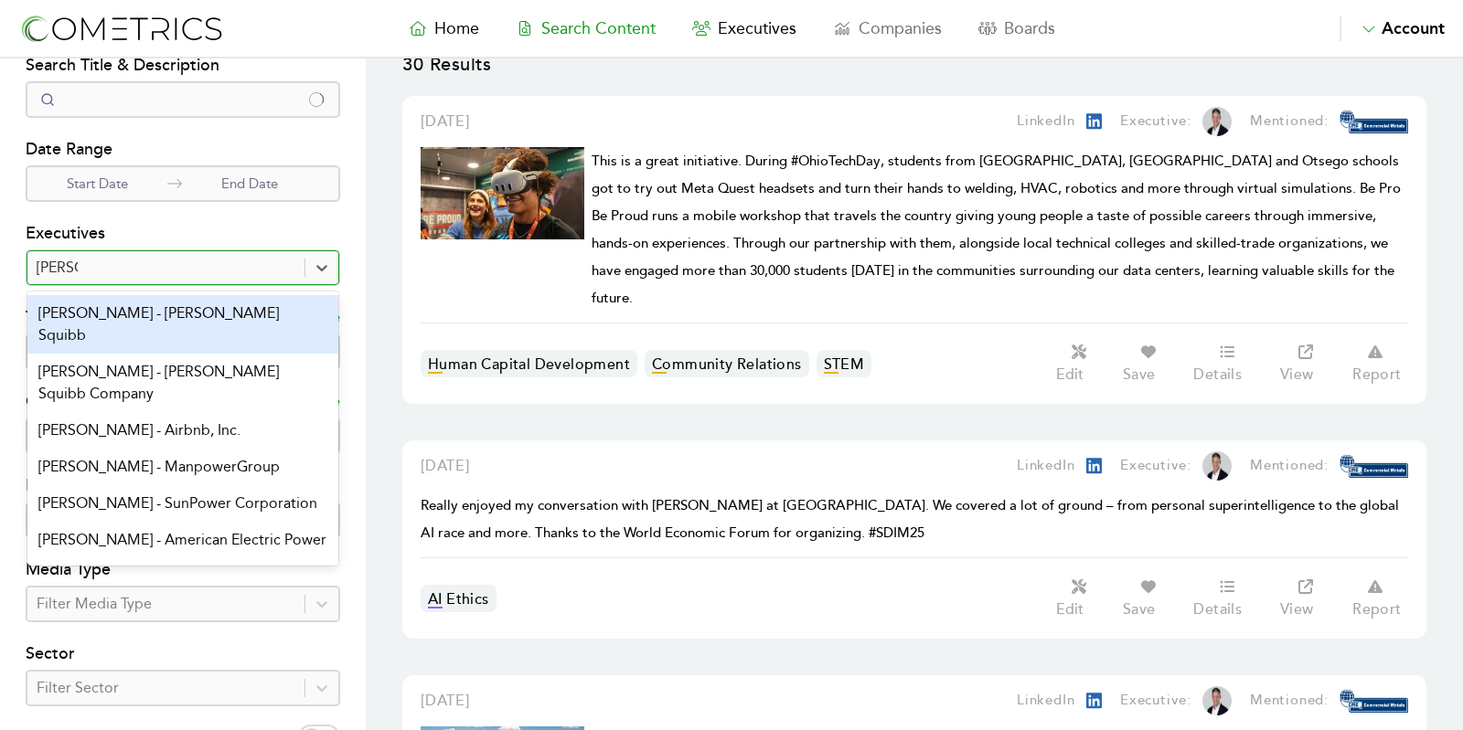
type input "powell"
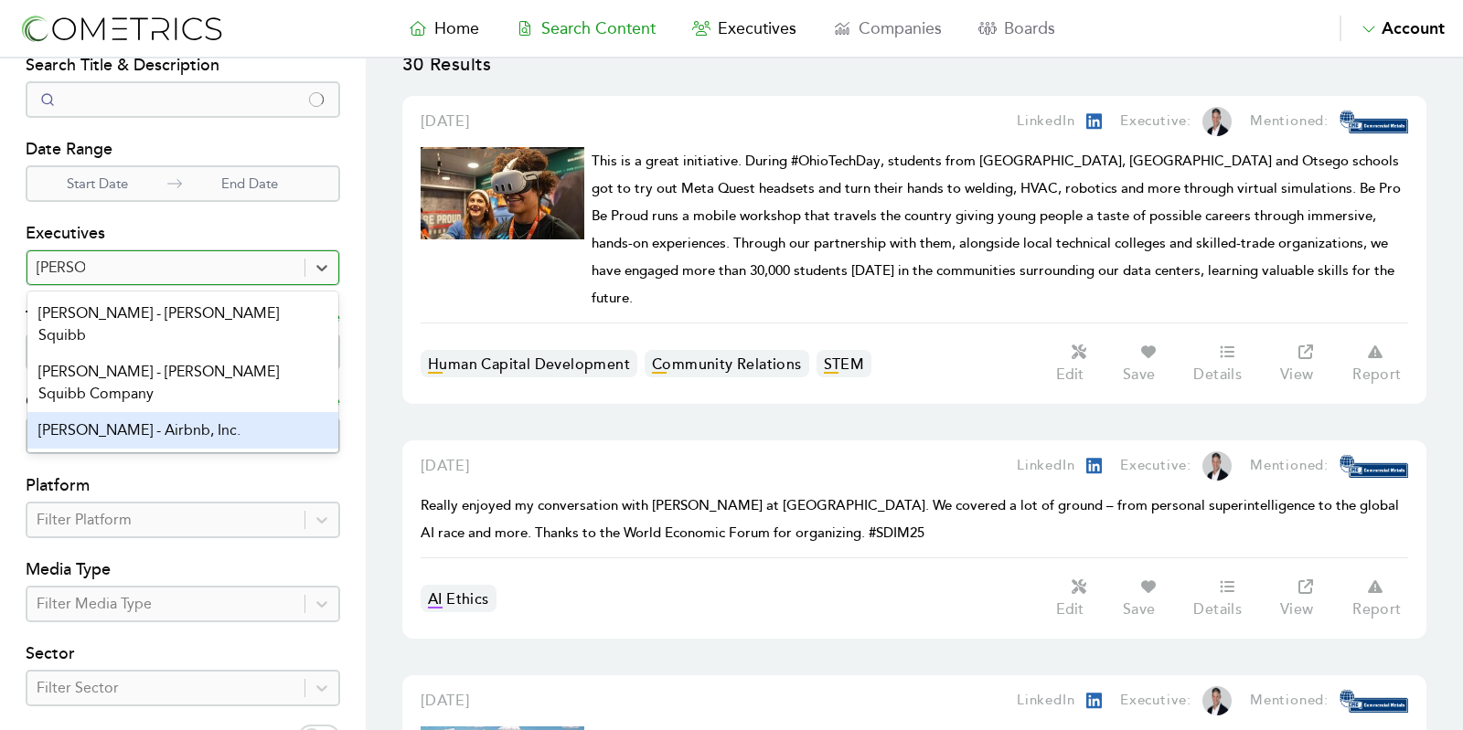
click at [191, 412] on div "[PERSON_NAME] - Airbnb, Inc." at bounding box center [182, 430] width 311 height 37
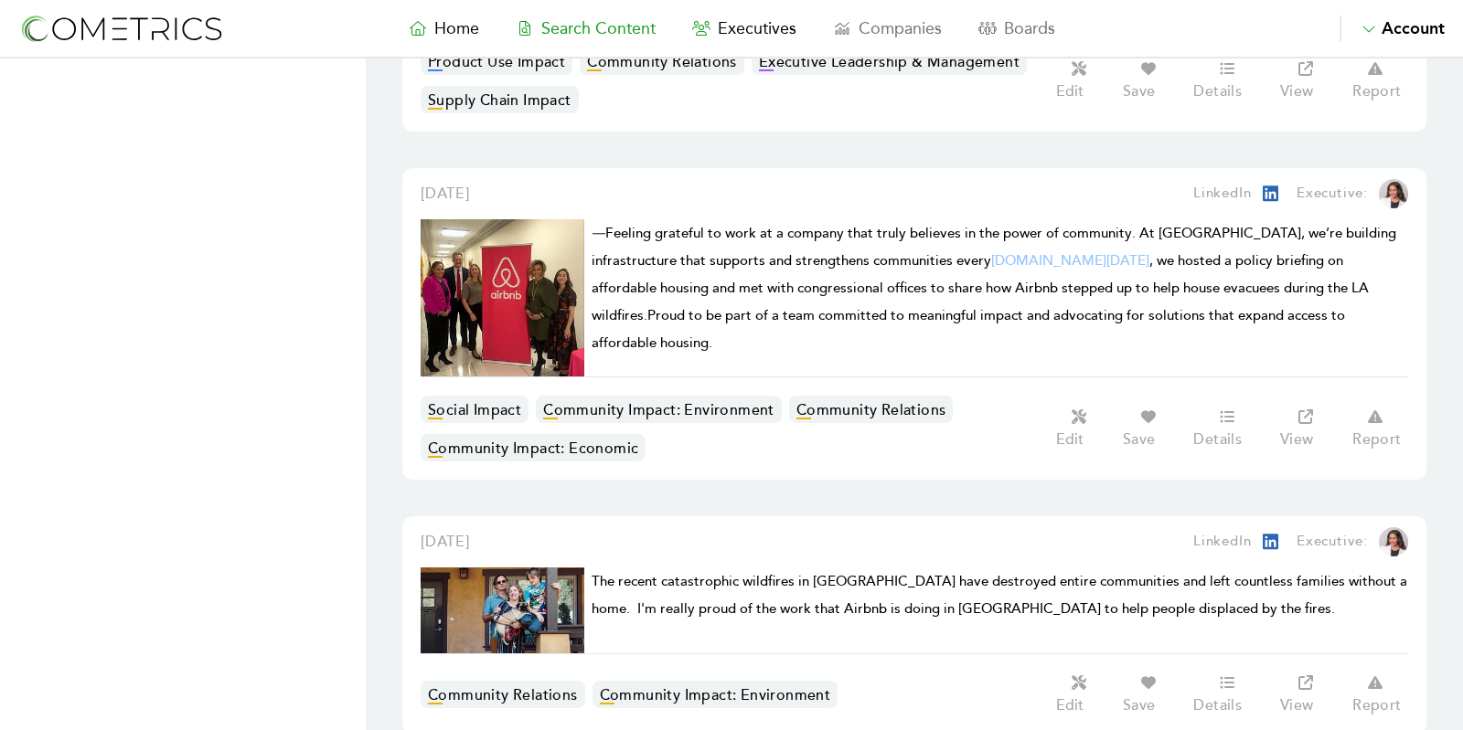
scroll to position [1423, 0]
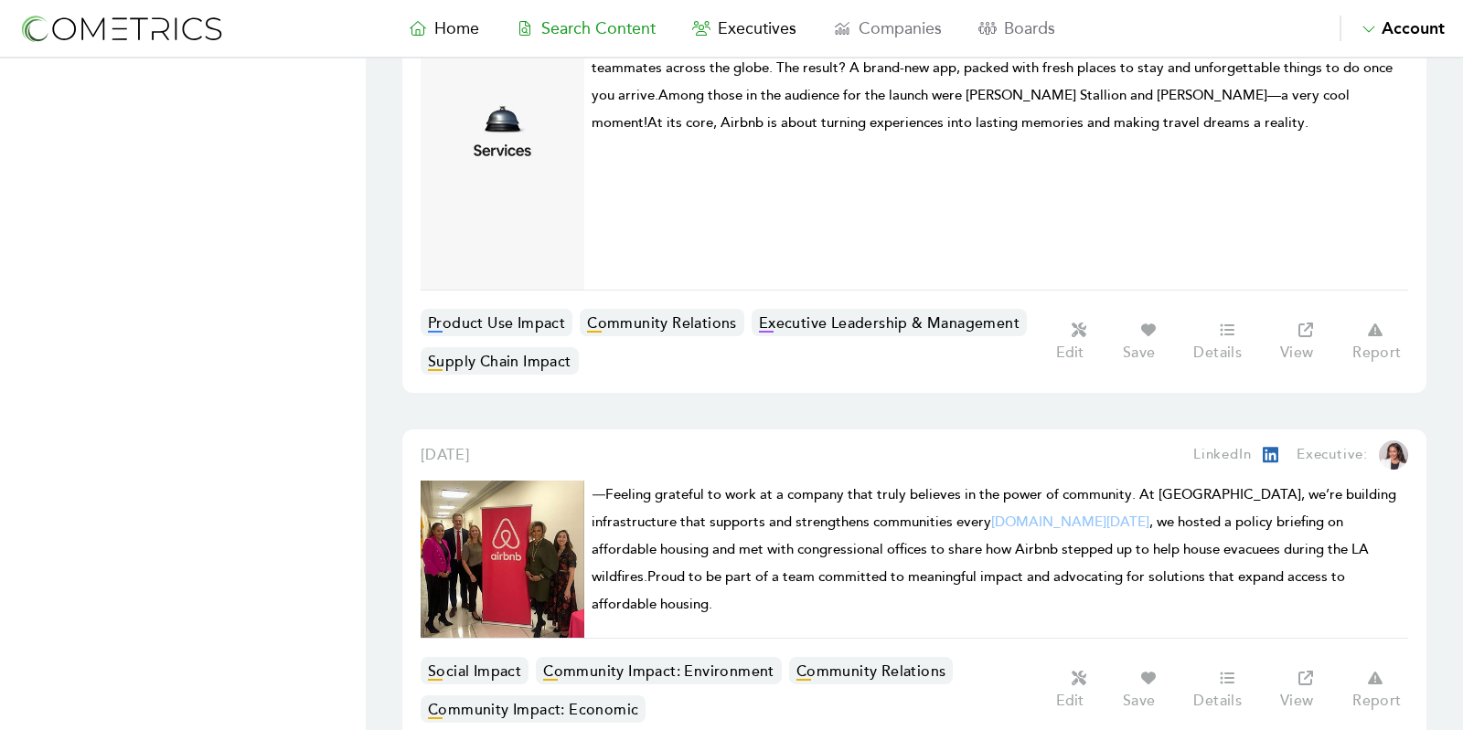
scroll to position [1082, 0]
